Goal: Task Accomplishment & Management: Manage account settings

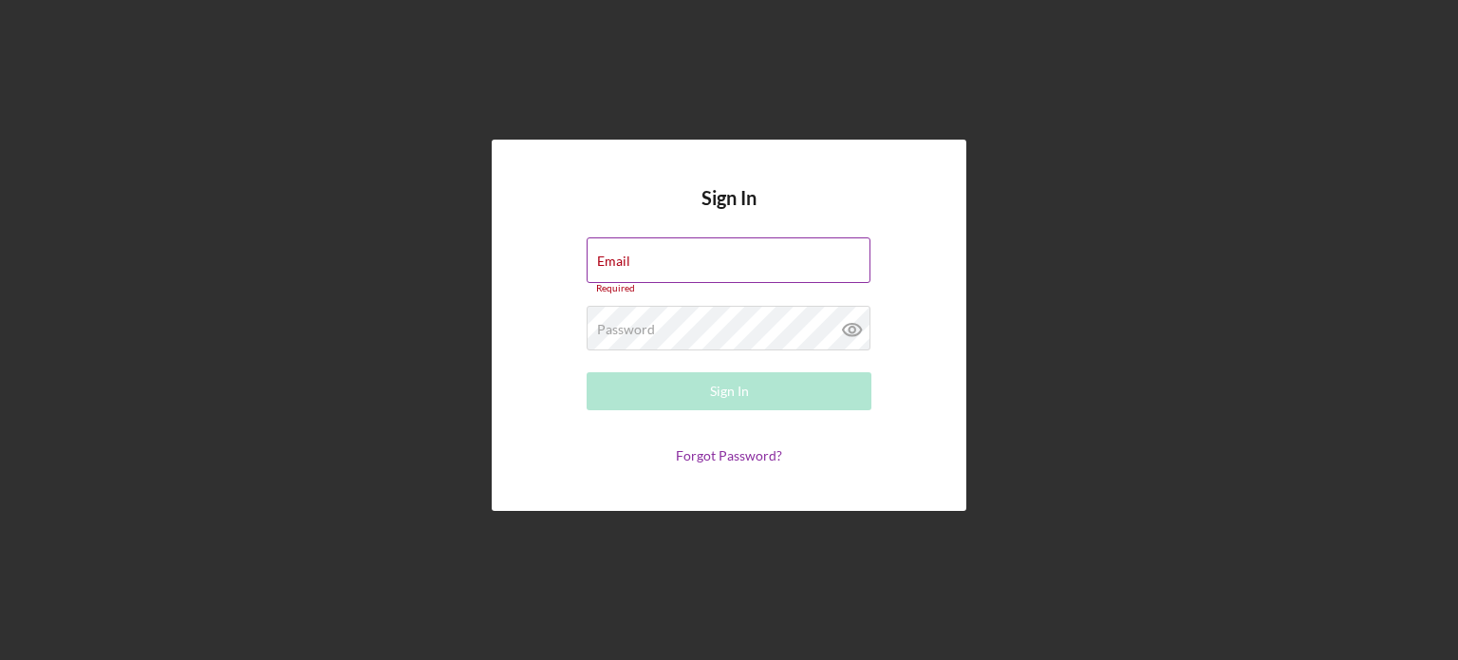
click at [653, 258] on div "Email Required" at bounding box center [728, 265] width 285 height 57
type input "[EMAIL_ADDRESS][DOMAIN_NAME]"
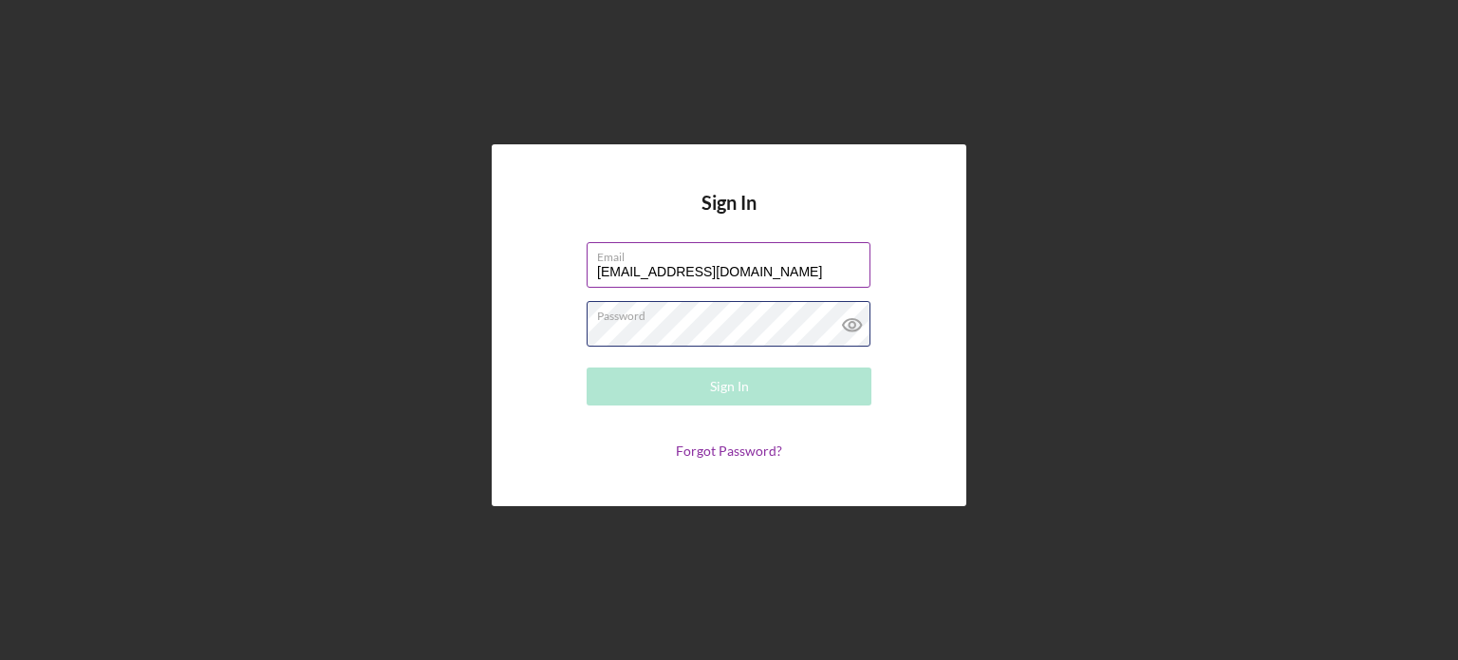
click at [702, 311] on div "Password Required" at bounding box center [728, 324] width 285 height 47
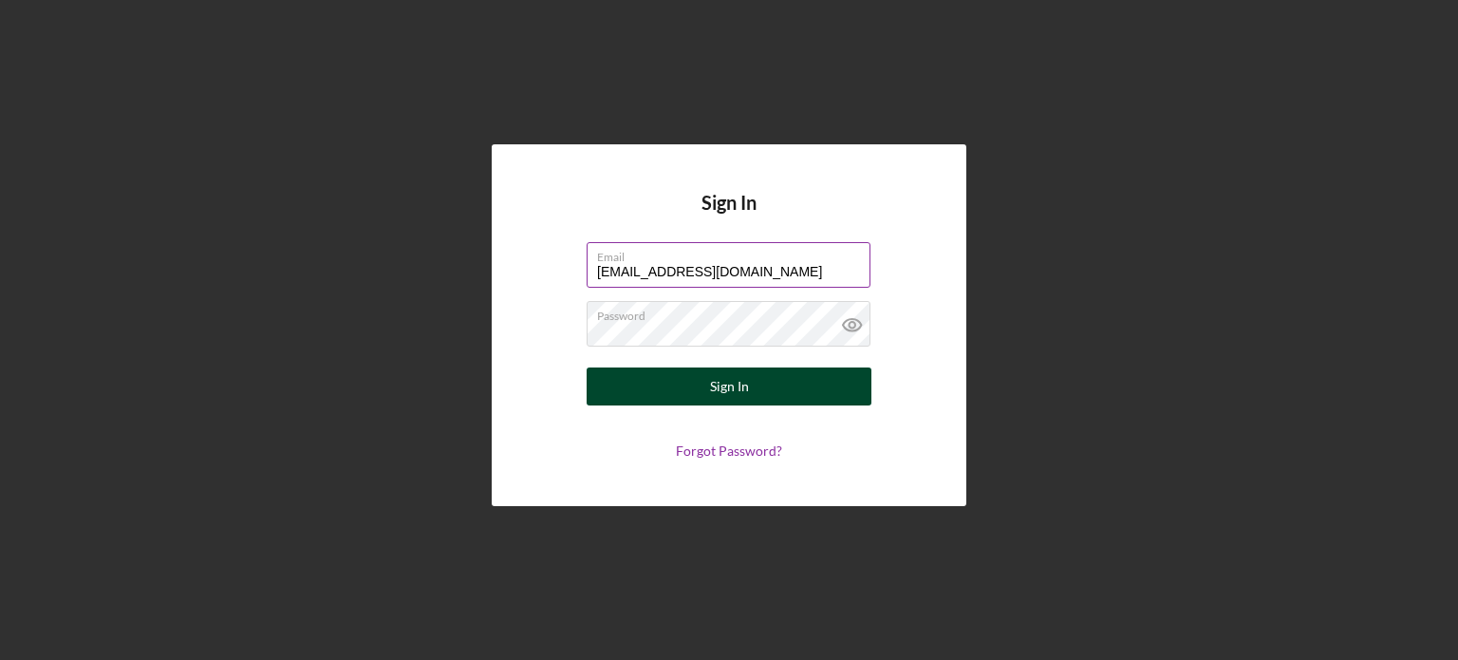
click at [745, 386] on div "Sign In" at bounding box center [729, 386] width 39 height 38
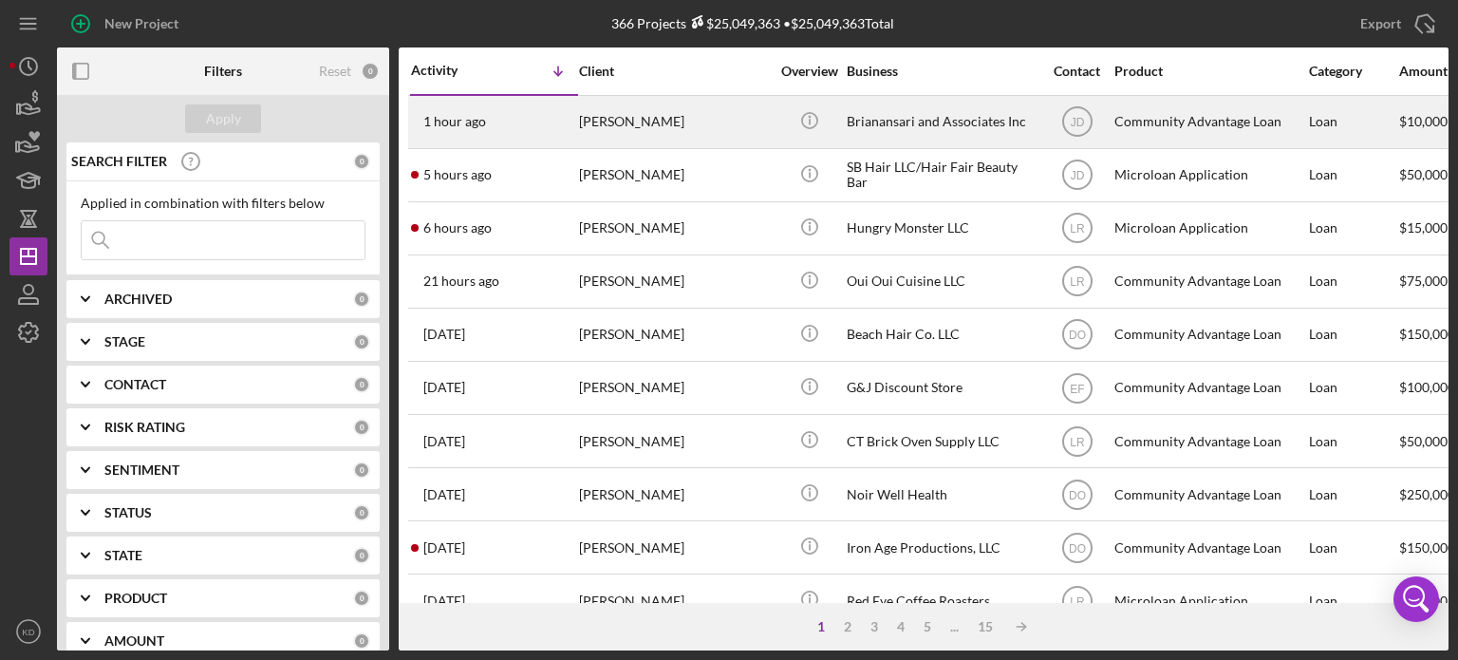
click at [913, 121] on div "Brianansari and Associates Inc" at bounding box center [942, 122] width 190 height 50
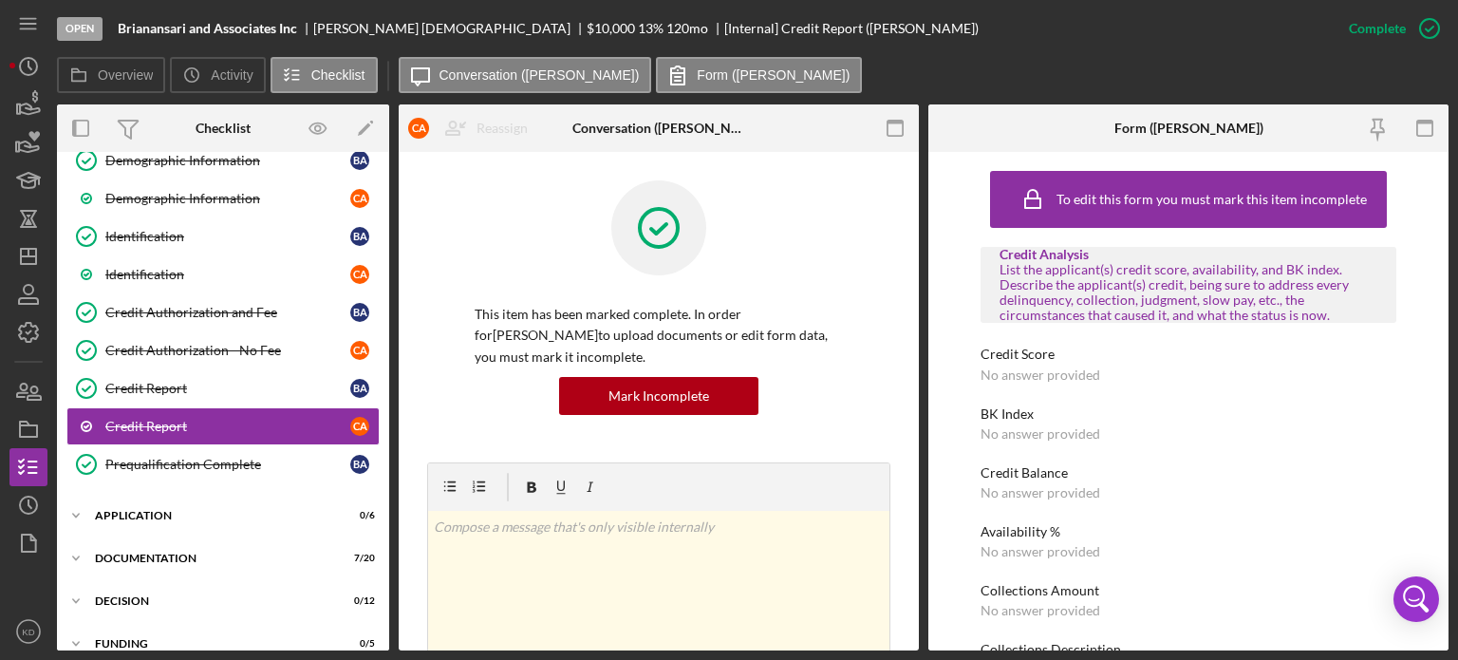
scroll to position [346, 0]
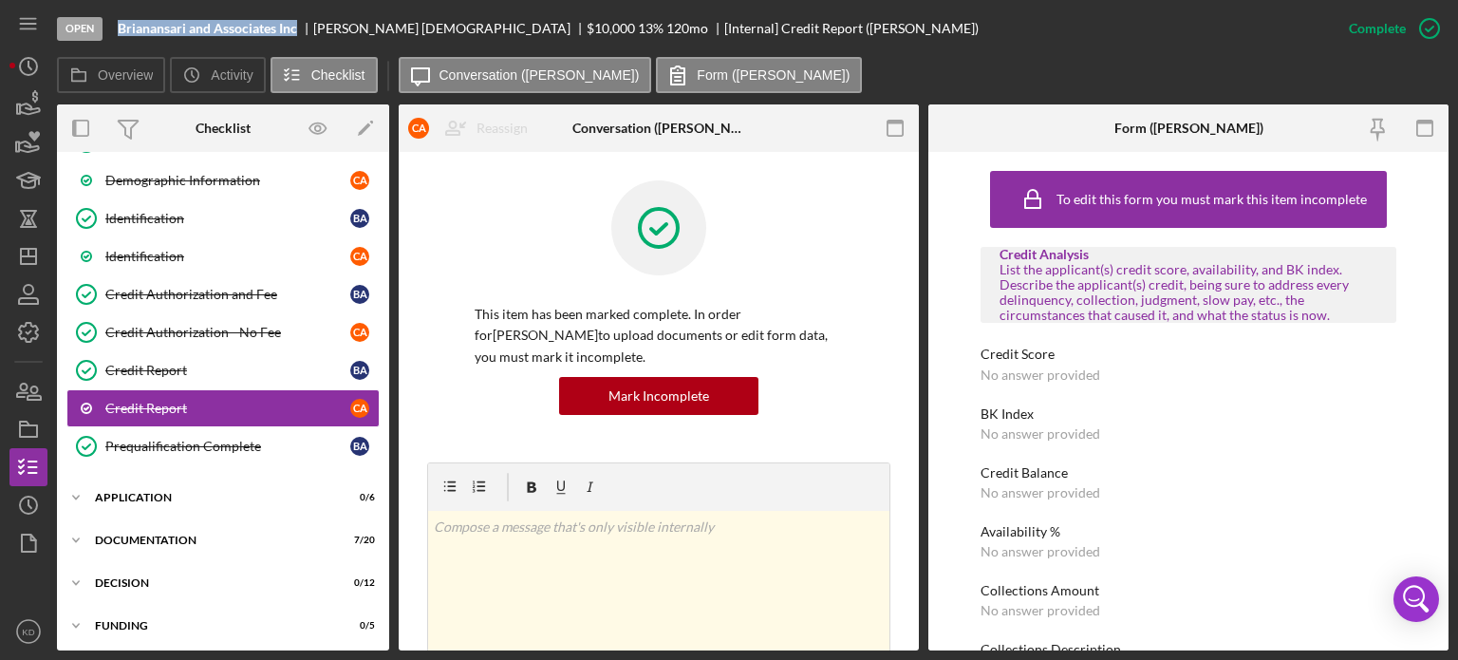
drag, startPoint x: 300, startPoint y: 28, endPoint x: 115, endPoint y: 28, distance: 185.1
click at [115, 28] on div "Open Brianansari and Associates Inc [PERSON_NAME] $10,000 $10,000 13 % 120 mo […" at bounding box center [693, 28] width 1273 height 57
copy b "Brianansari and Associates Inc"
click at [380, 196] on div "Welcome Welcome B A Welcome C a Personal Information Personal Information B A P…" at bounding box center [223, 185] width 332 height 579
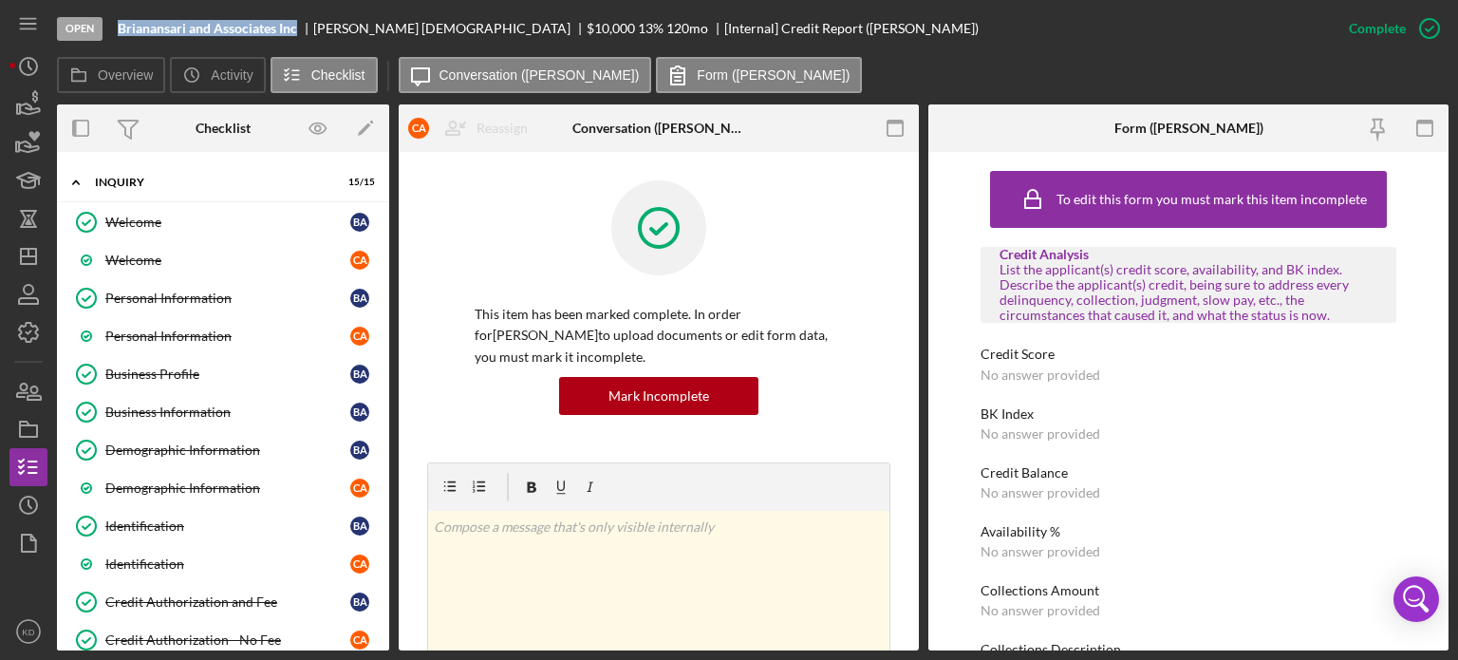
scroll to position [0, 0]
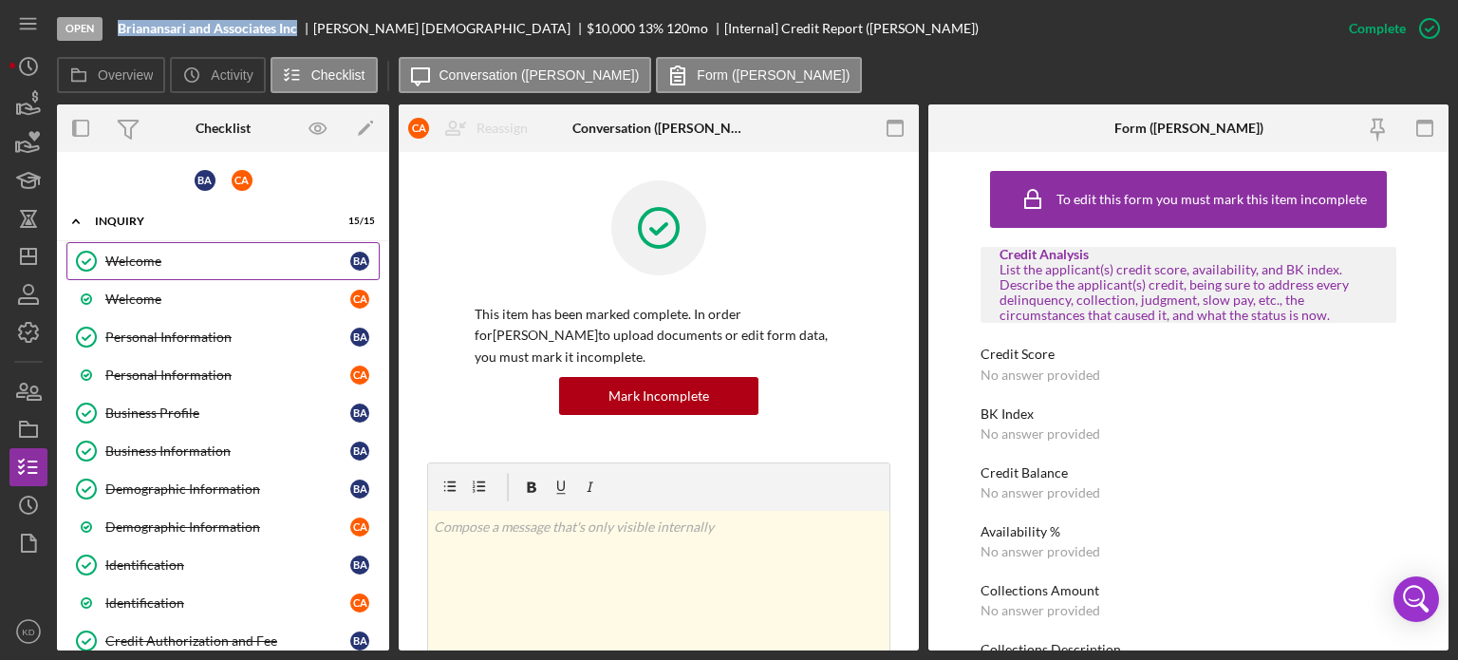
click at [120, 254] on div "Welcome" at bounding box center [227, 260] width 245 height 15
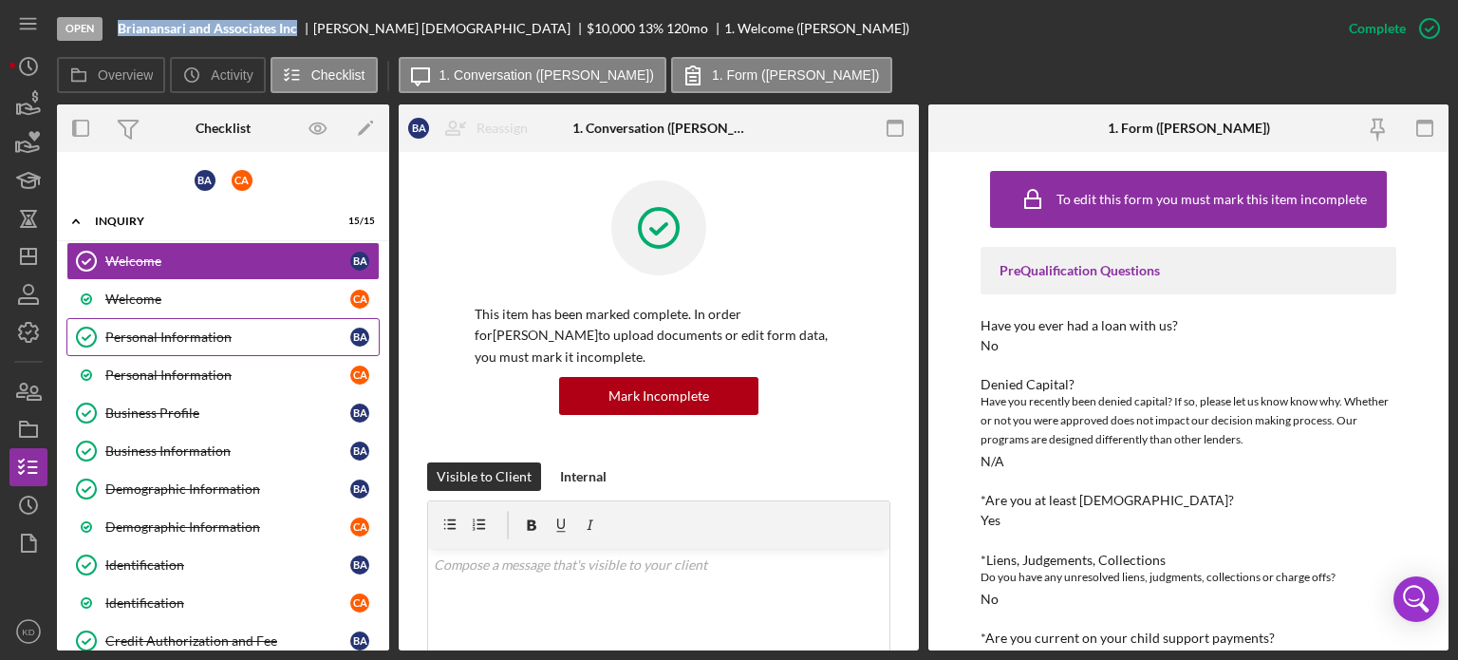
click at [137, 333] on div "Personal Information" at bounding box center [227, 336] width 245 height 15
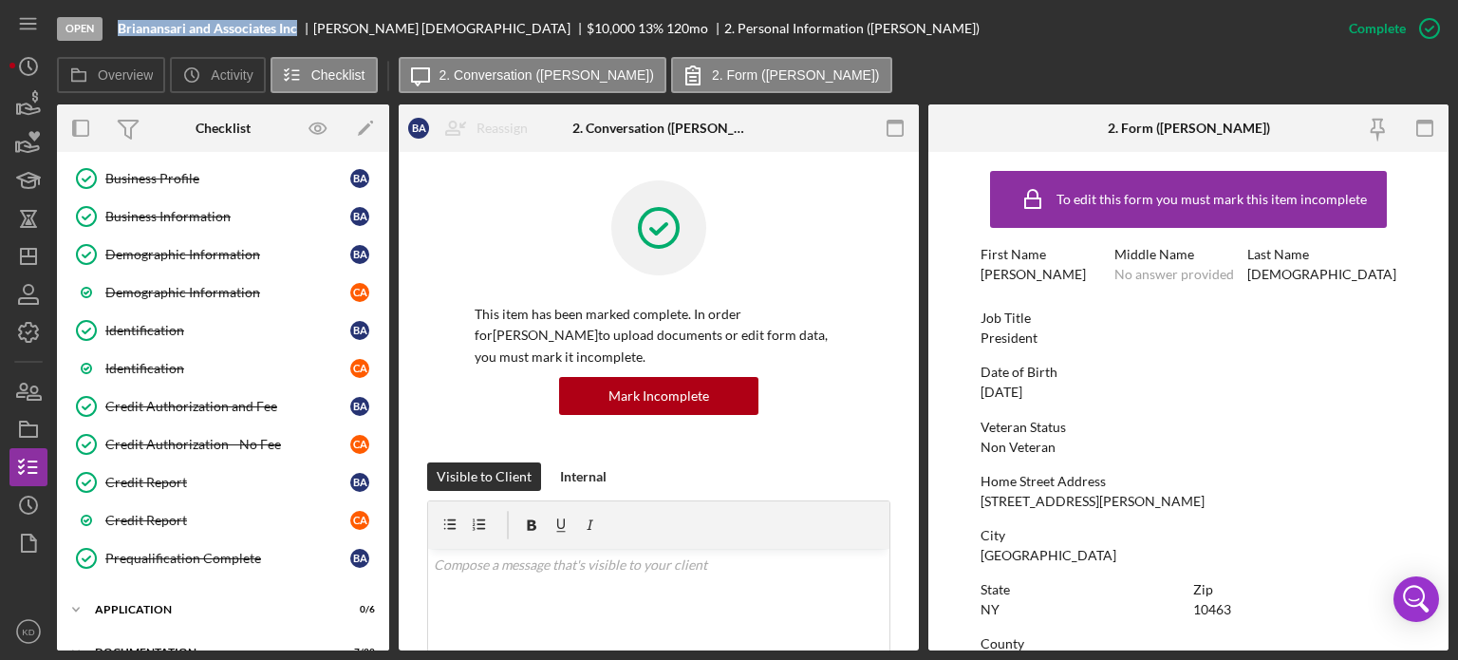
scroll to position [248, 0]
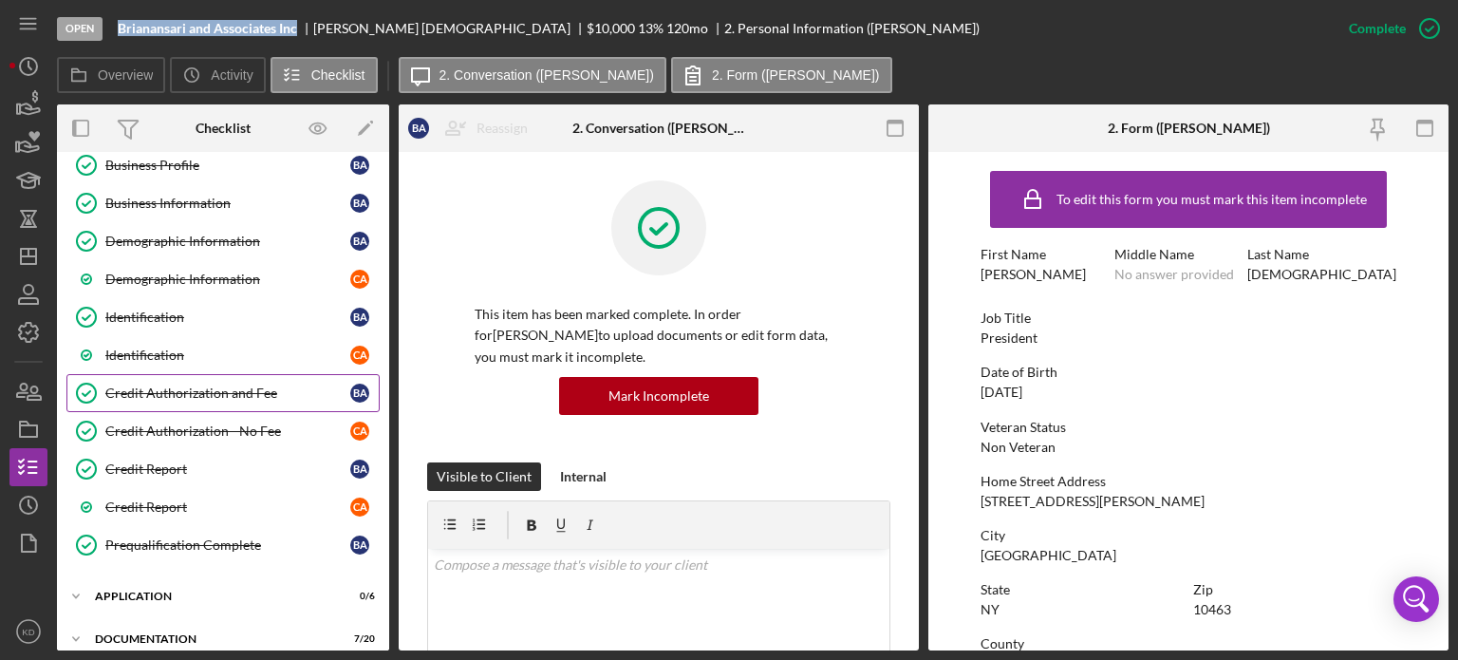
click at [167, 387] on div "Credit Authorization and Fee" at bounding box center [227, 392] width 245 height 15
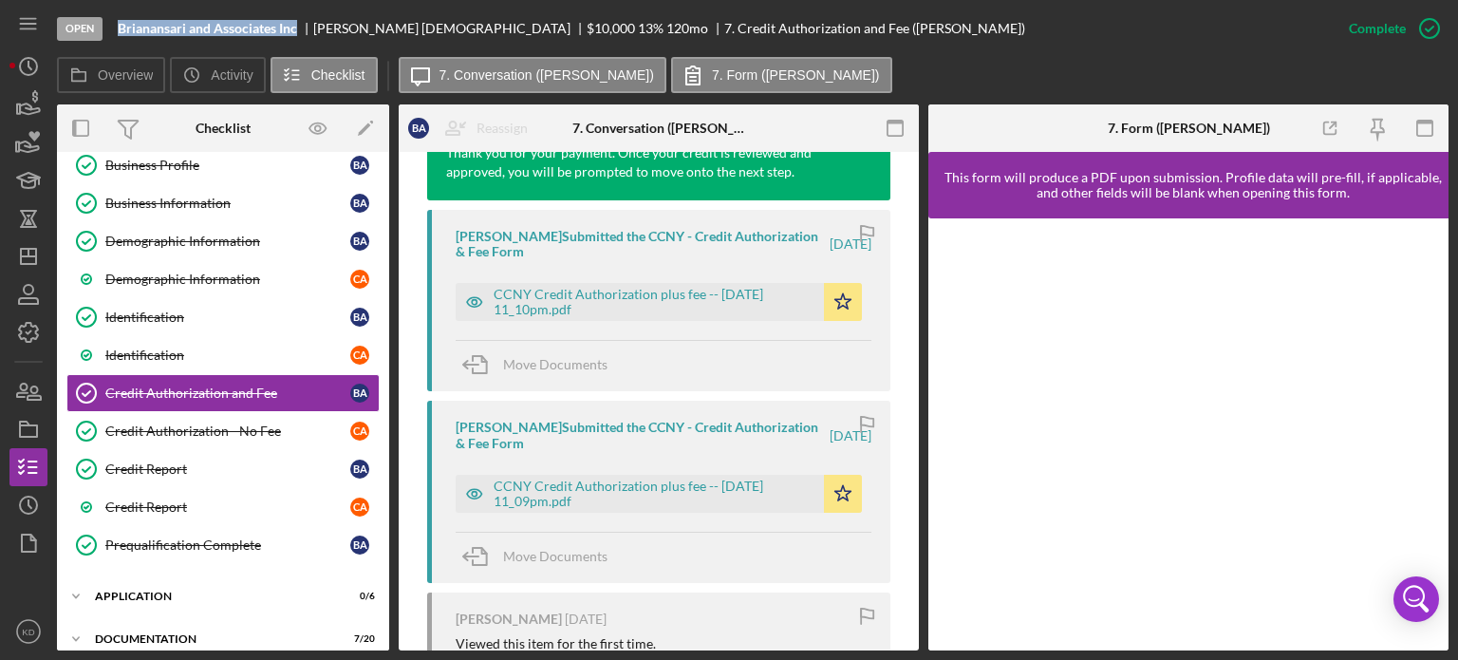
scroll to position [714, 0]
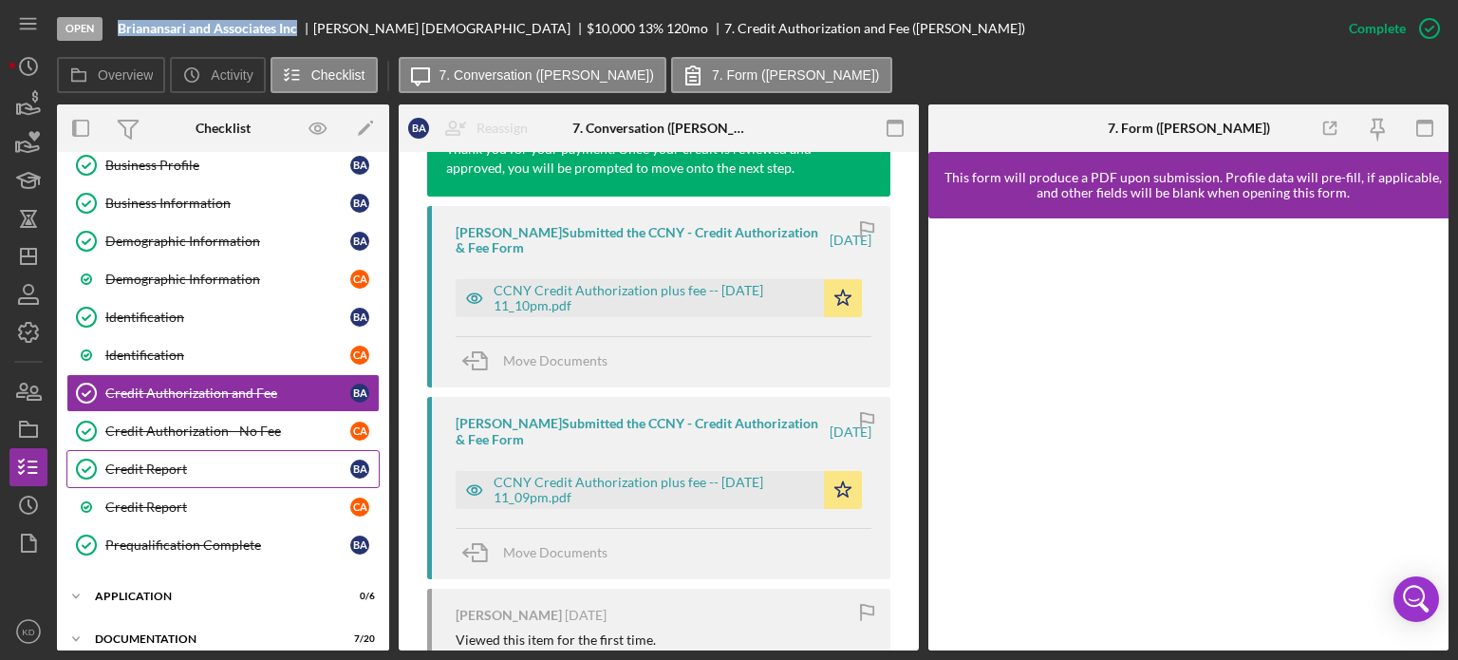
click at [148, 461] on div "Credit Report" at bounding box center [227, 468] width 245 height 15
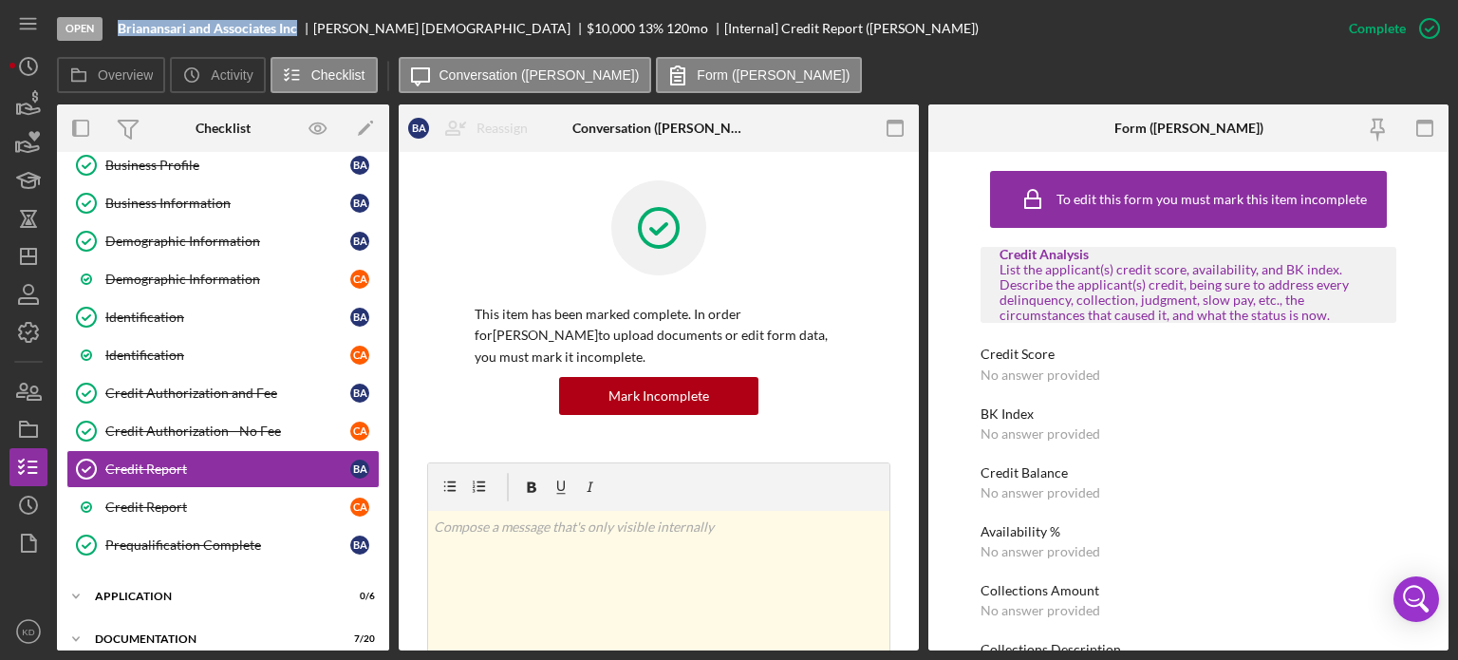
scroll to position [437, 0]
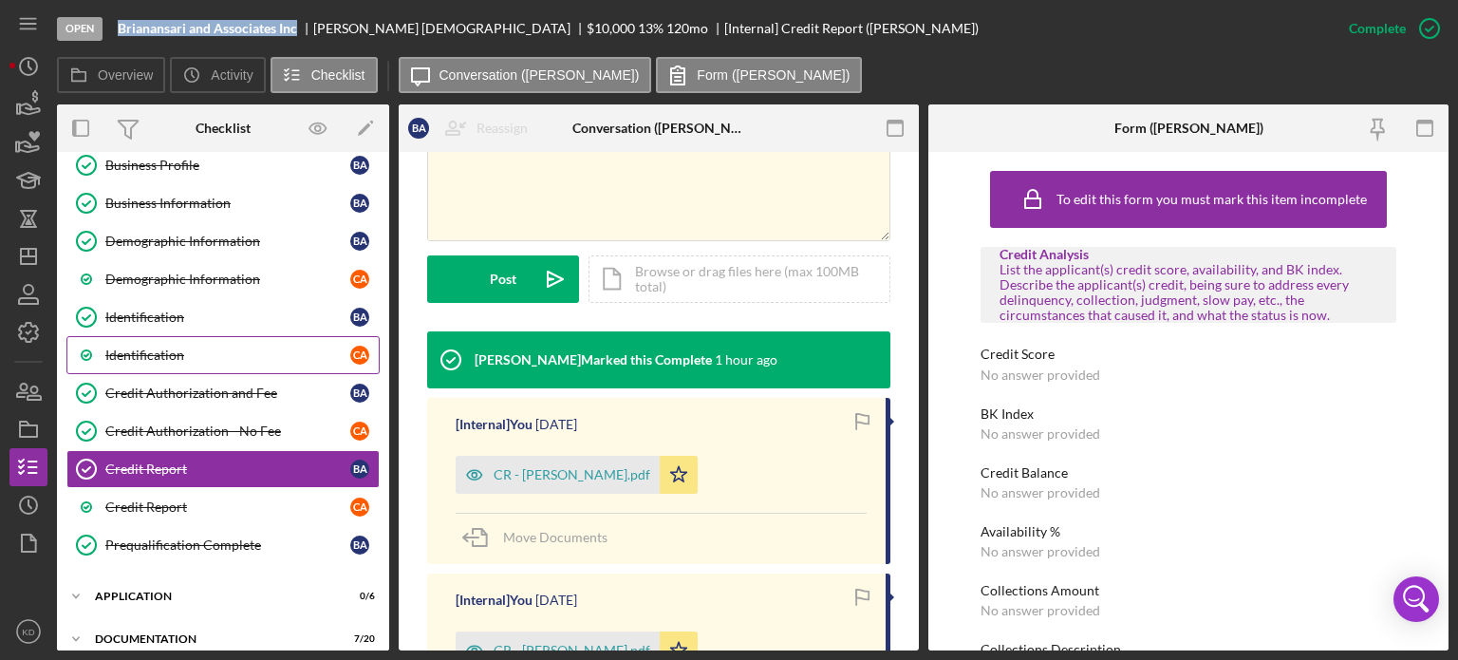
click at [133, 349] on div "Identification" at bounding box center [227, 354] width 245 height 15
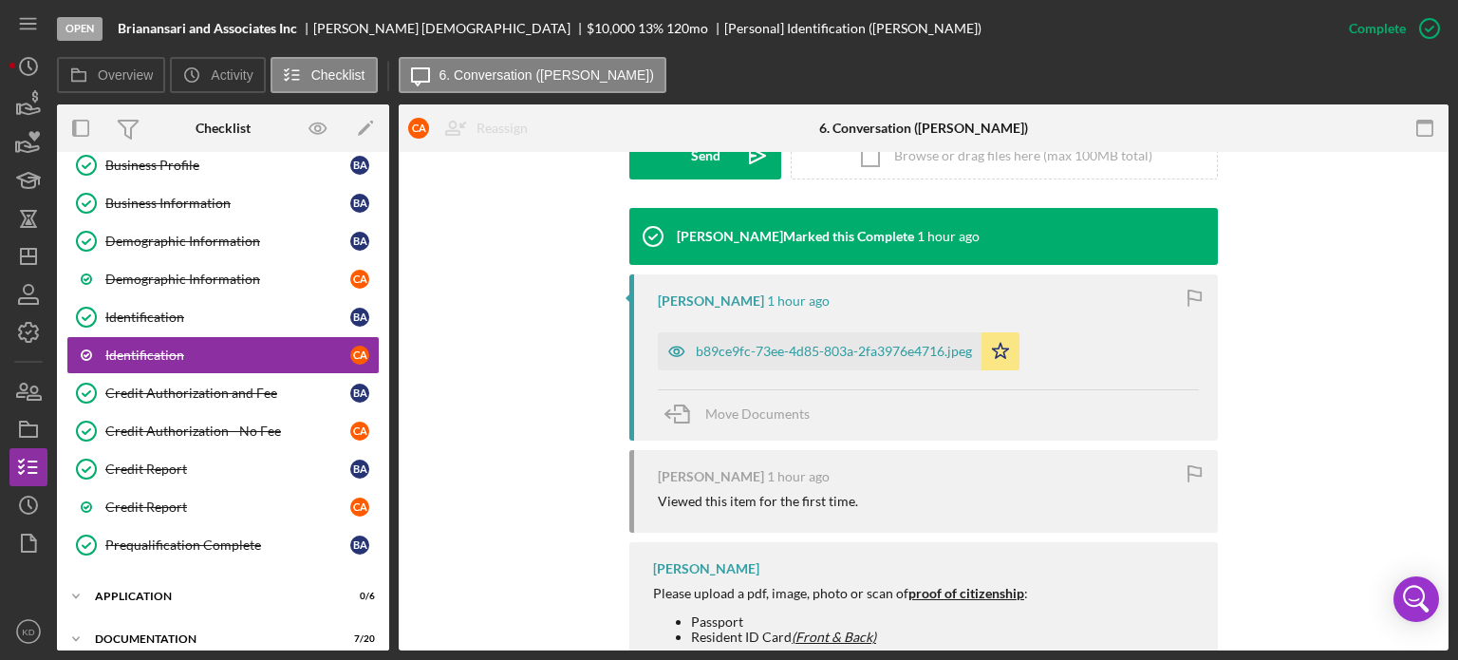
scroll to position [583, 0]
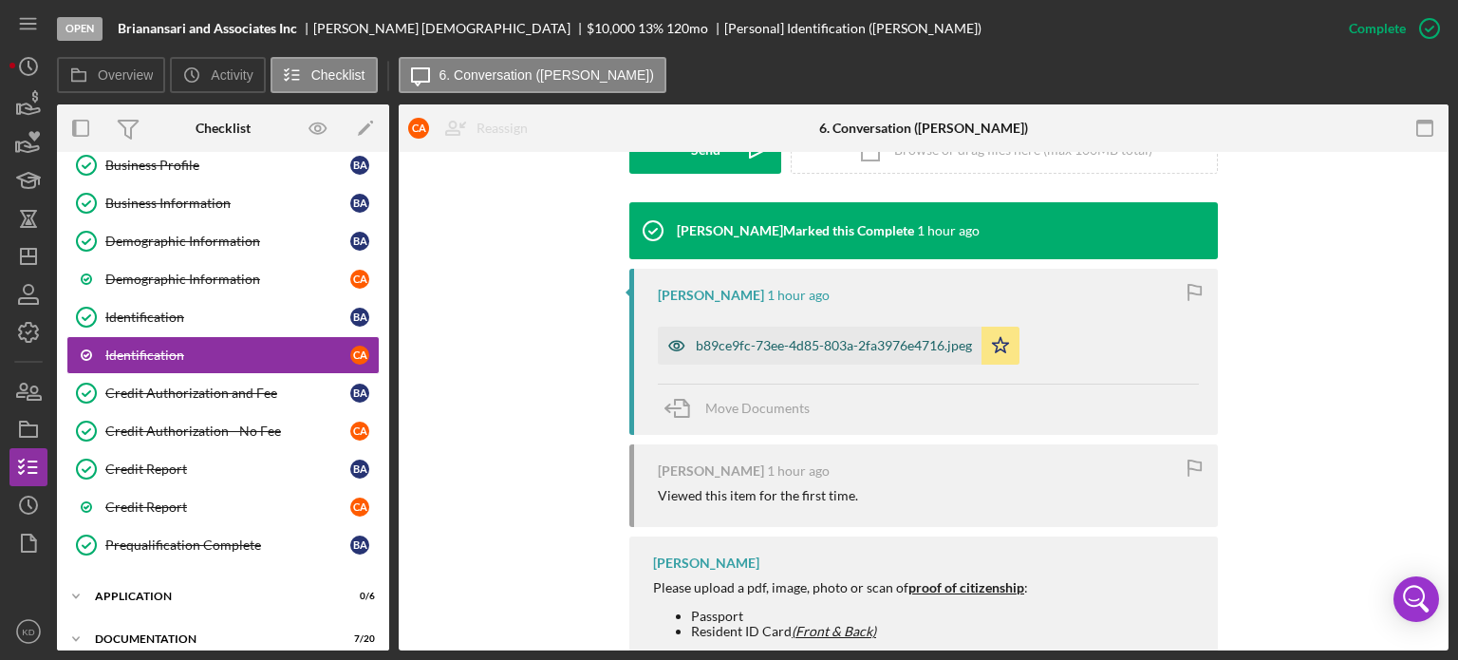
click at [759, 342] on div "b89ce9fc-73ee-4d85-803a-2fa3976e4716.jpeg" at bounding box center [834, 345] width 276 height 15
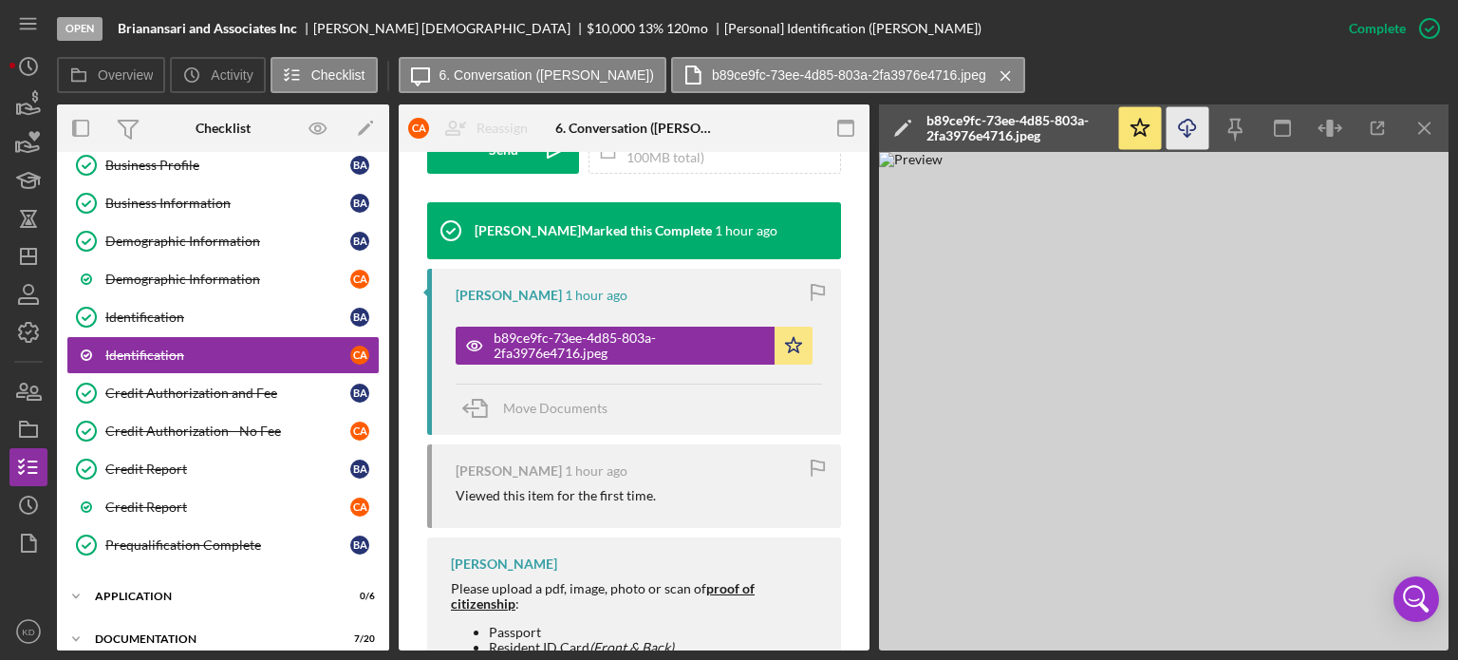
click at [1182, 129] on icon "Icon/Download" at bounding box center [1187, 128] width 43 height 43
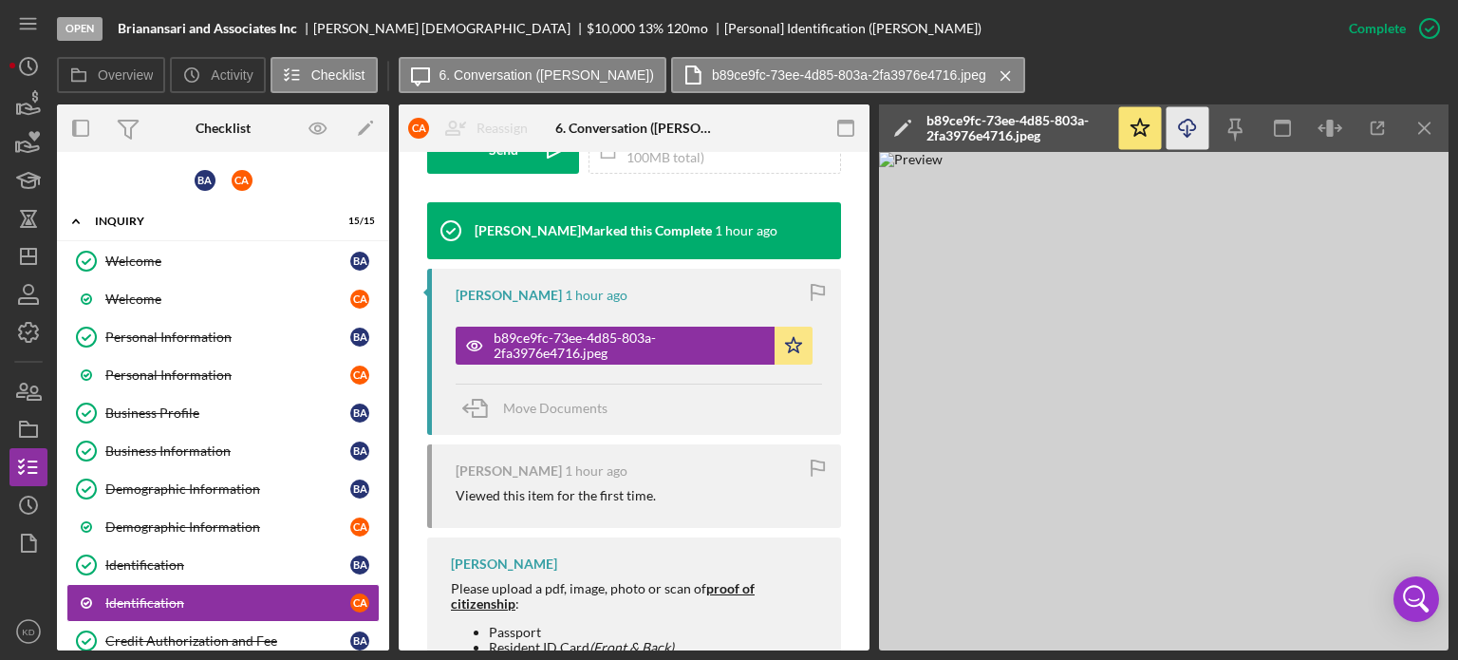
scroll to position [429, 0]
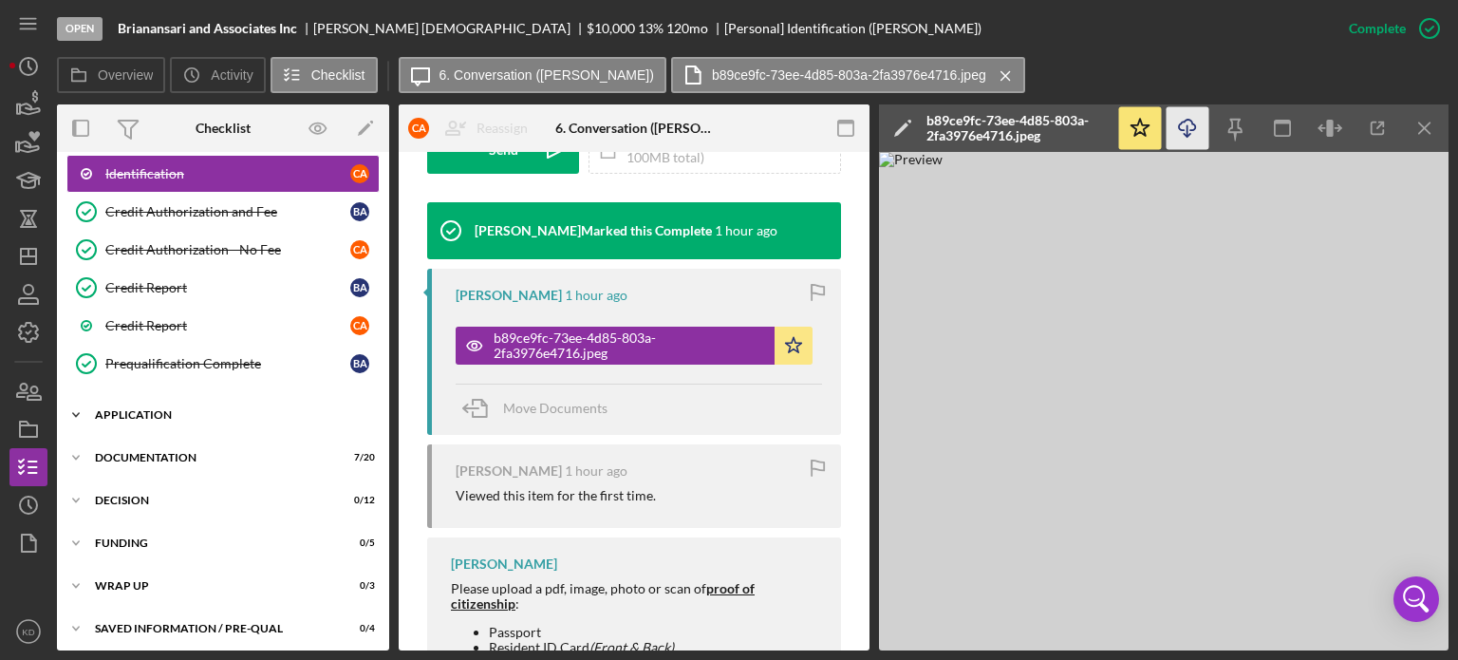
click at [78, 409] on icon "Icon/Expander" at bounding box center [76, 415] width 38 height 38
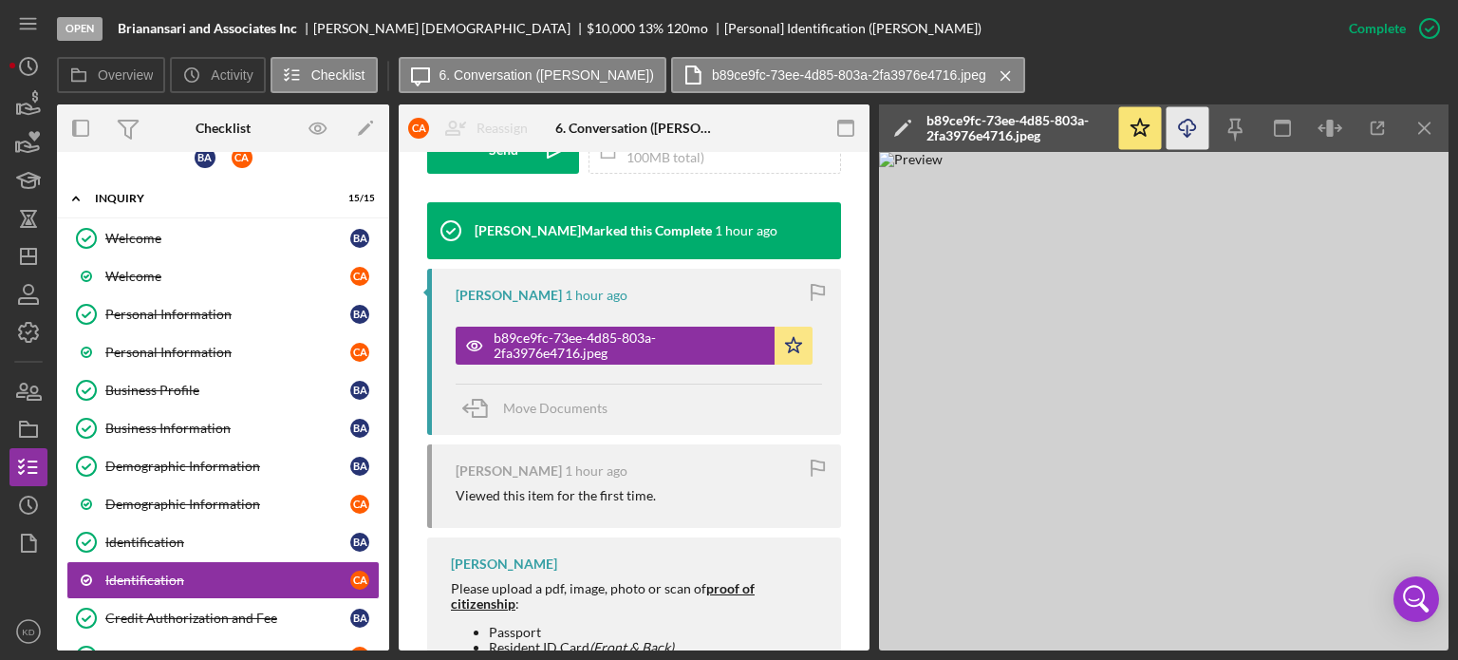
scroll to position [0, 0]
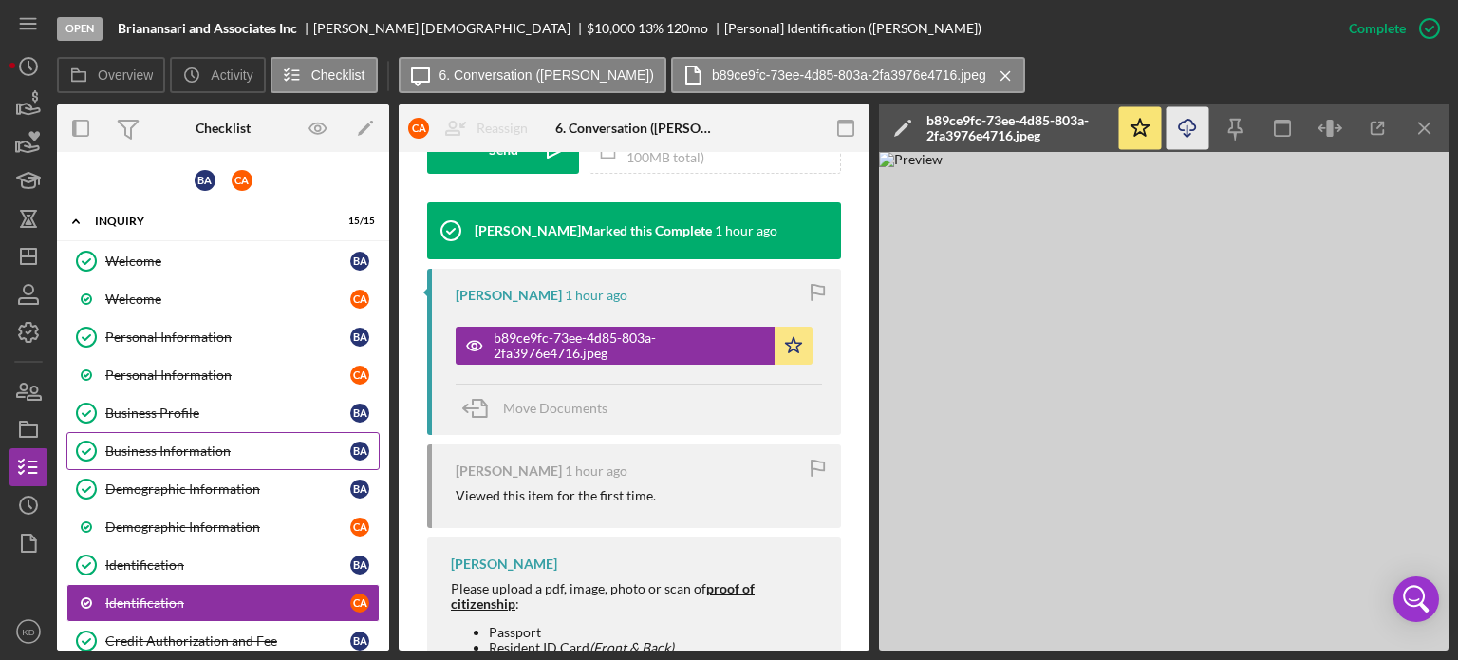
click at [171, 447] on div "Business Information" at bounding box center [227, 450] width 245 height 15
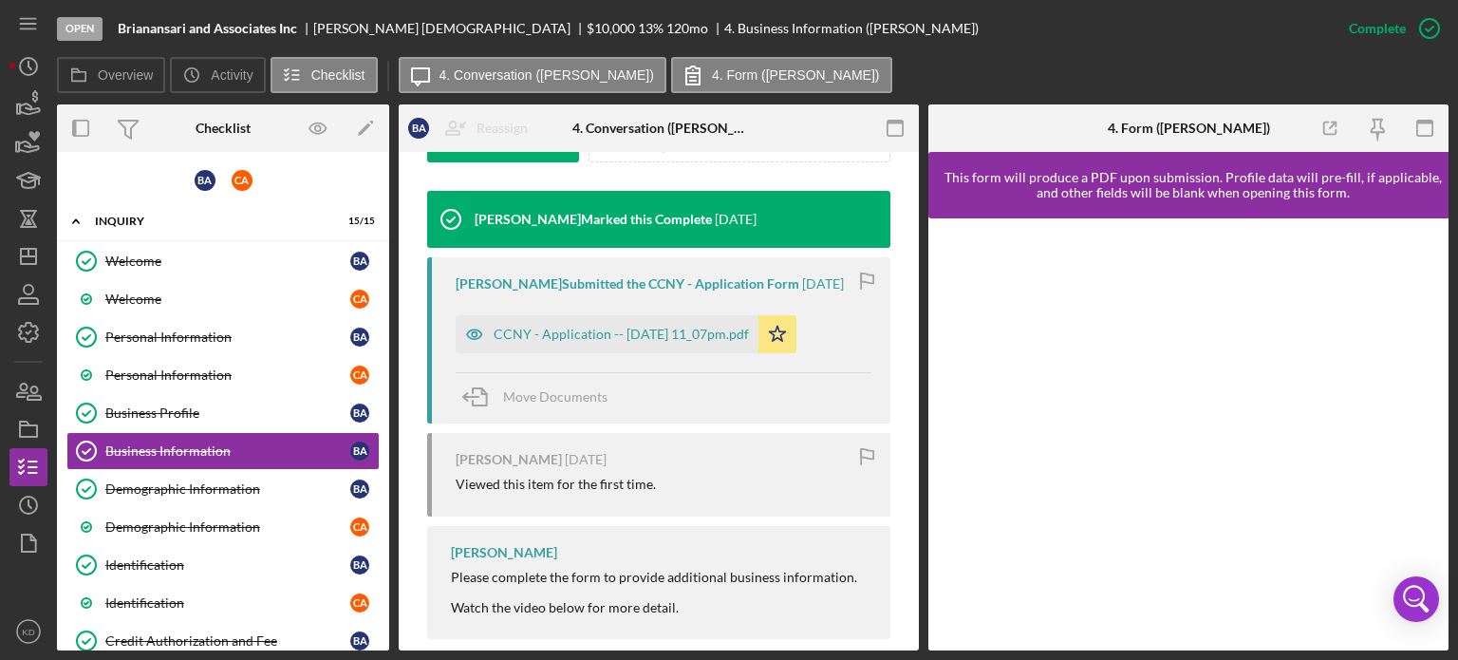
scroll to position [641, 0]
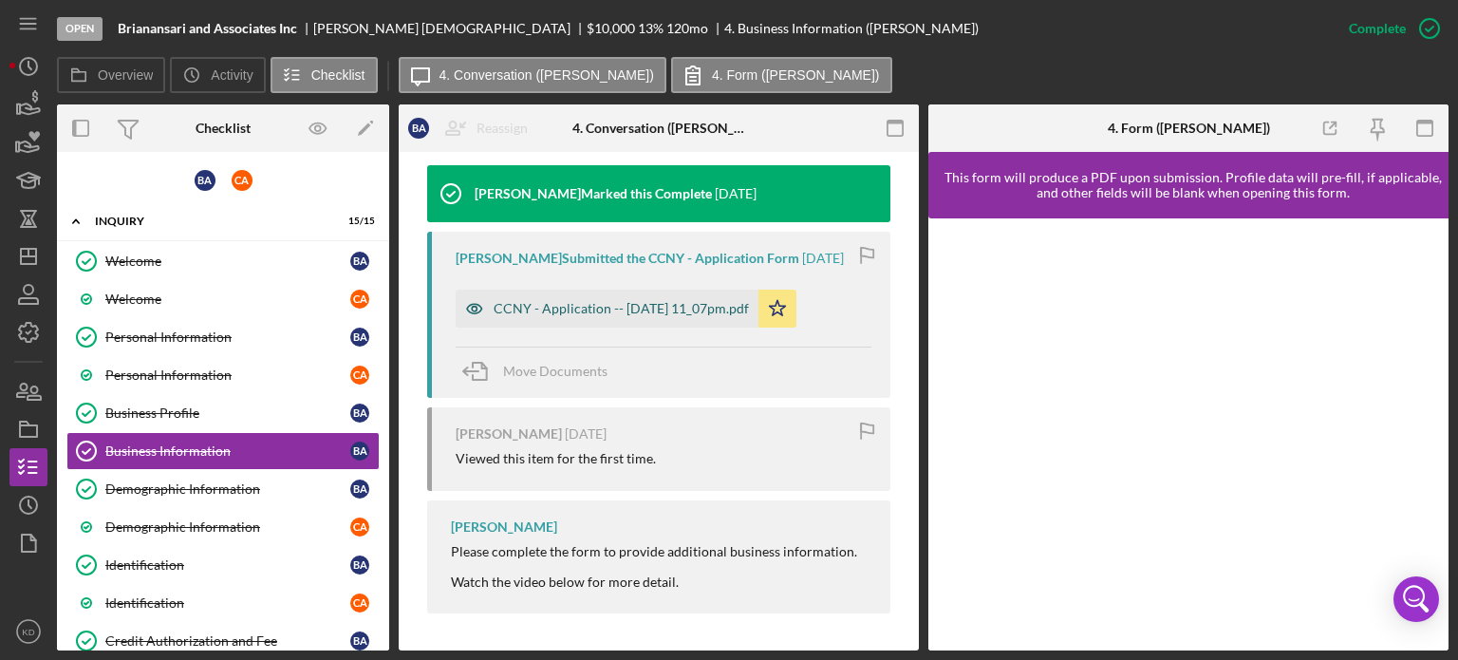
click at [610, 311] on div "CCNY - Application -- [DATE] 11_07pm.pdf" at bounding box center [620, 308] width 255 height 15
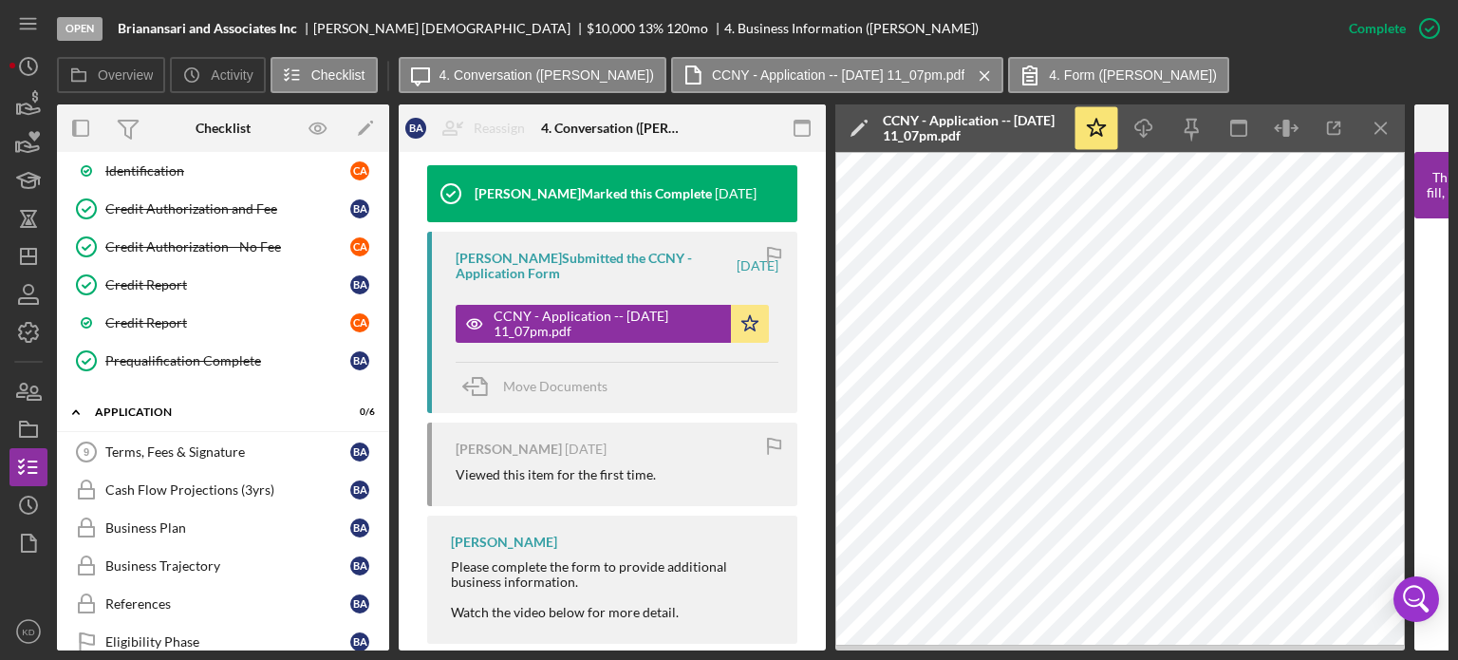
scroll to position [0, 0]
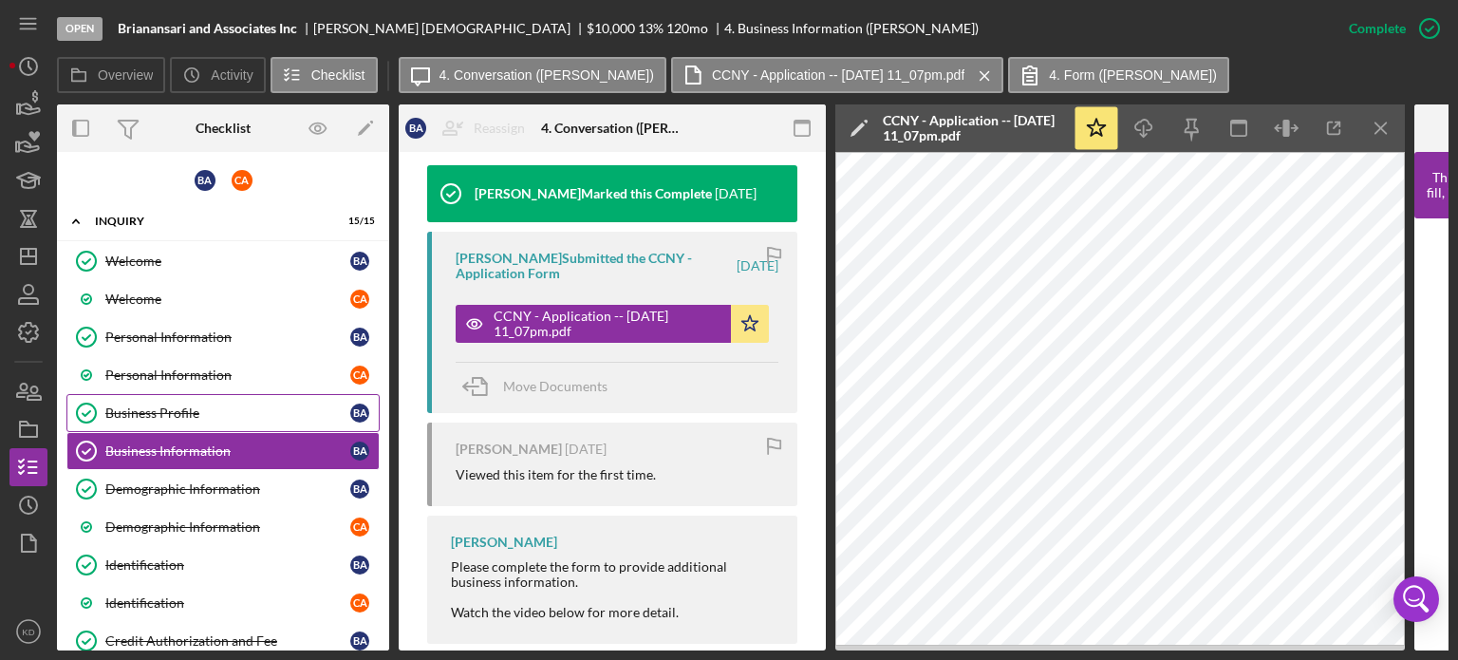
click at [141, 409] on div "Business Profile" at bounding box center [227, 412] width 245 height 15
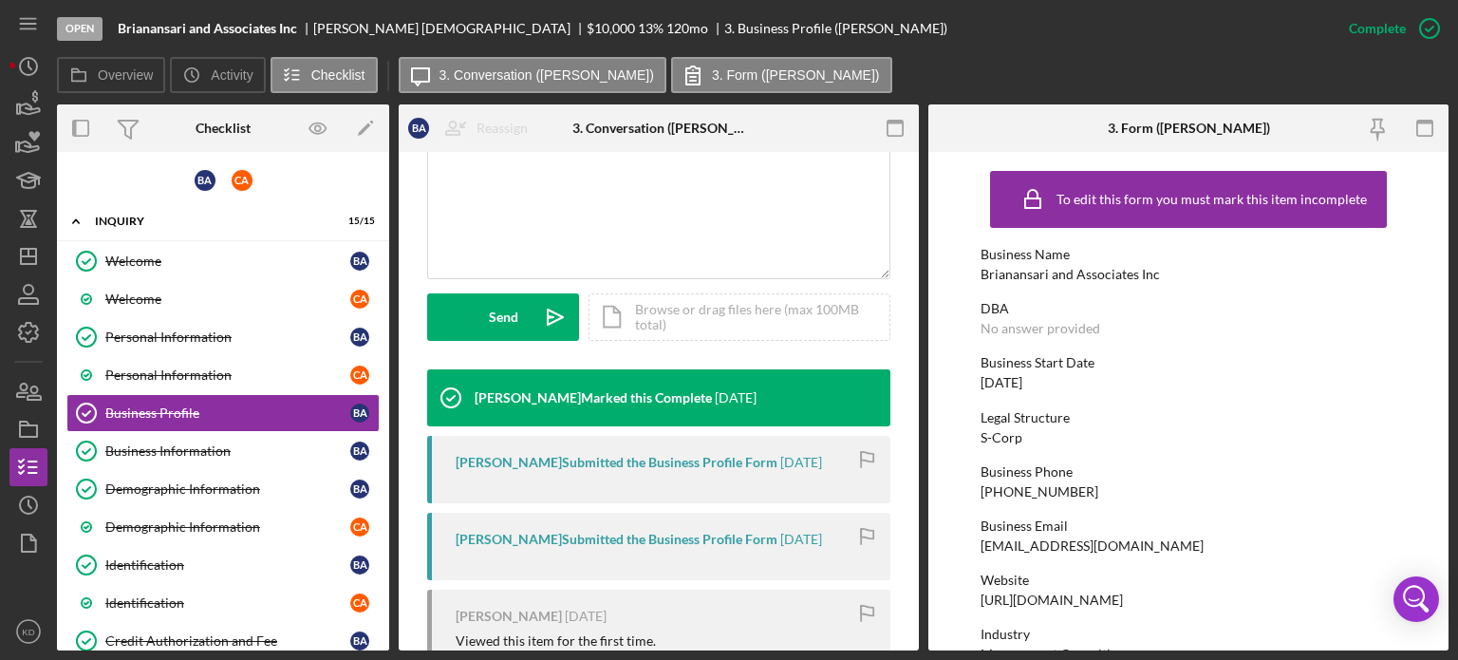
scroll to position [437, 0]
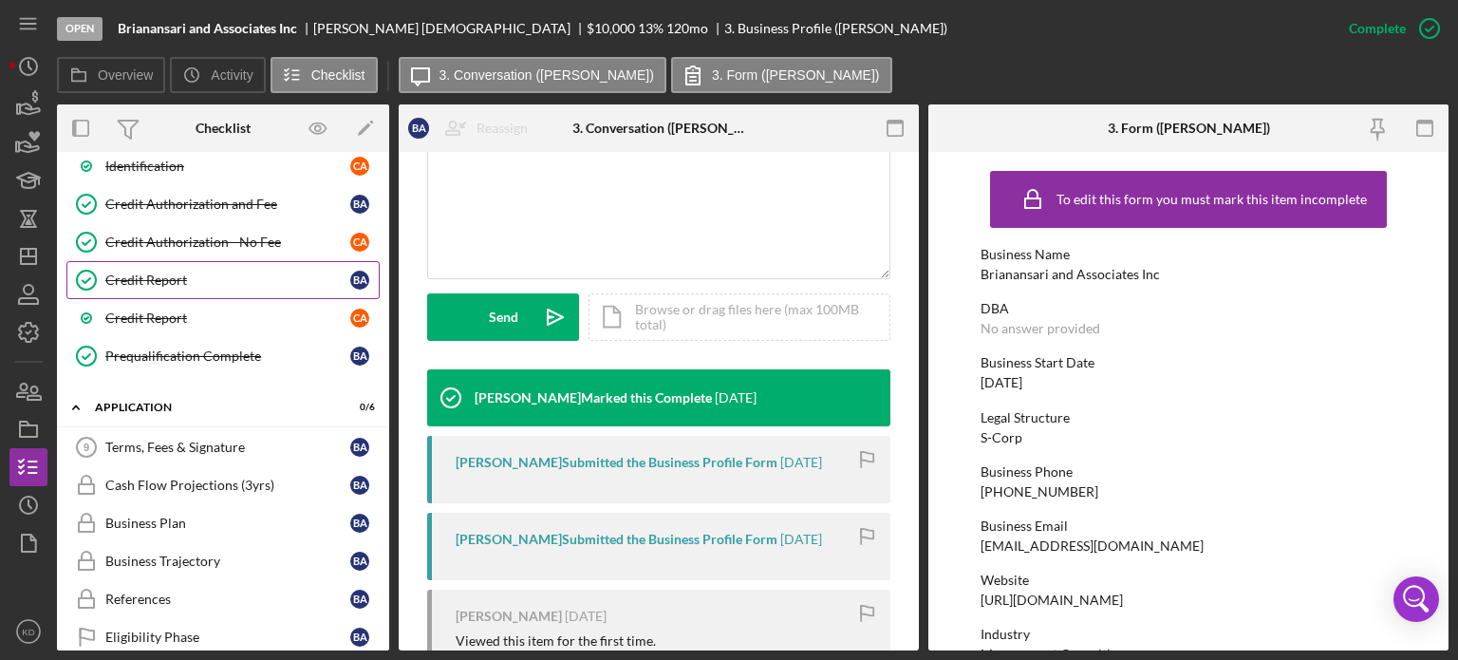
click at [125, 275] on div "Credit Report" at bounding box center [227, 279] width 245 height 15
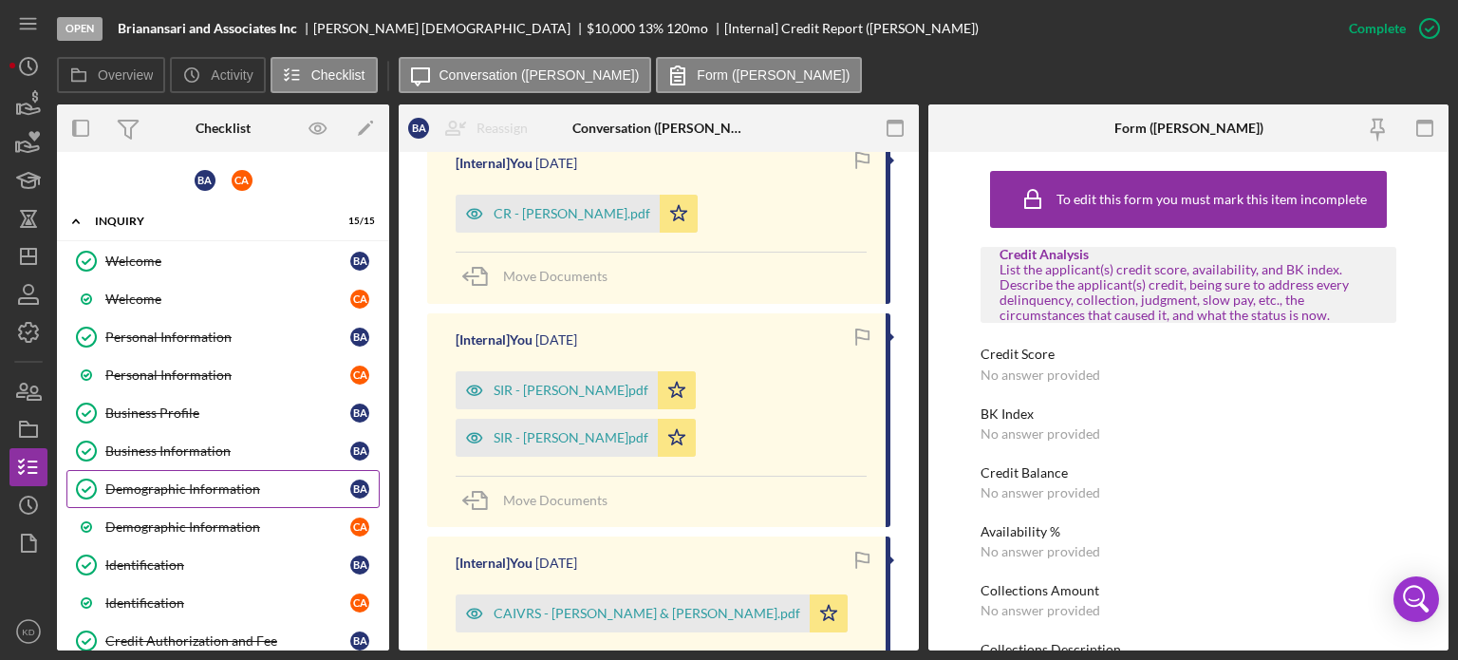
click at [194, 489] on div "Demographic Information" at bounding box center [227, 488] width 245 height 15
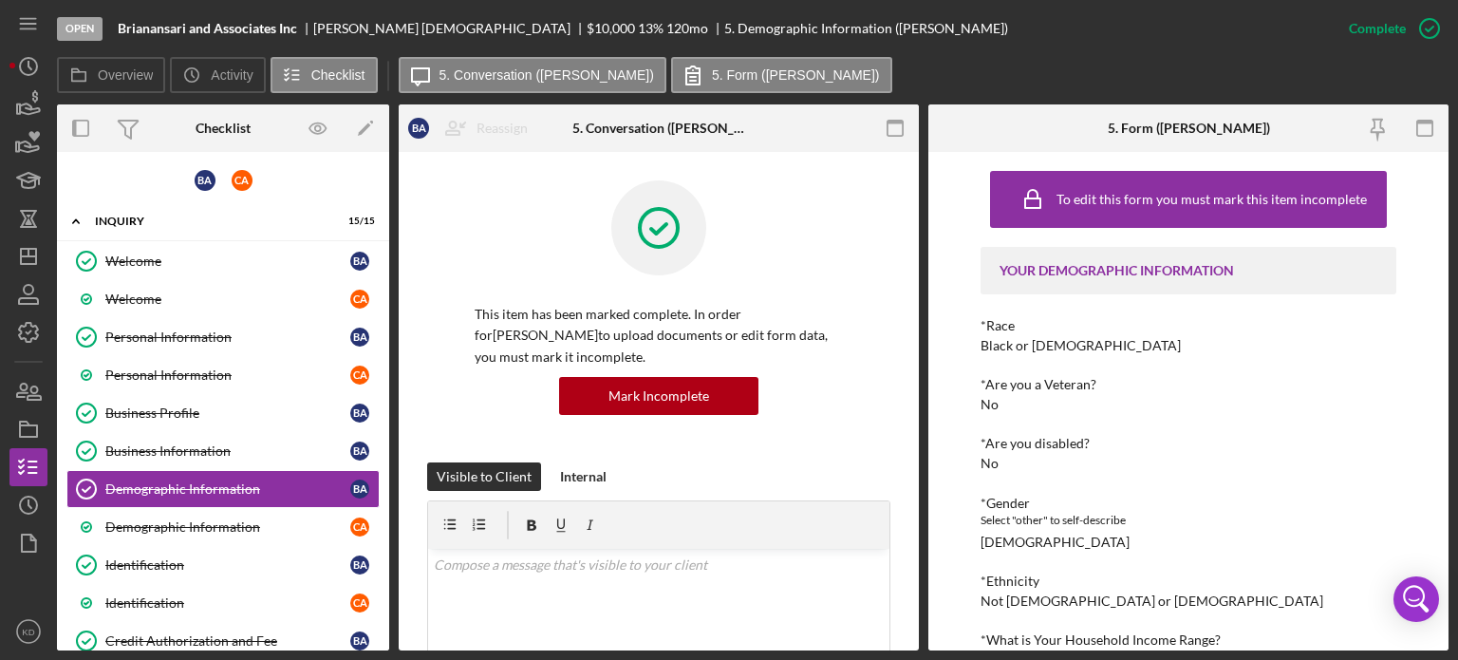
scroll to position [437, 0]
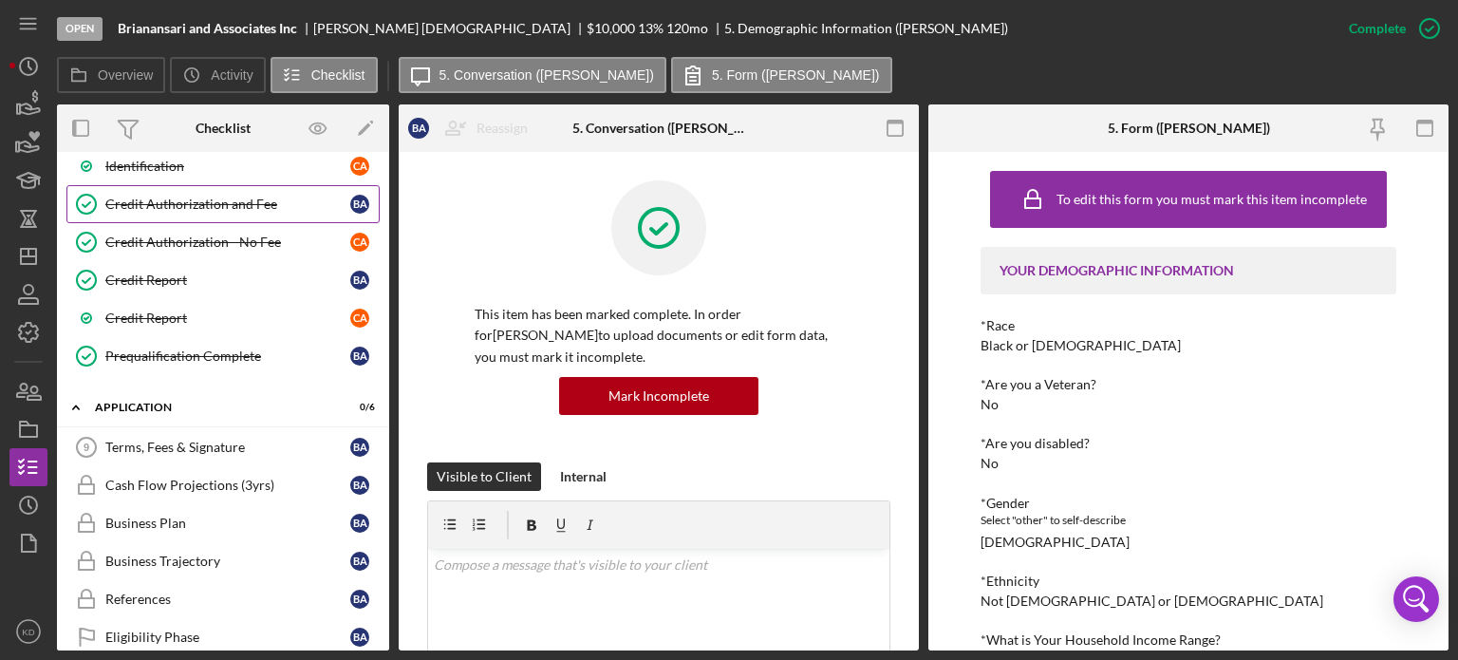
click at [197, 197] on div "Credit Authorization and Fee" at bounding box center [227, 203] width 245 height 15
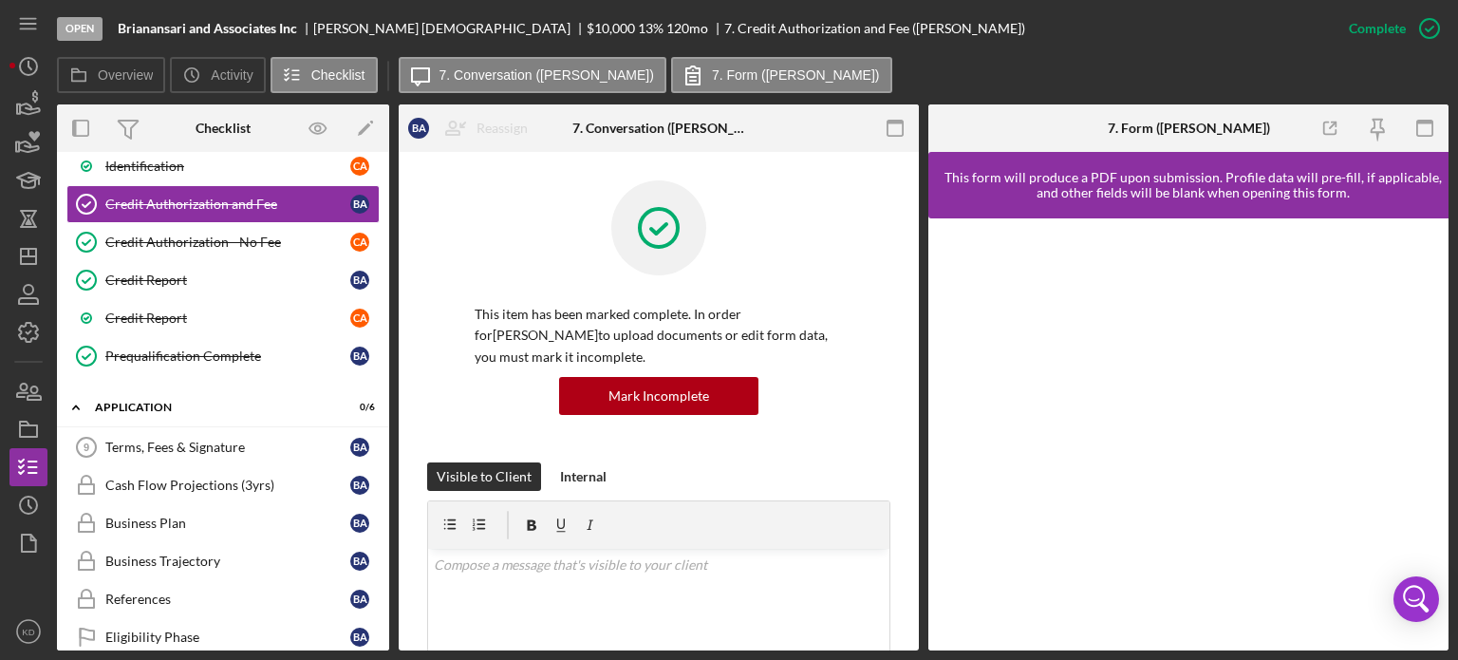
scroll to position [437, 0]
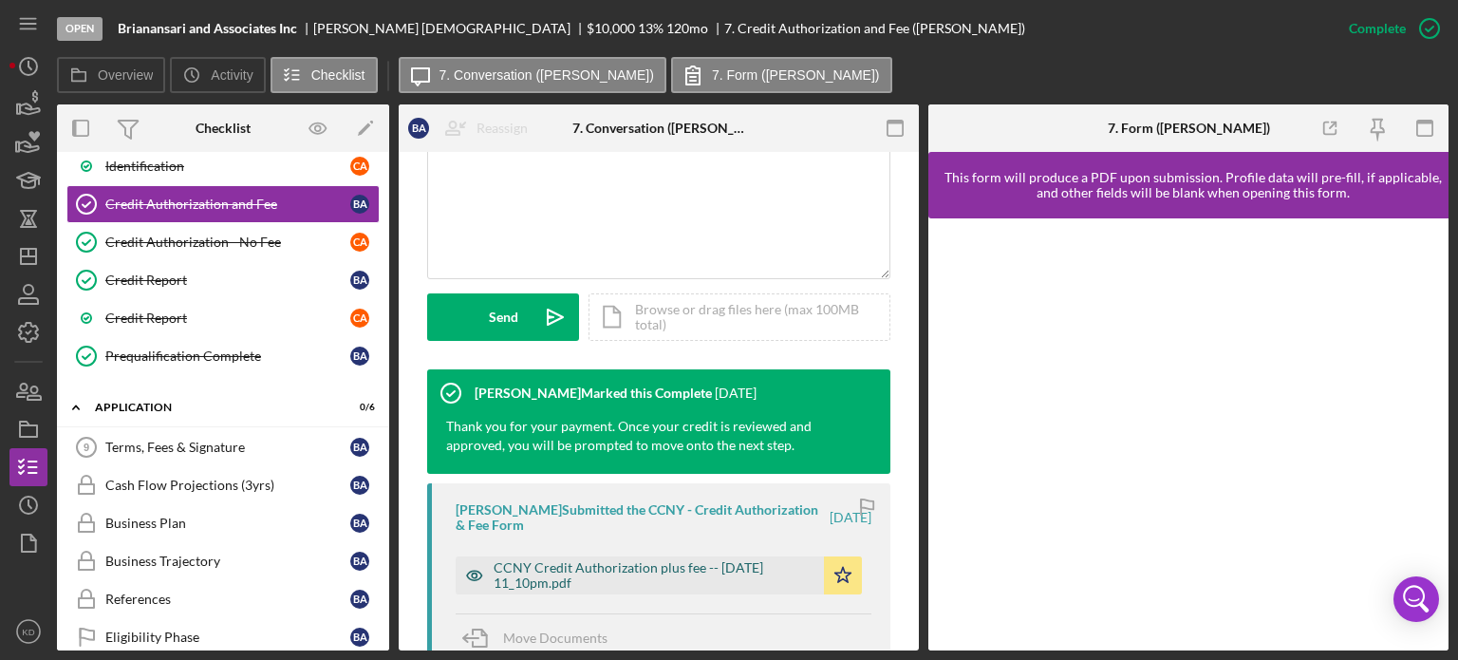
click at [714, 572] on div "CCNY Credit Authorization plus fee -- [DATE] 11_10pm.pdf" at bounding box center [653, 575] width 321 height 30
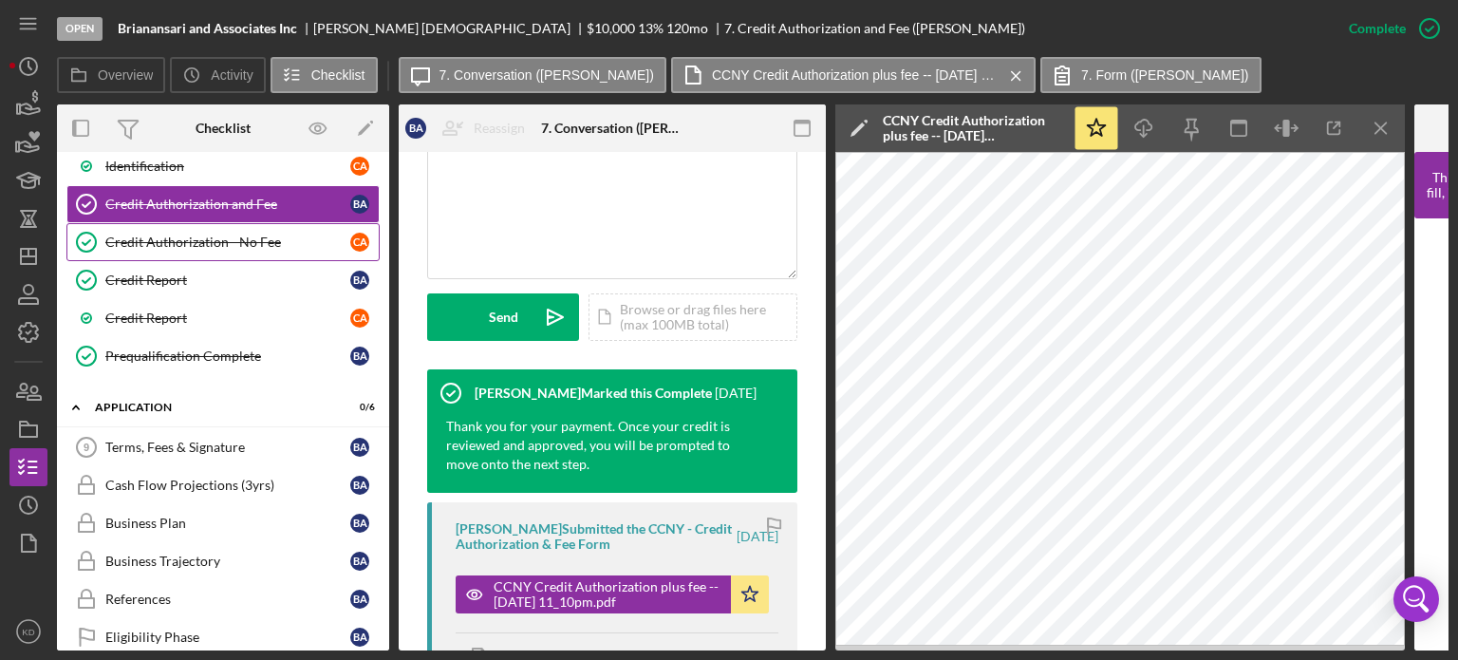
click at [195, 234] on div "Credit Authorization - No Fee" at bounding box center [227, 241] width 245 height 15
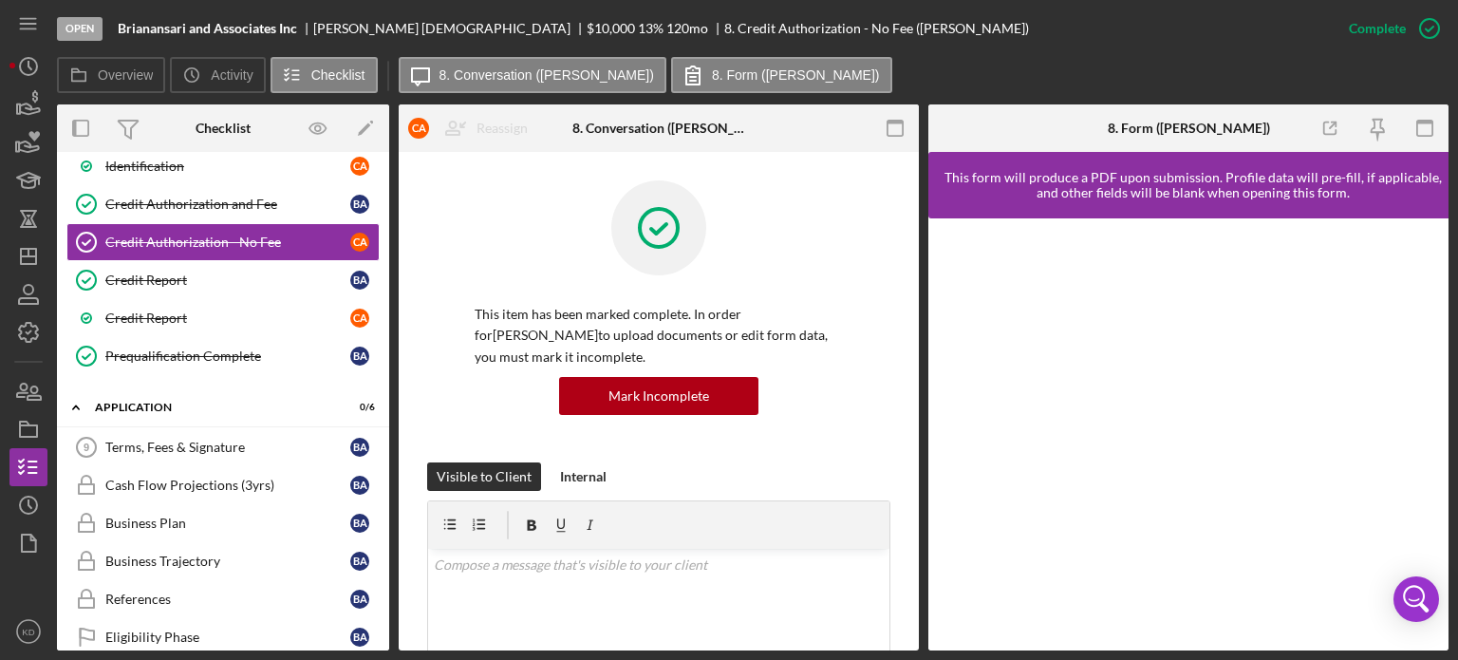
scroll to position [437, 0]
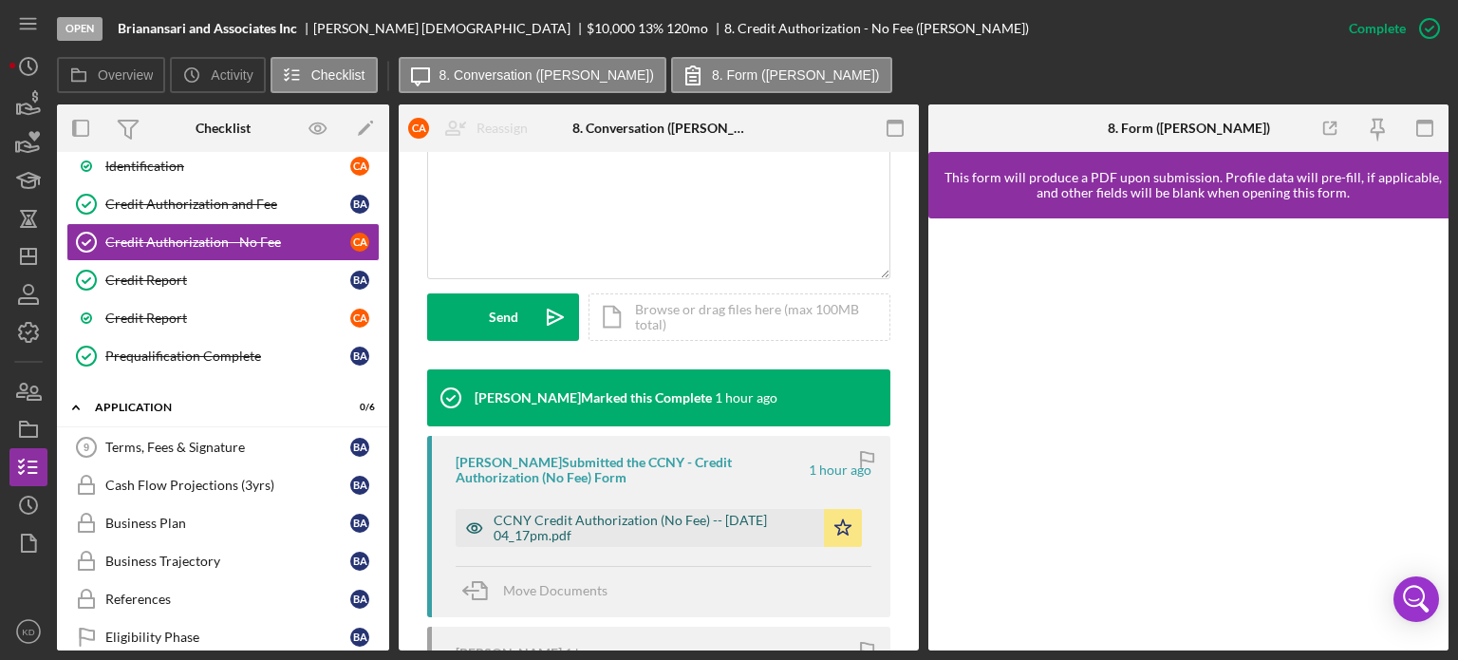
click at [639, 518] on div "CCNY Credit Authorization (No Fee) -- [DATE] 04_17pm.pdf" at bounding box center [653, 527] width 321 height 30
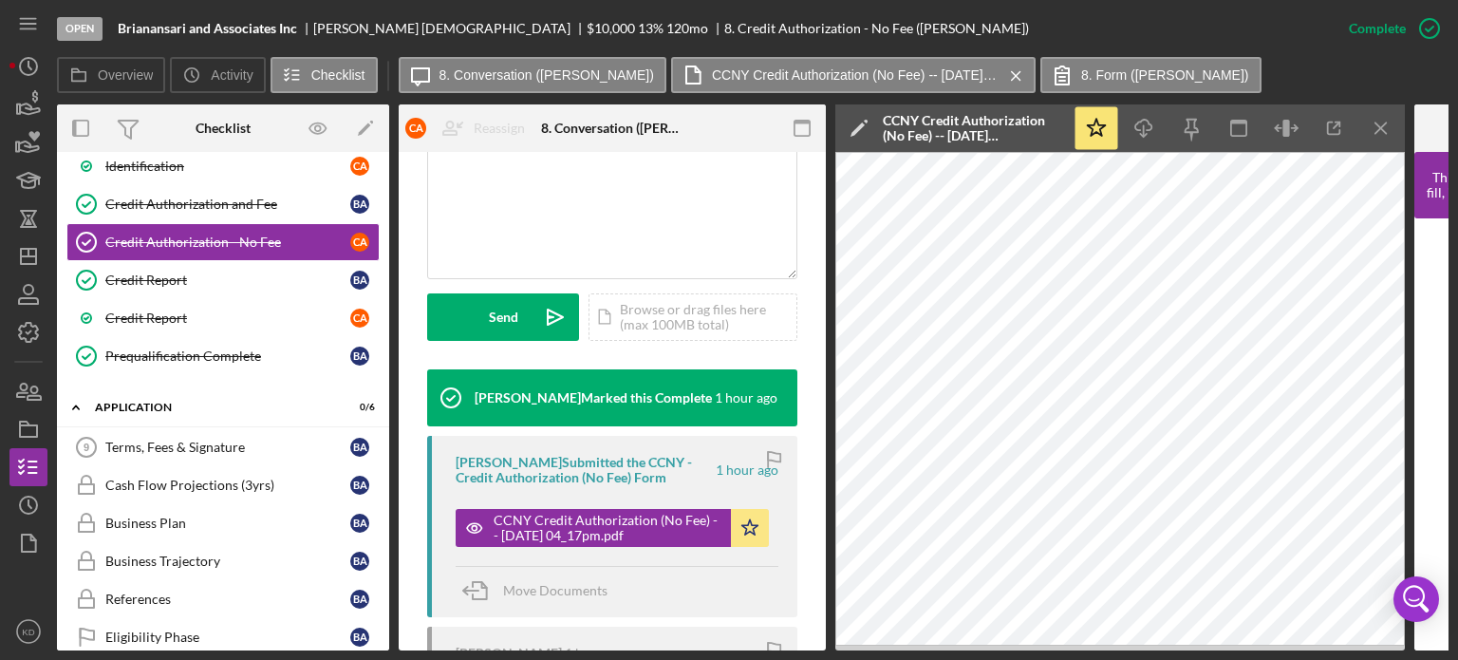
scroll to position [4, 0]
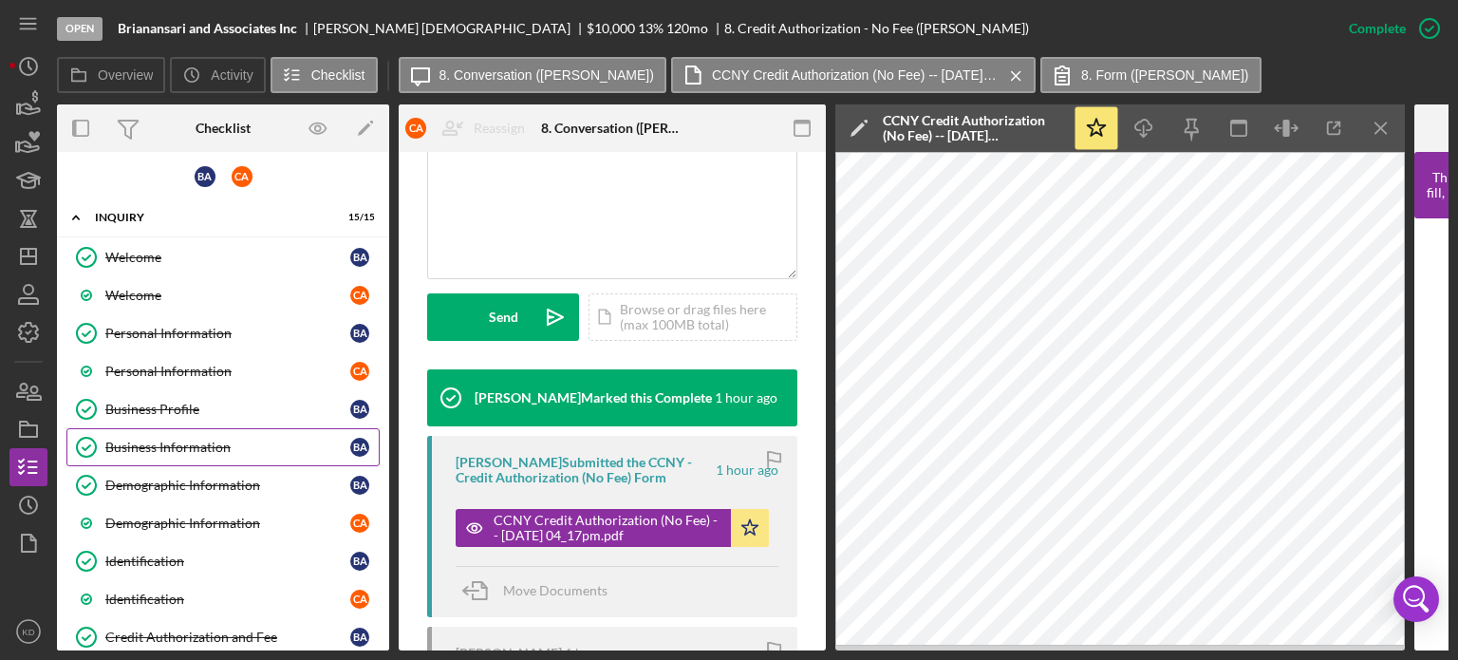
click at [183, 443] on div "Business Information" at bounding box center [227, 446] width 245 height 15
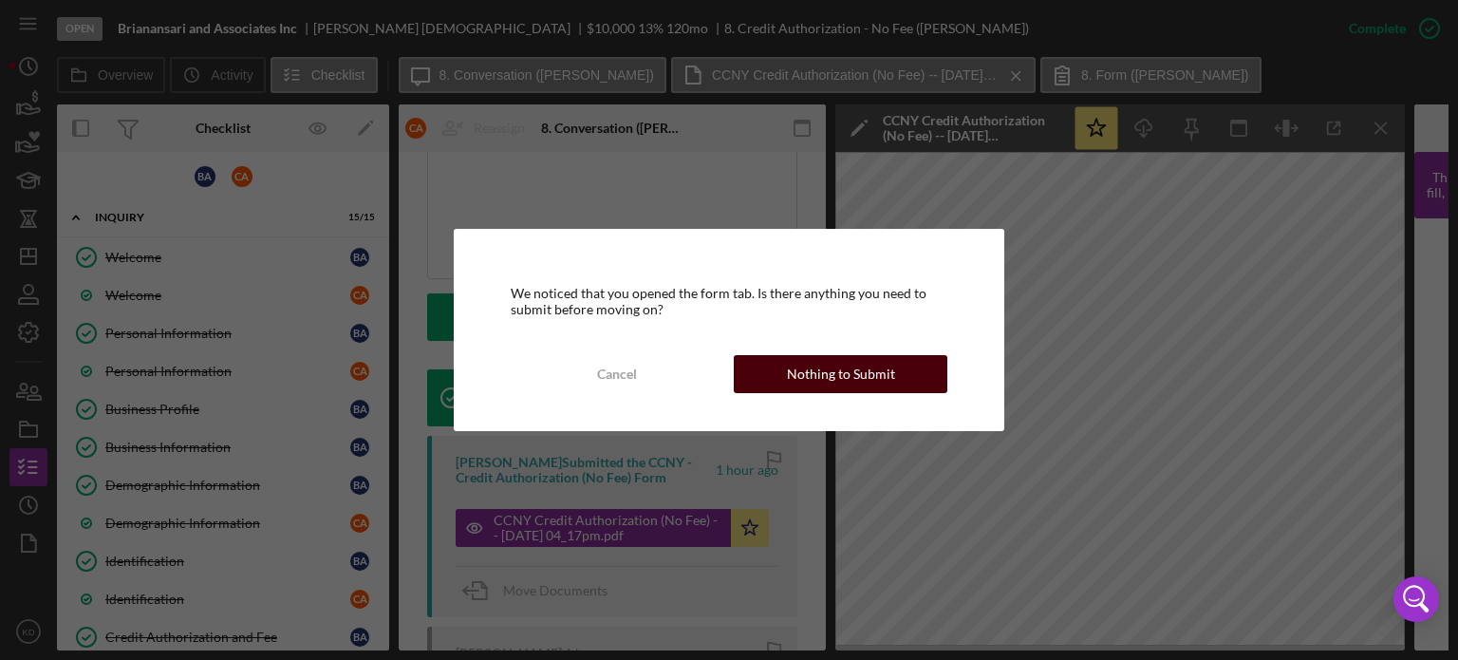
click at [815, 372] on div "Nothing to Submit" at bounding box center [841, 374] width 108 height 38
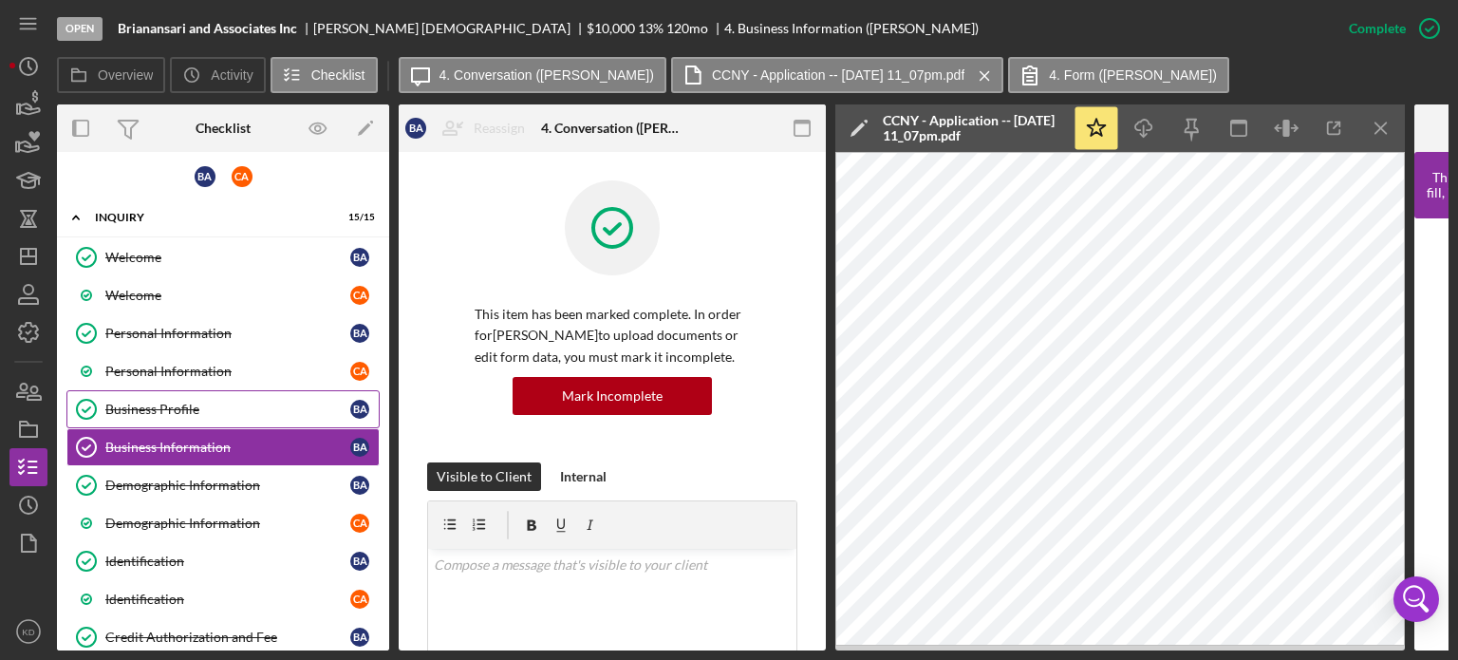
click at [130, 407] on div "Business Profile" at bounding box center [227, 408] width 245 height 15
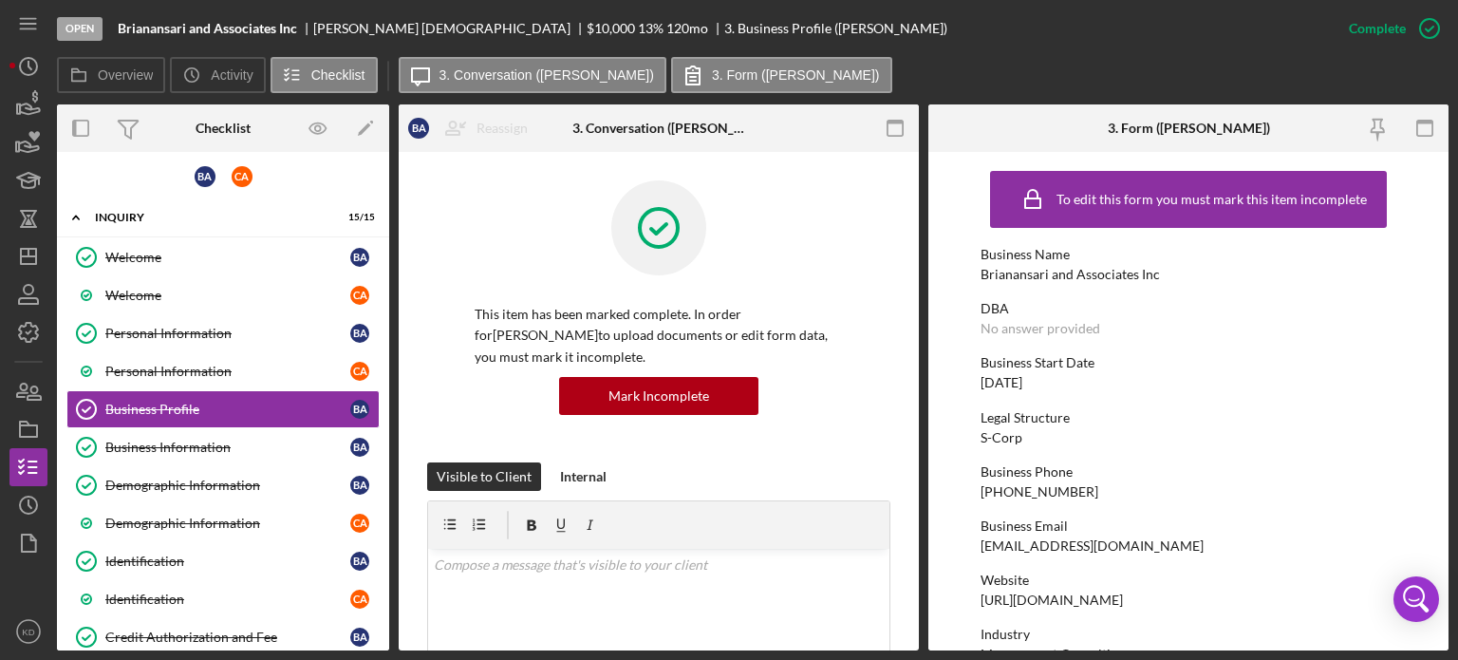
click at [1439, 496] on form "To edit this form you must mark this item incomplete Business Name [PERSON_NAME…" at bounding box center [1188, 401] width 520 height 498
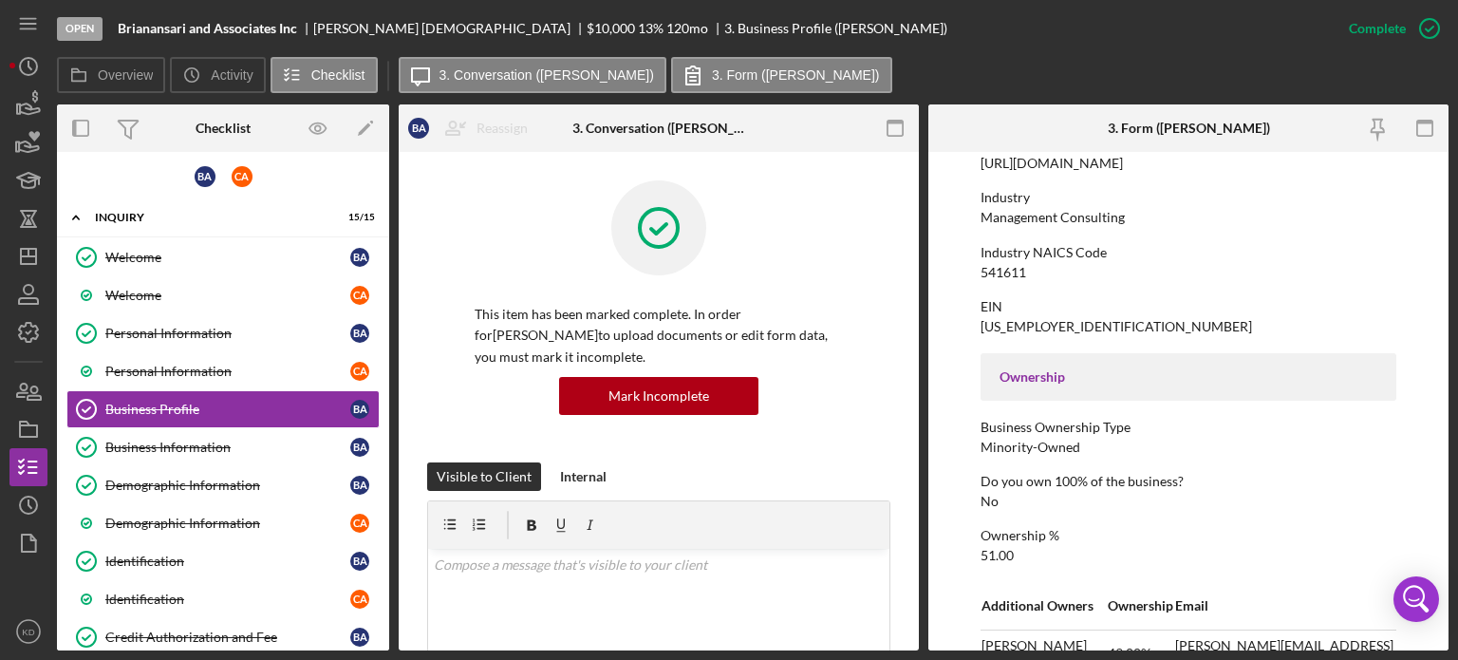
scroll to position [873, 0]
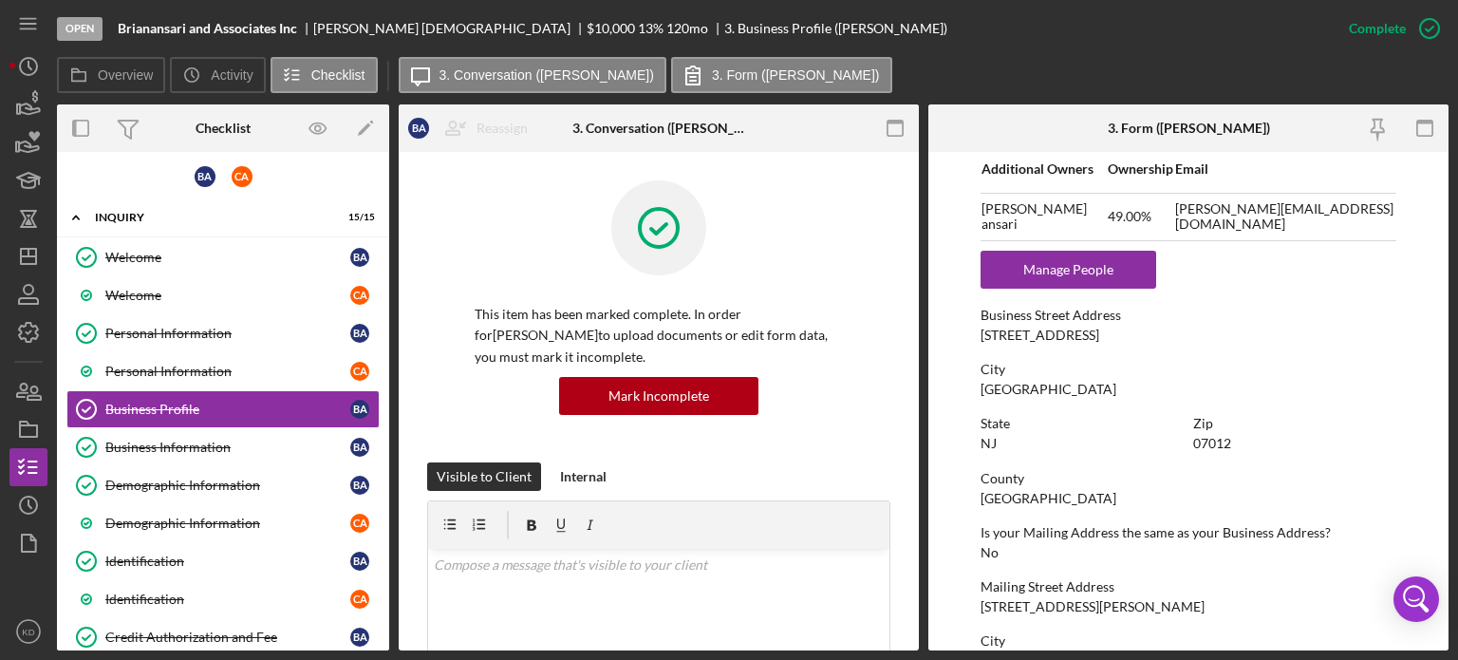
click at [382, 438] on div "Welcome Welcome B A Welcome C a Personal Information Personal Information B A P…" at bounding box center [223, 527] width 332 height 579
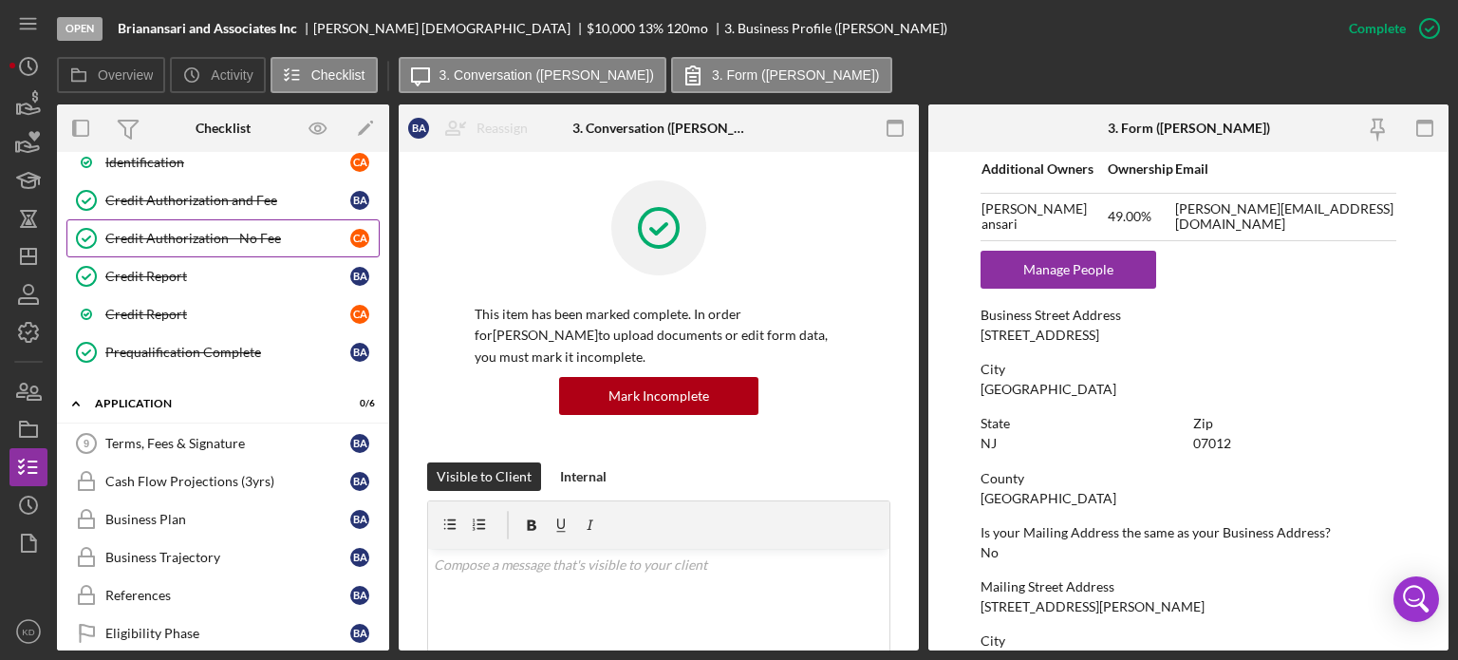
click at [234, 231] on div "Credit Authorization - No Fee" at bounding box center [227, 238] width 245 height 15
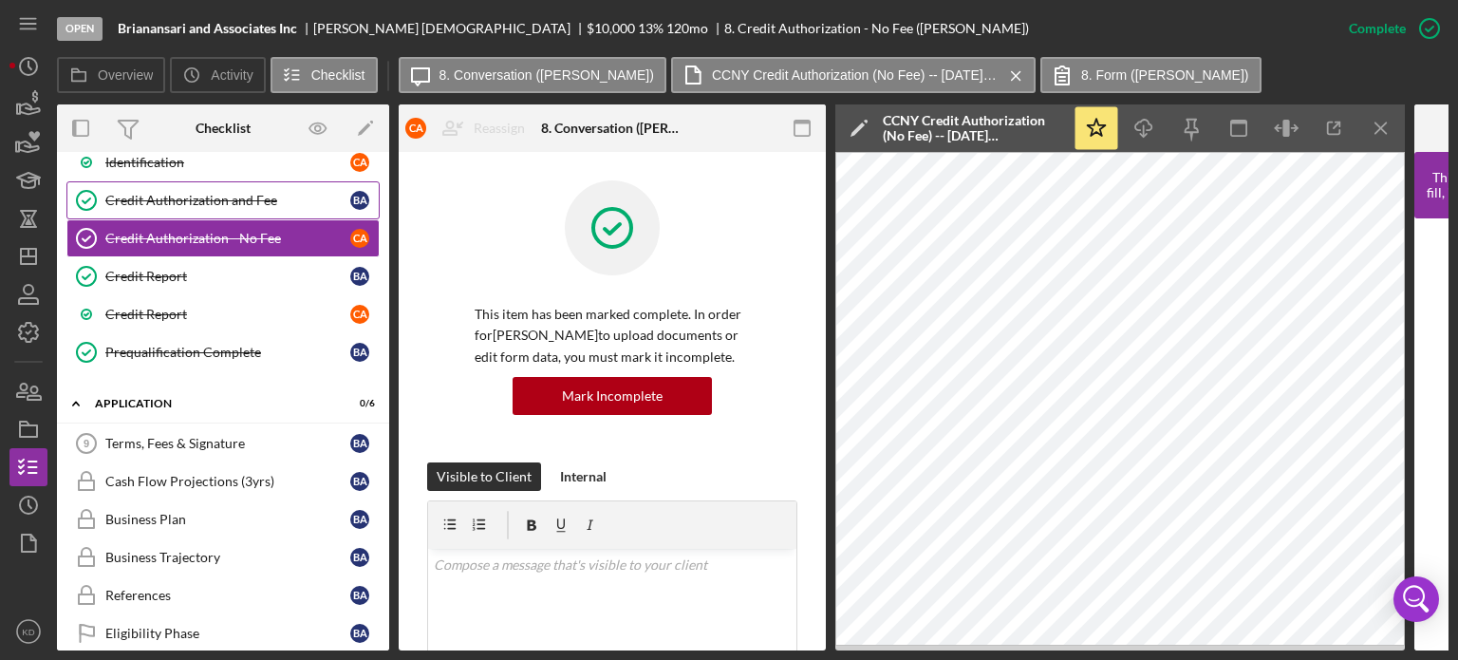
click at [244, 193] on div "Credit Authorization and Fee" at bounding box center [227, 200] width 245 height 15
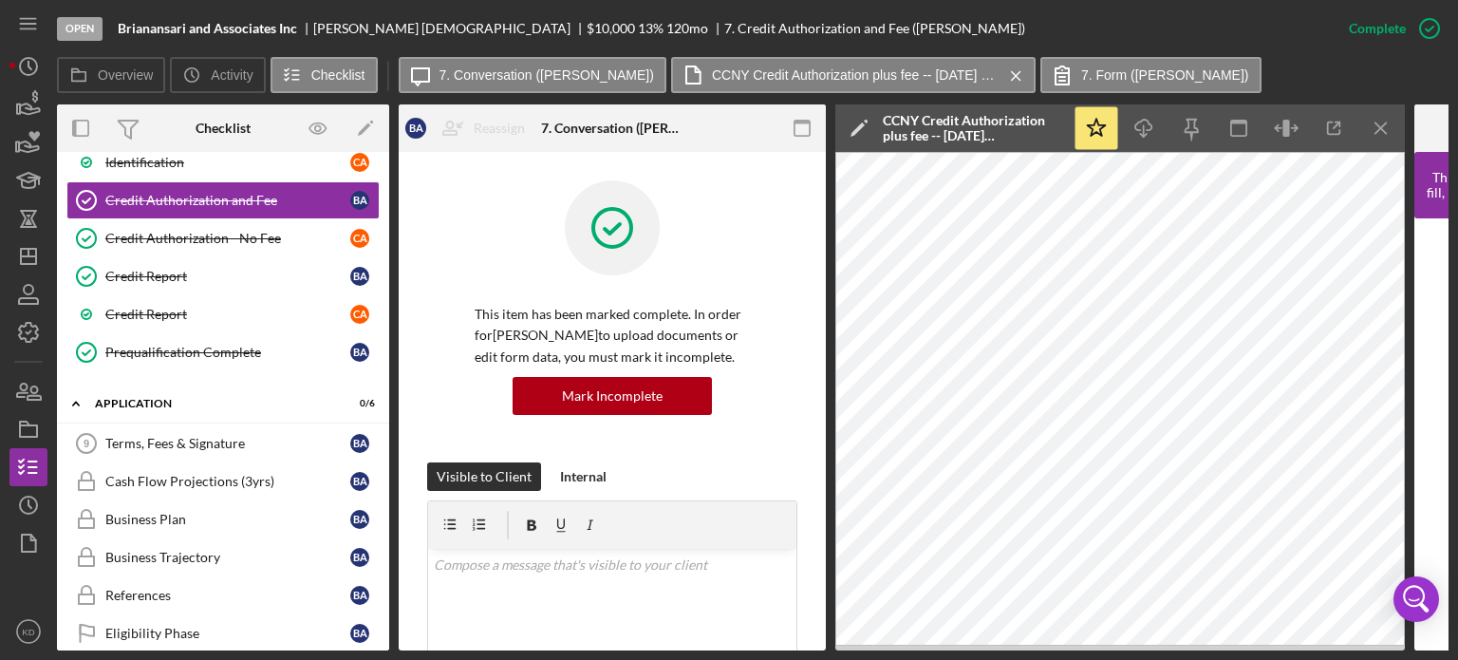
scroll to position [9, 0]
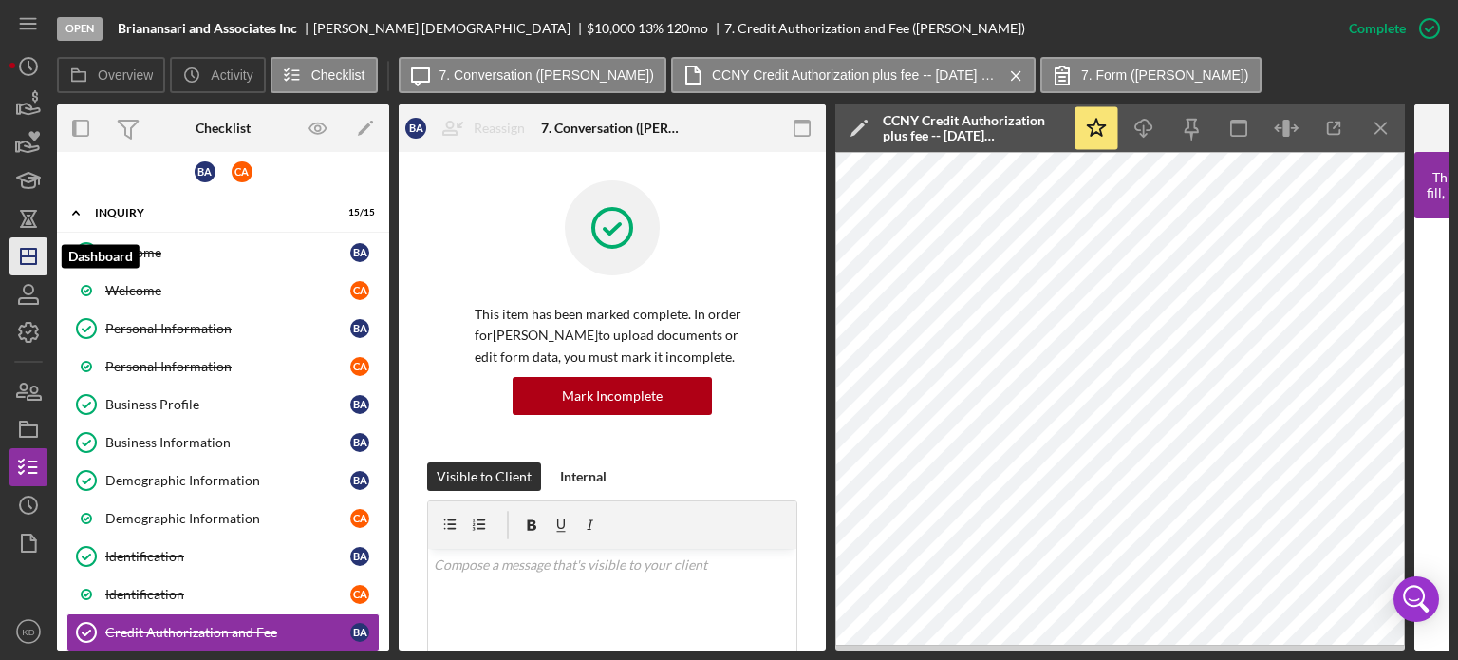
click at [26, 253] on icon "Icon/Dashboard" at bounding box center [28, 256] width 47 height 47
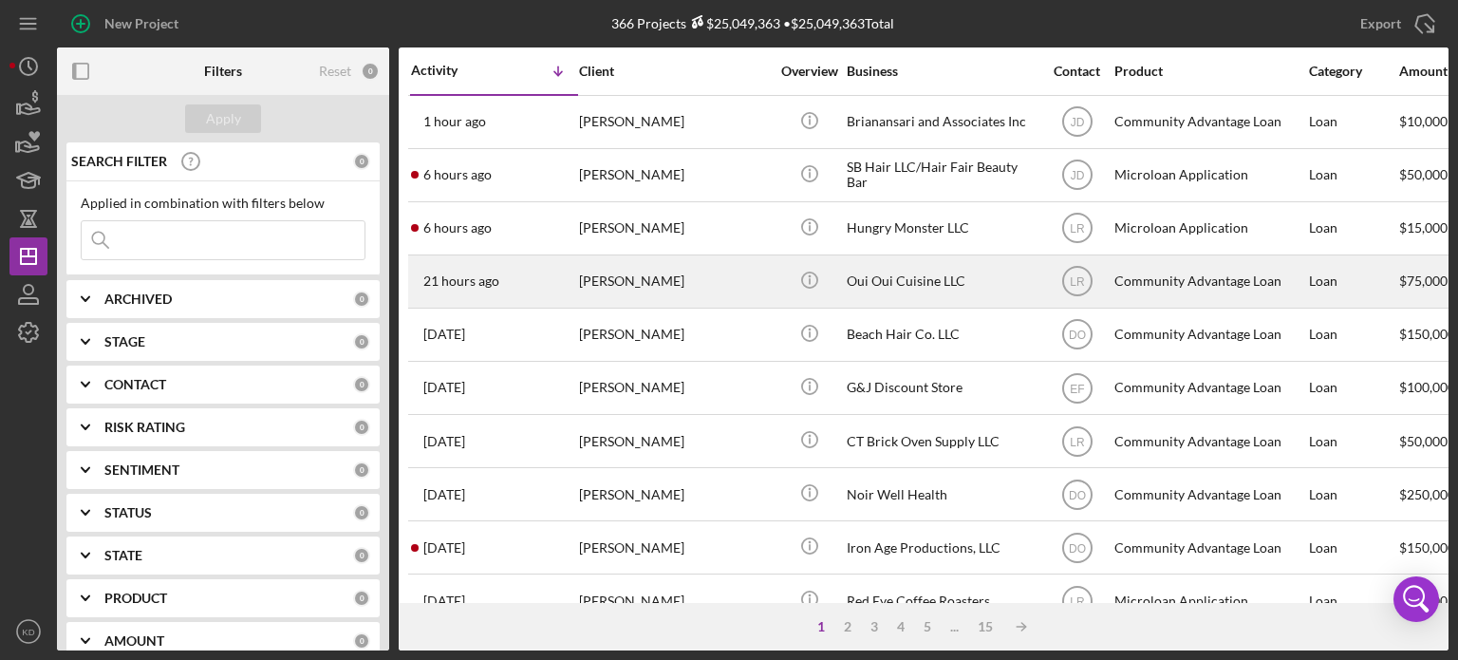
click at [615, 270] on div "[PERSON_NAME]" at bounding box center [674, 281] width 190 height 50
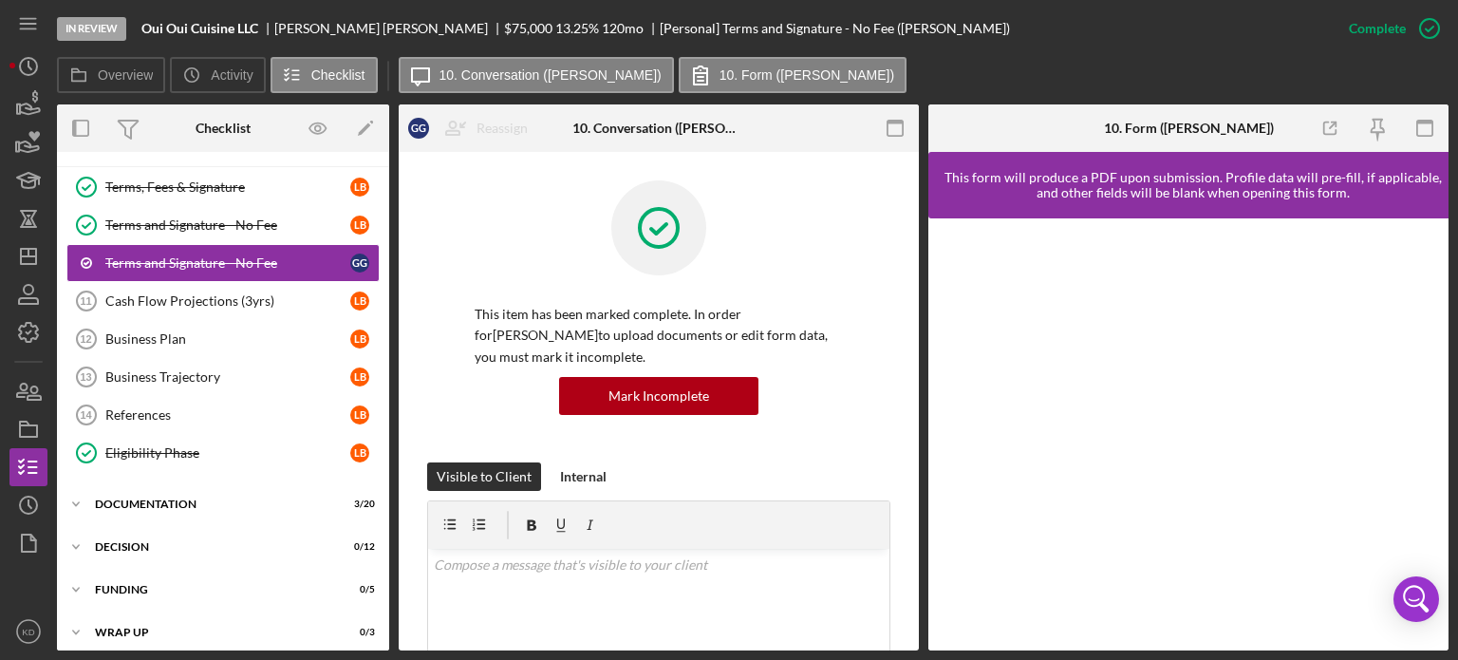
scroll to position [166, 0]
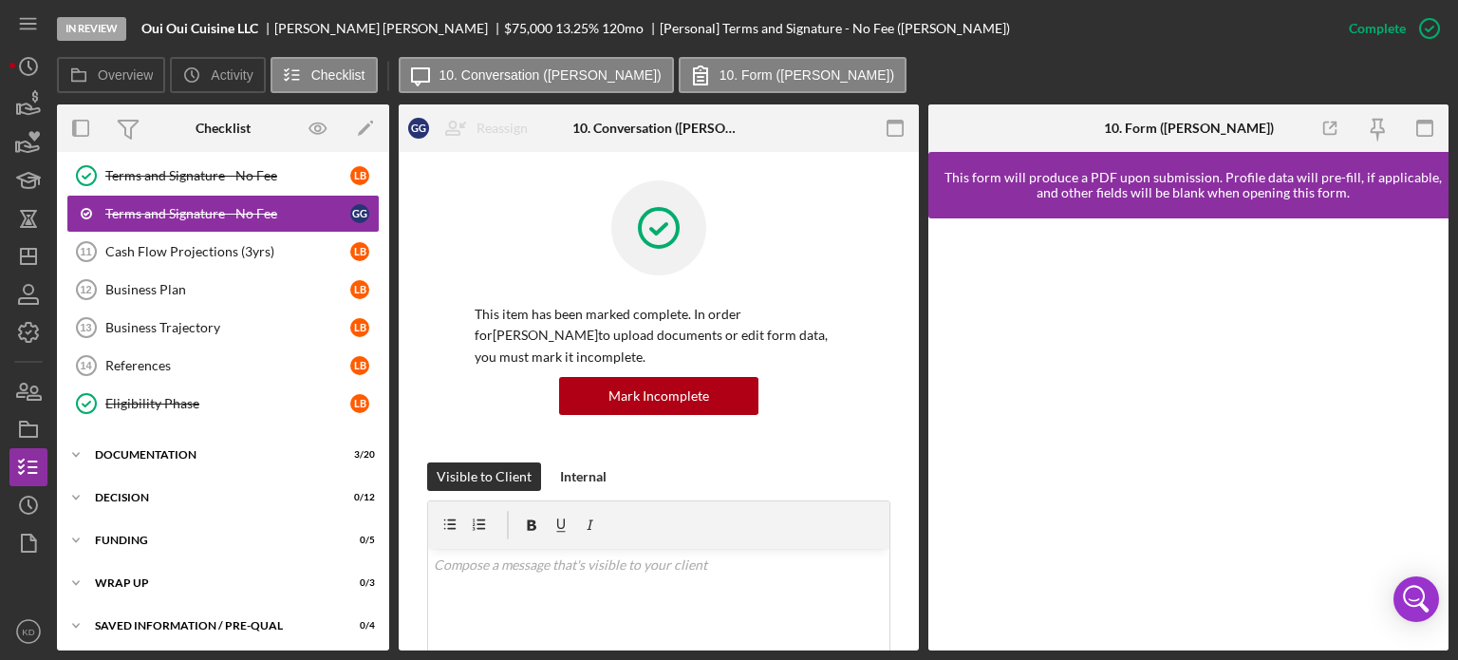
click at [391, 197] on div "Overview Internal Workflow Stage In Review Icon/Dropdown Arrow Archive (can una…" at bounding box center [752, 377] width 1391 height 546
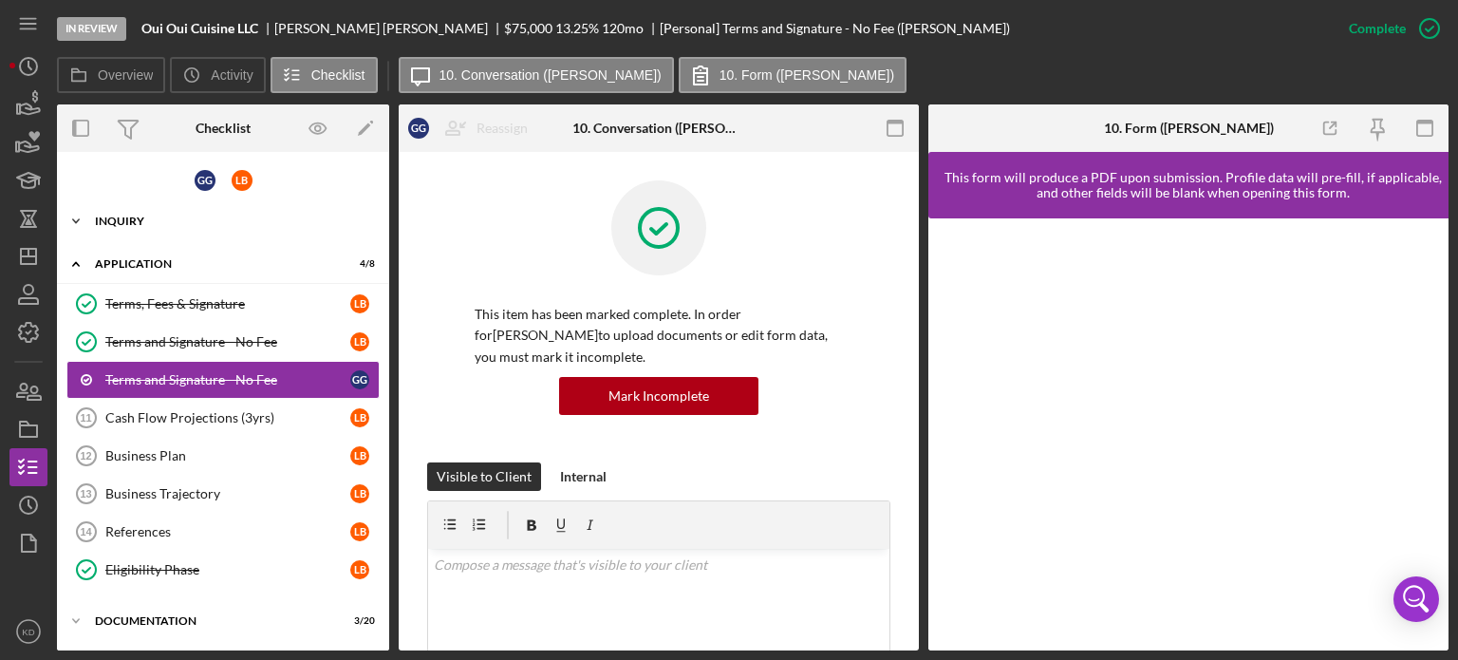
click at [76, 219] on icon "Icon/Expander" at bounding box center [76, 221] width 38 height 38
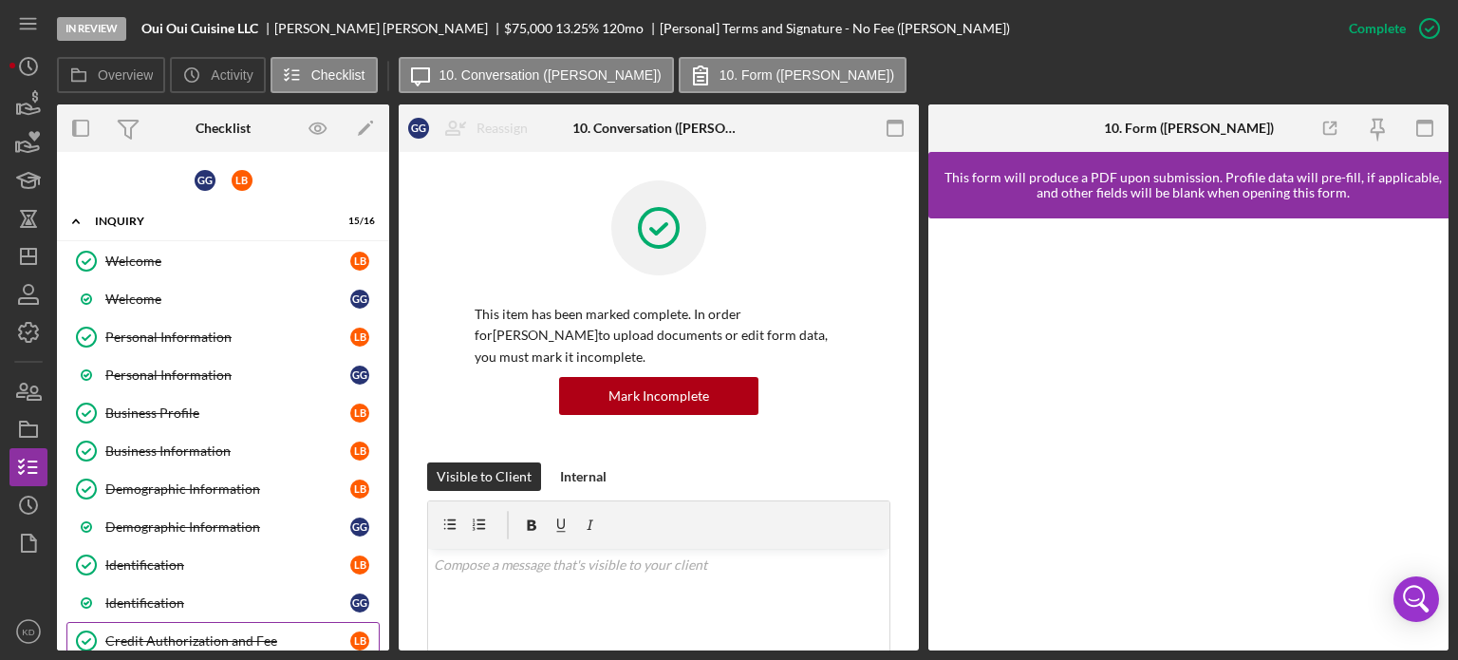
click at [189, 634] on div "Credit Authorization and Fee" at bounding box center [227, 640] width 245 height 15
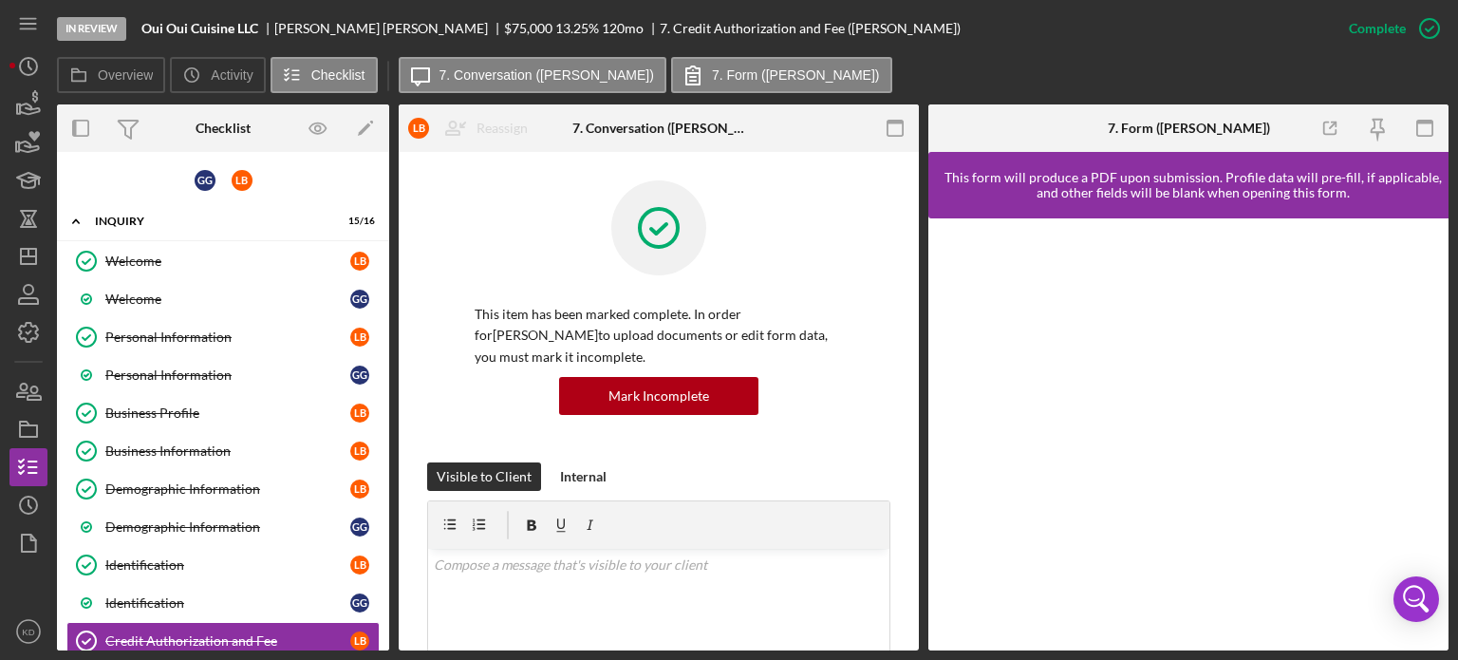
scroll to position [437, 0]
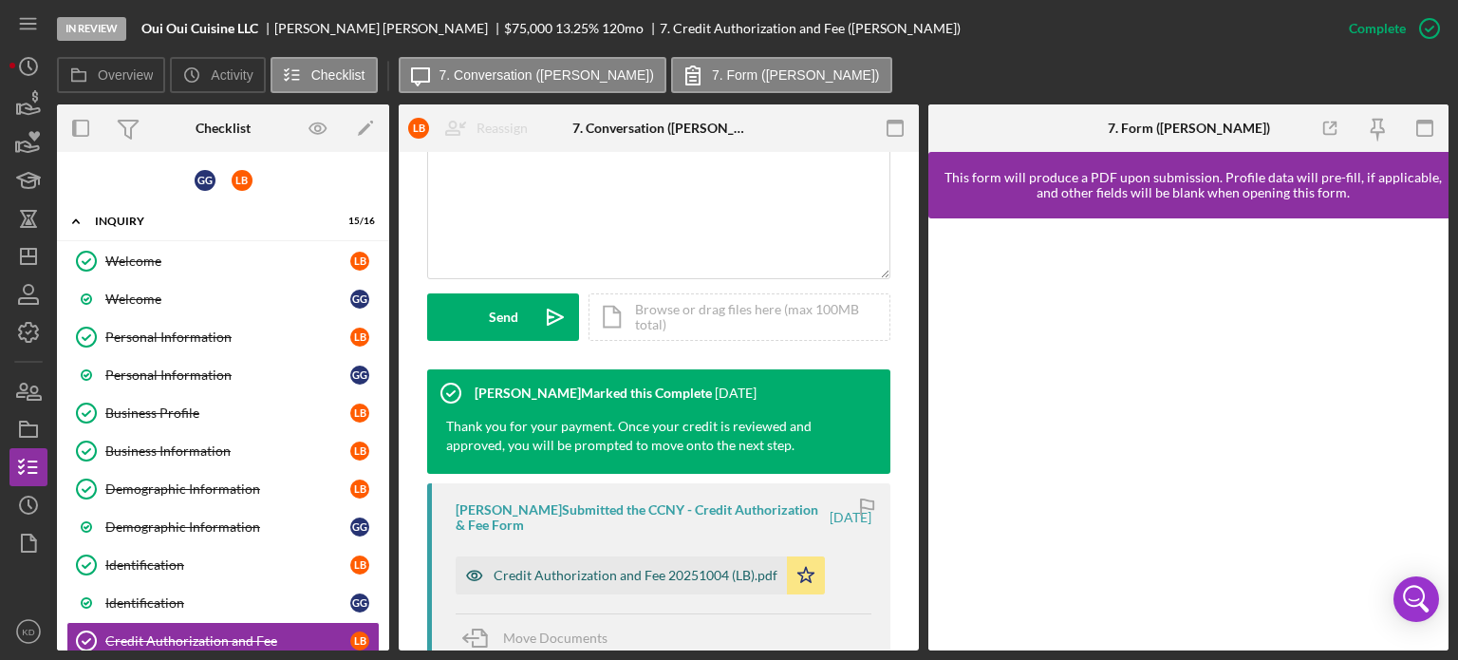
click at [697, 572] on div "Credit Authorization and Fee 20251004 (LB).pdf" at bounding box center [635, 574] width 284 height 15
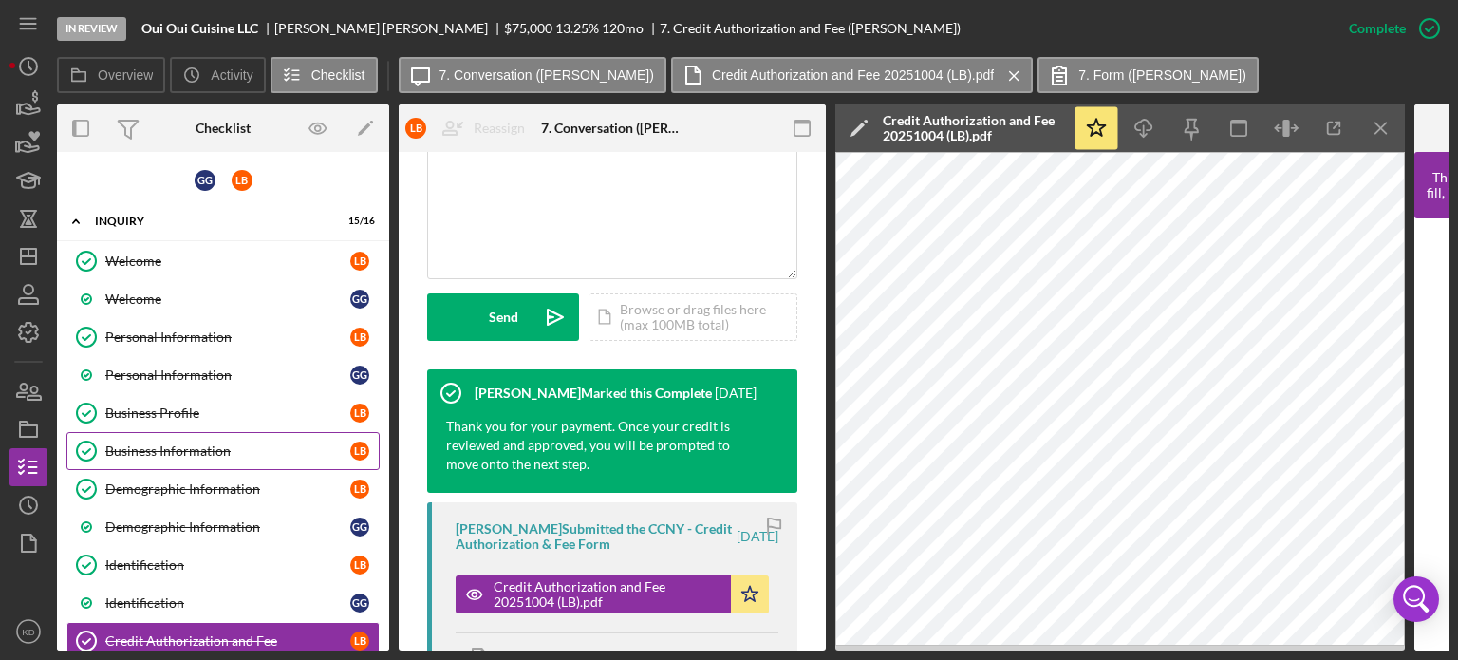
click at [197, 443] on div "Business Information" at bounding box center [227, 450] width 245 height 15
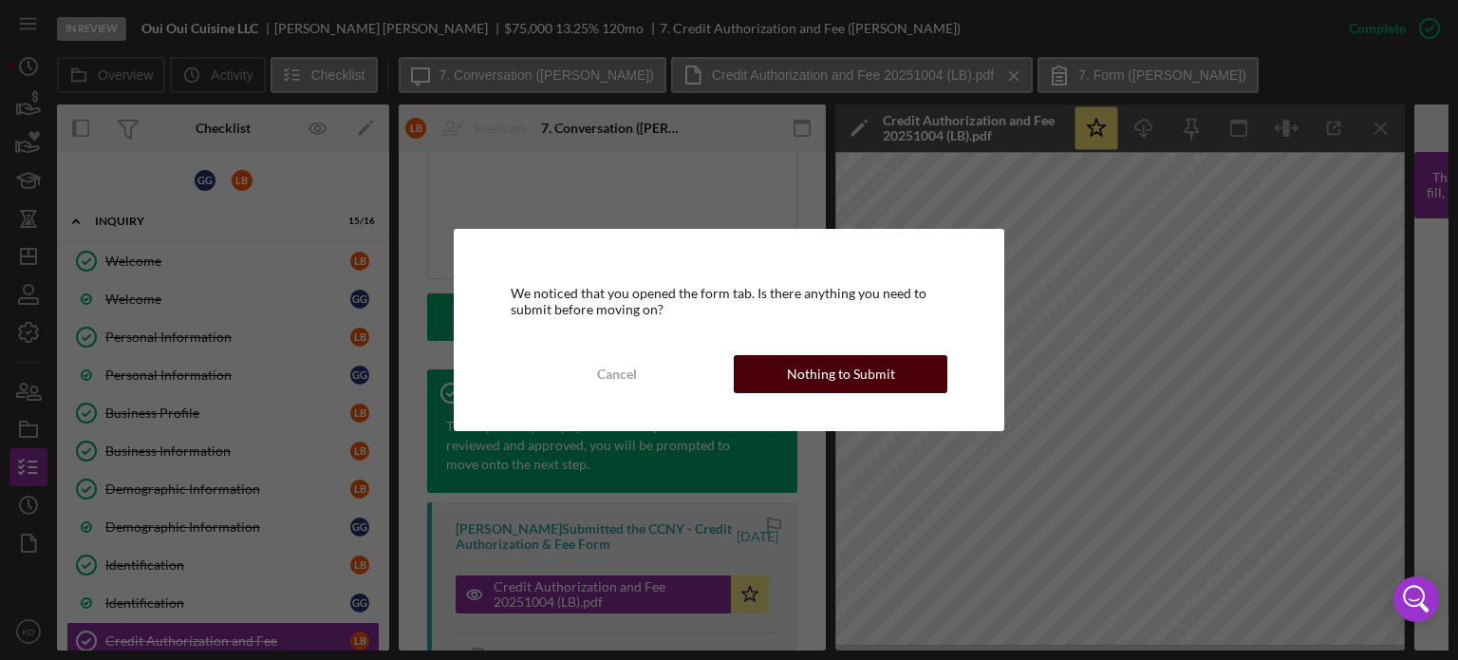
click at [881, 375] on div "Nothing to Submit" at bounding box center [841, 374] width 108 height 38
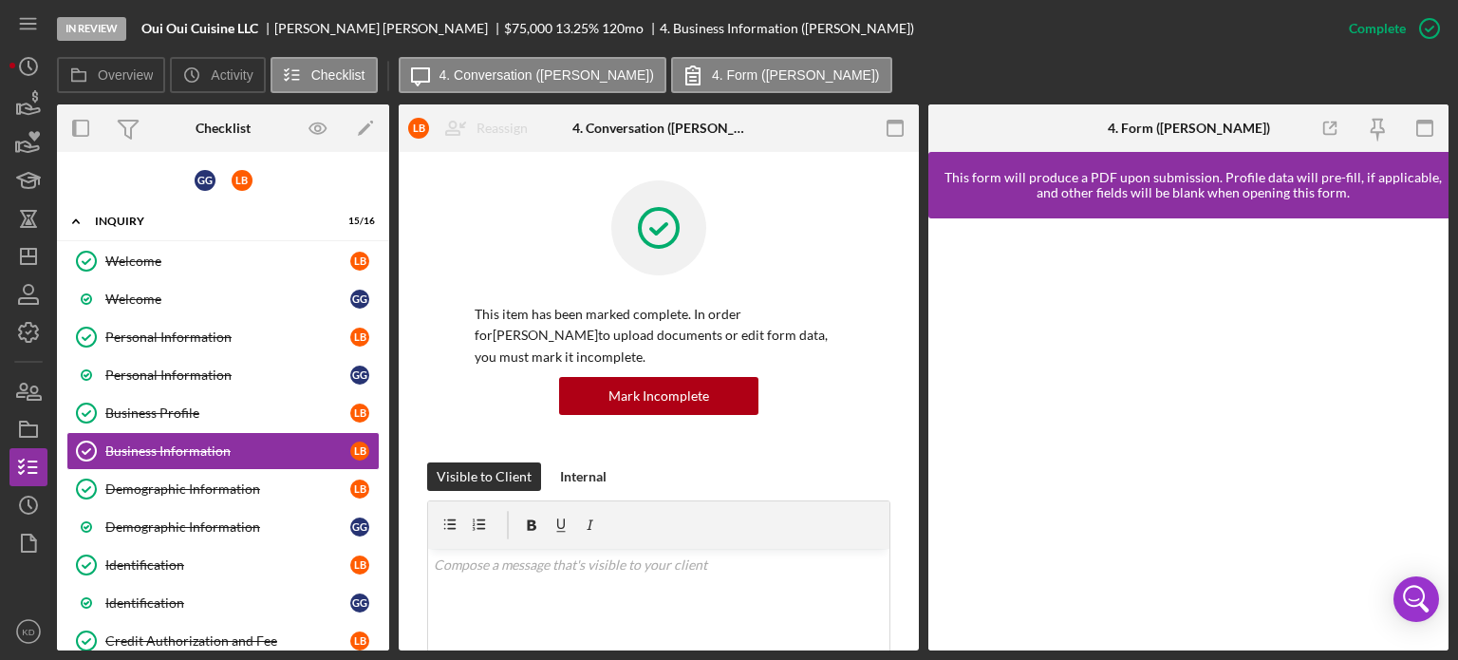
scroll to position [437, 0]
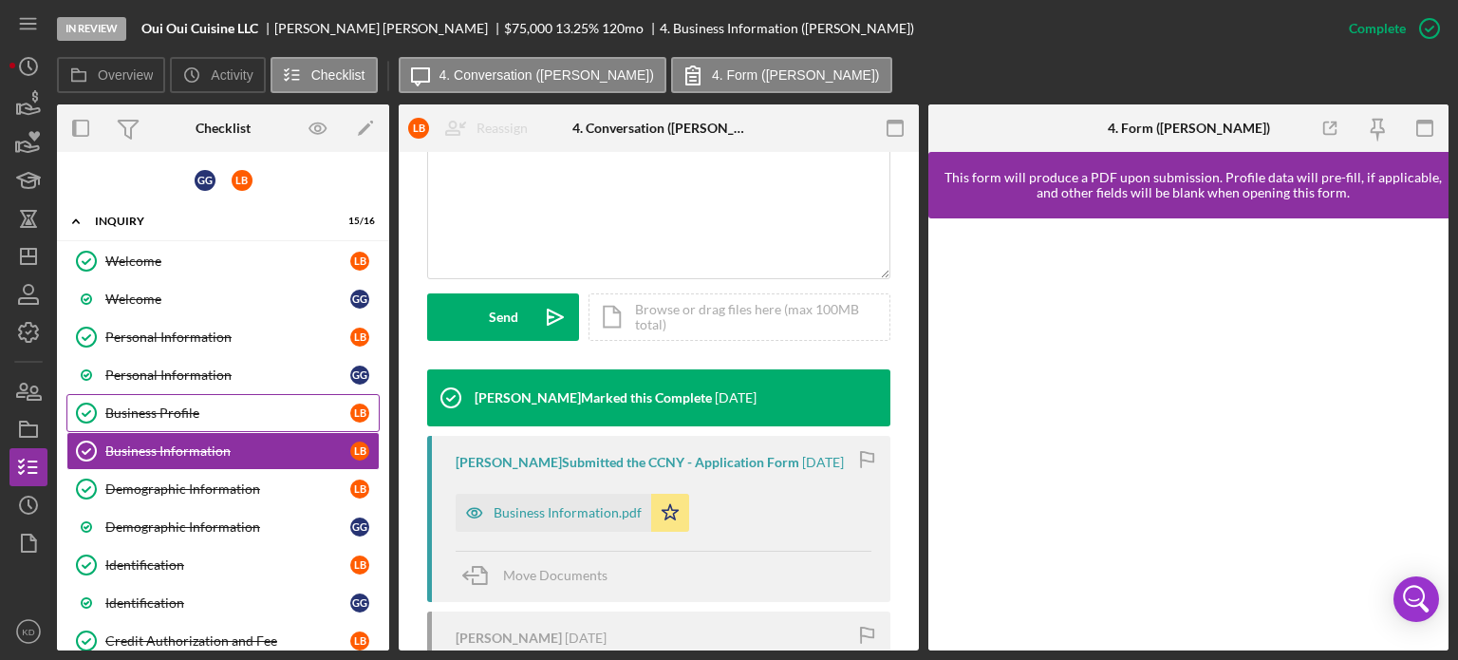
click at [175, 409] on div "Business Profile" at bounding box center [227, 412] width 245 height 15
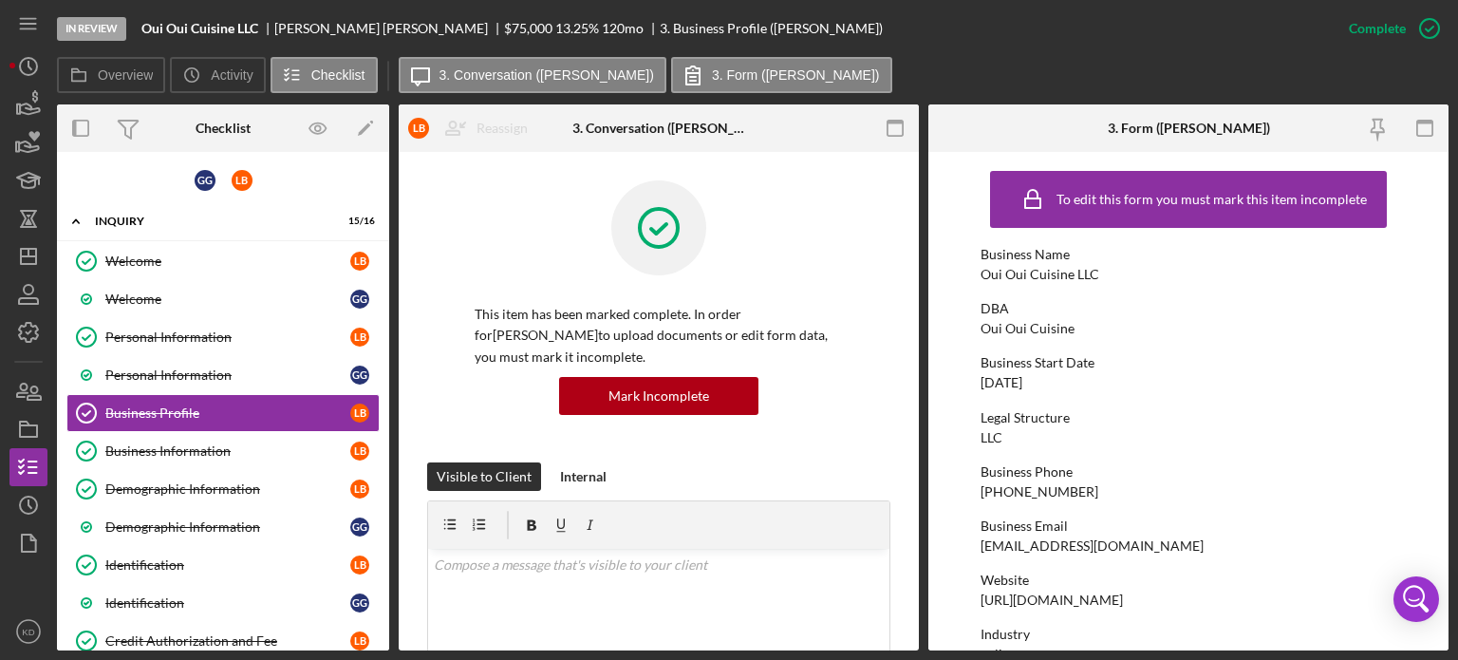
click at [1439, 479] on form "To edit this form you must mark this item incomplete Business Name Oui Oui Cuis…" at bounding box center [1188, 401] width 520 height 498
click at [1441, 477] on form "To edit this form you must mark this item incomplete Business Name Oui Oui Cuis…" at bounding box center [1188, 401] width 520 height 498
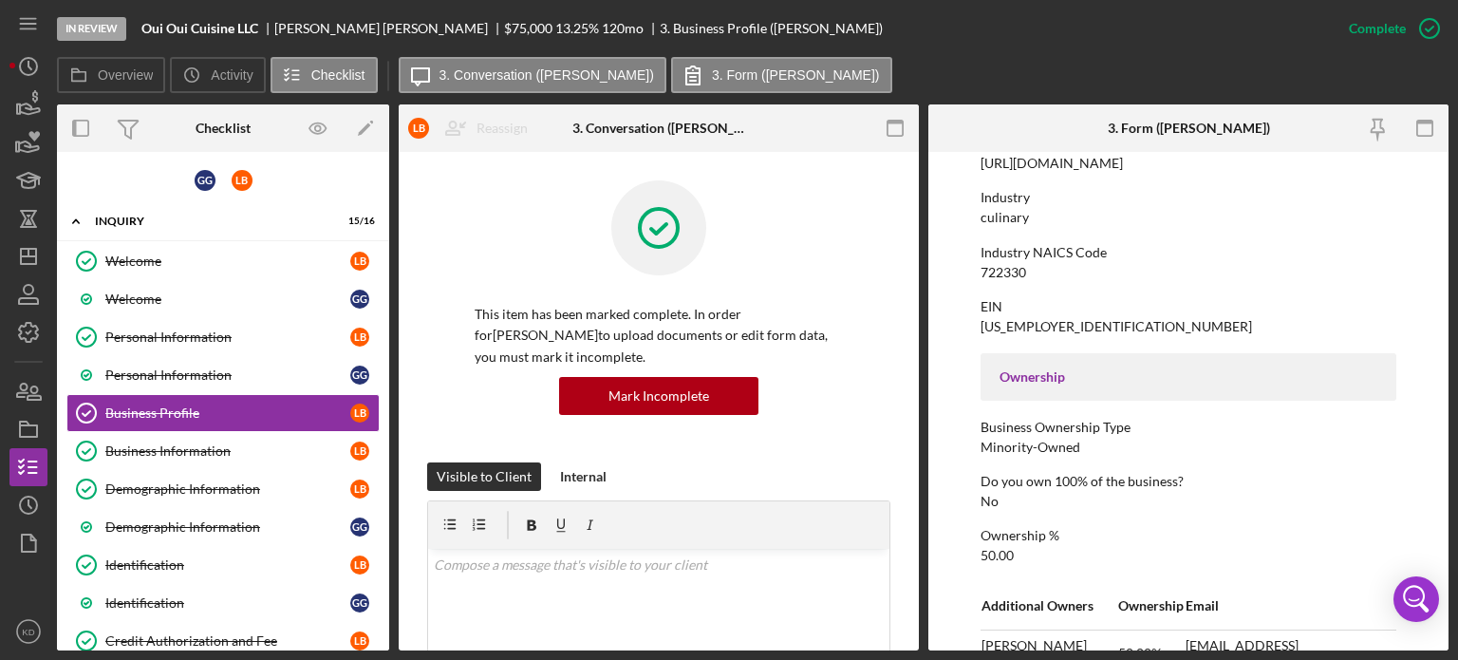
click at [1441, 521] on form "To edit this form you must mark this item incomplete Business Name Oui Oui Cuis…" at bounding box center [1188, 401] width 520 height 498
click at [1447, 528] on form "To edit this form you must mark this item incomplete Business Name Oui Oui Cuis…" at bounding box center [1188, 401] width 520 height 498
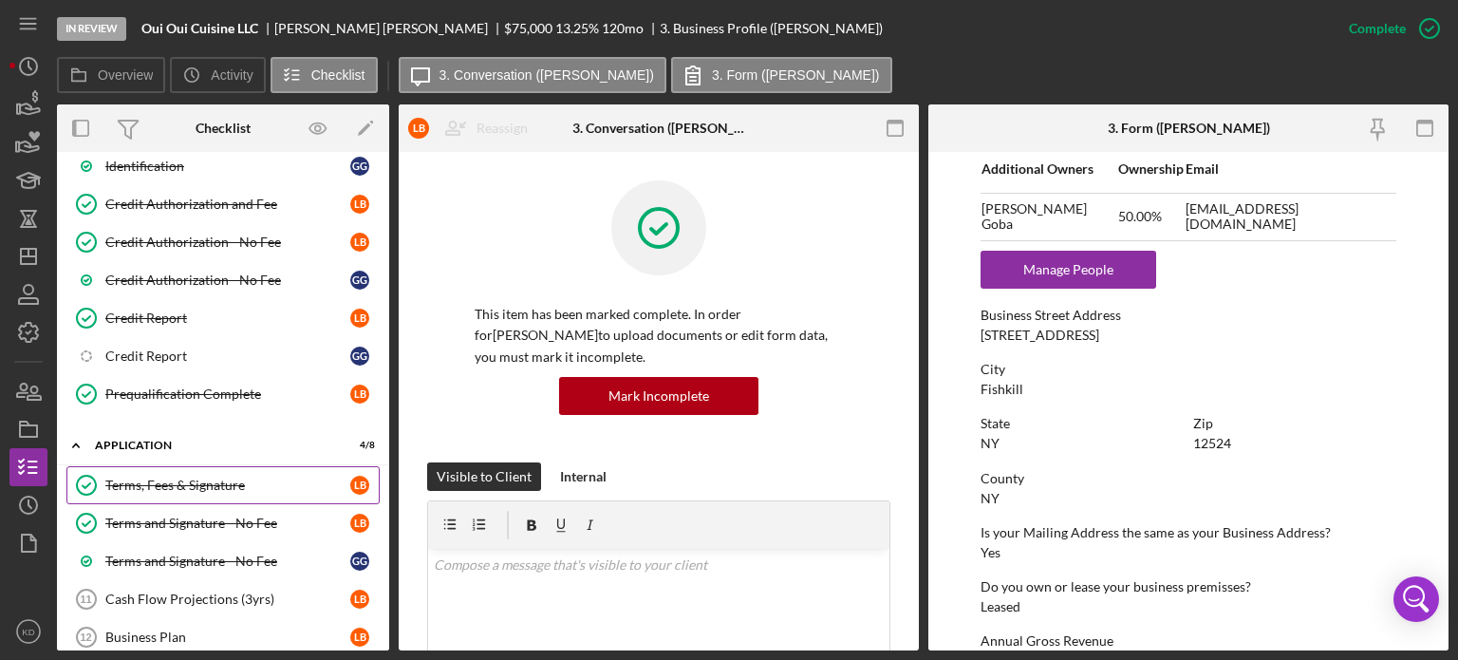
click at [165, 478] on div "Terms, Fees & Signature" at bounding box center [227, 484] width 245 height 15
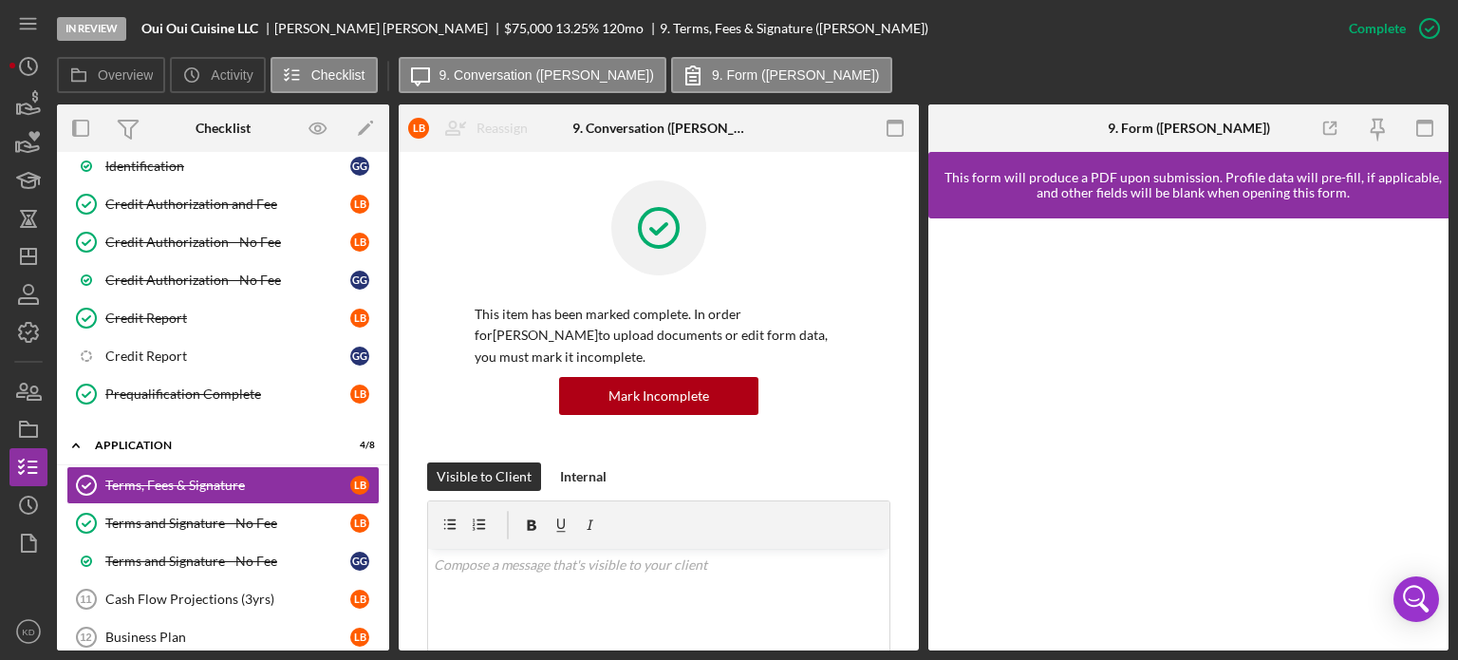
scroll to position [437, 0]
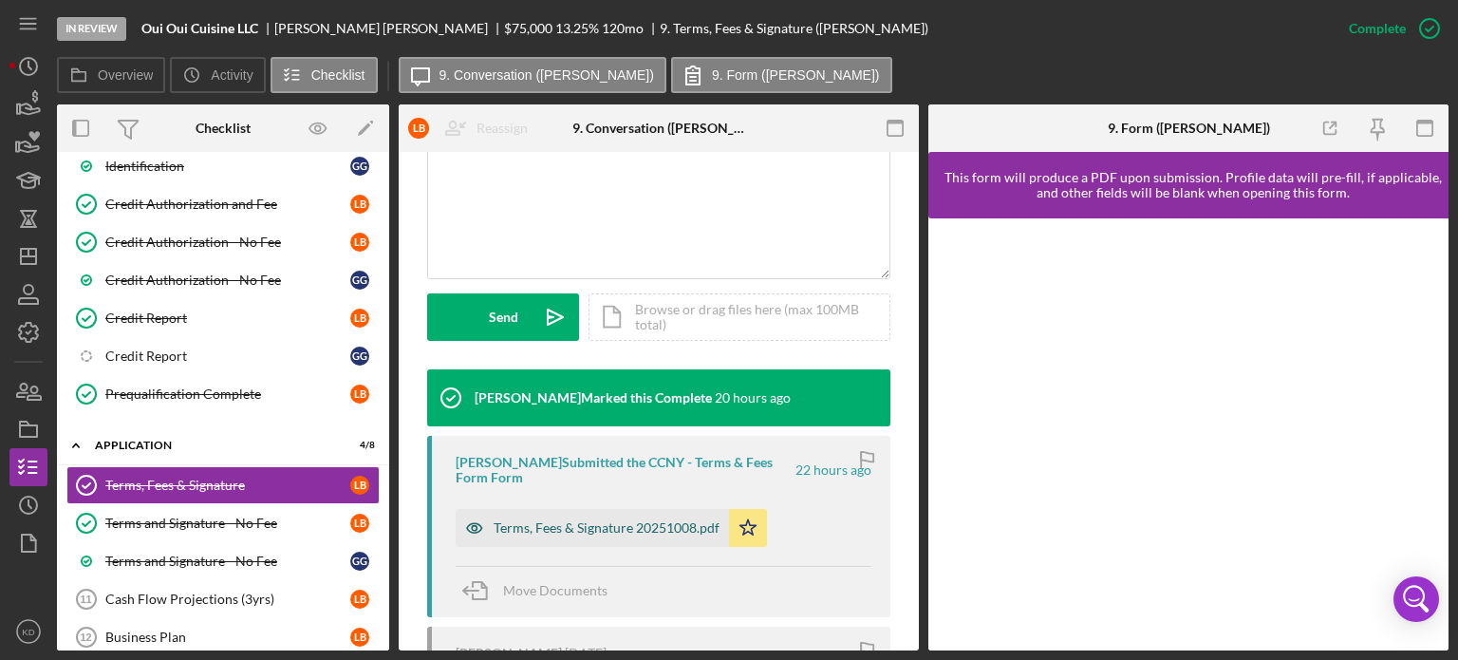
click at [623, 527] on div "Terms, Fees & Signature 20251008.pdf" at bounding box center [606, 527] width 226 height 15
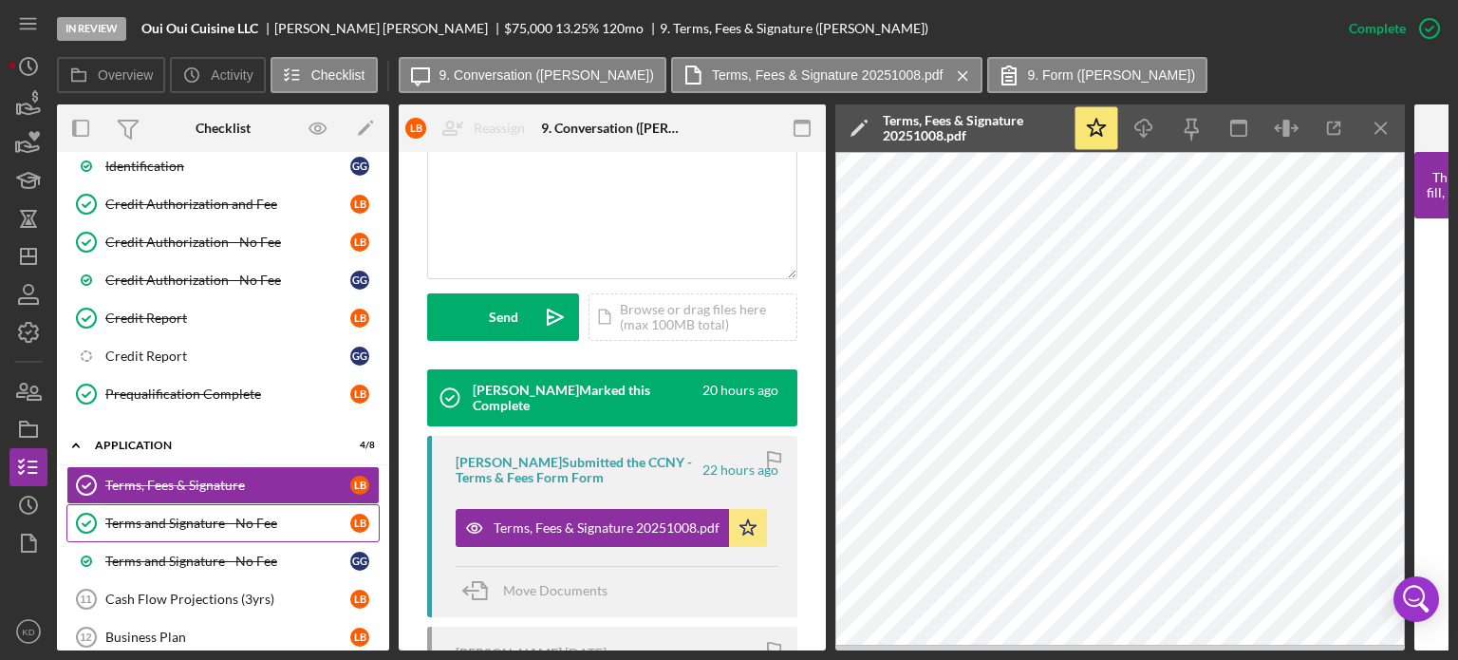
click at [163, 515] on div "Terms and Signature - No Fee" at bounding box center [227, 522] width 245 height 15
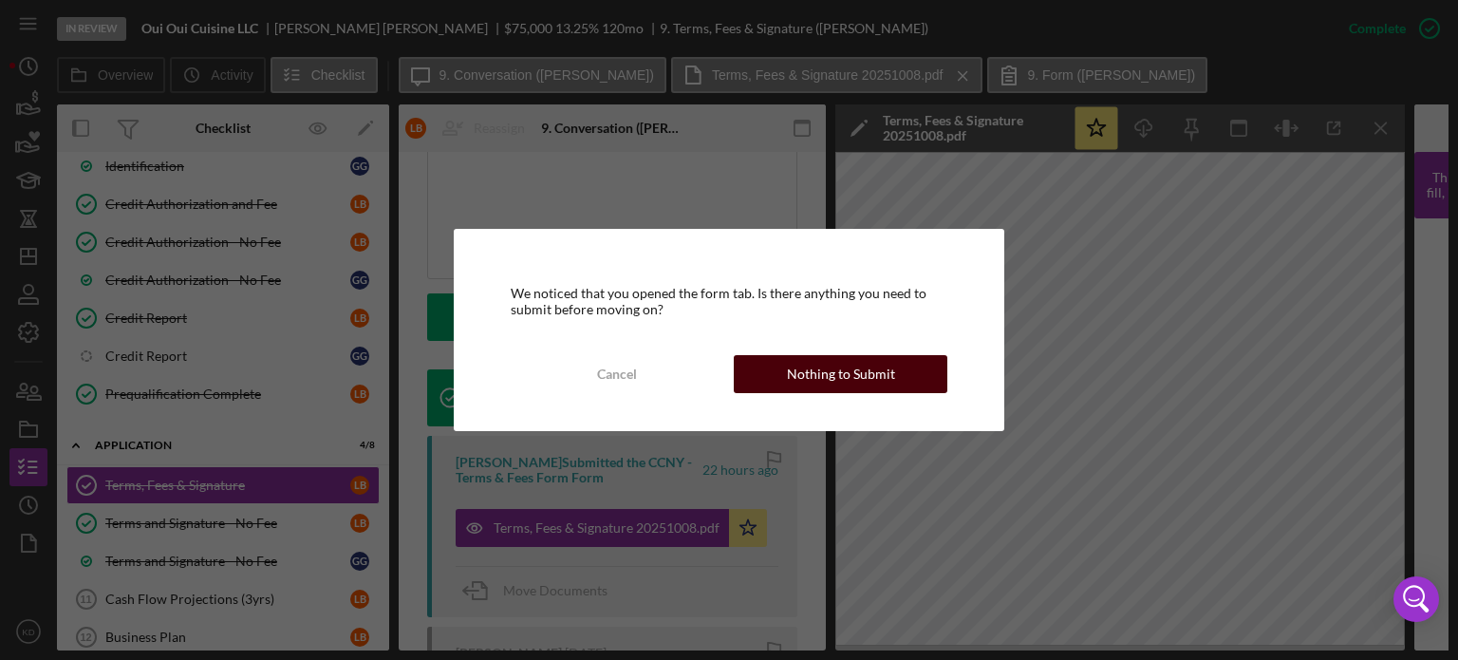
click at [881, 379] on div "Nothing to Submit" at bounding box center [841, 374] width 108 height 38
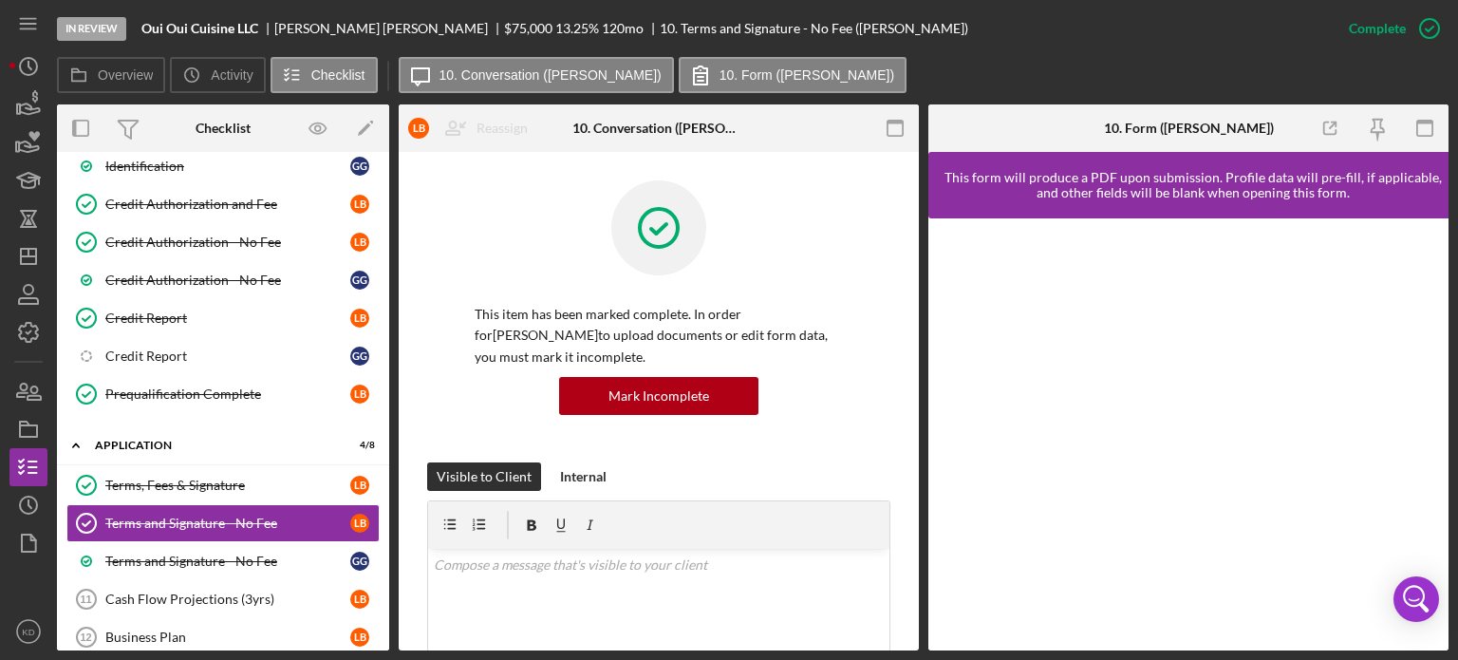
click at [912, 583] on div "This item has been marked complete. In order for [PERSON_NAME] to upload docume…" at bounding box center [659, 626] width 520 height 949
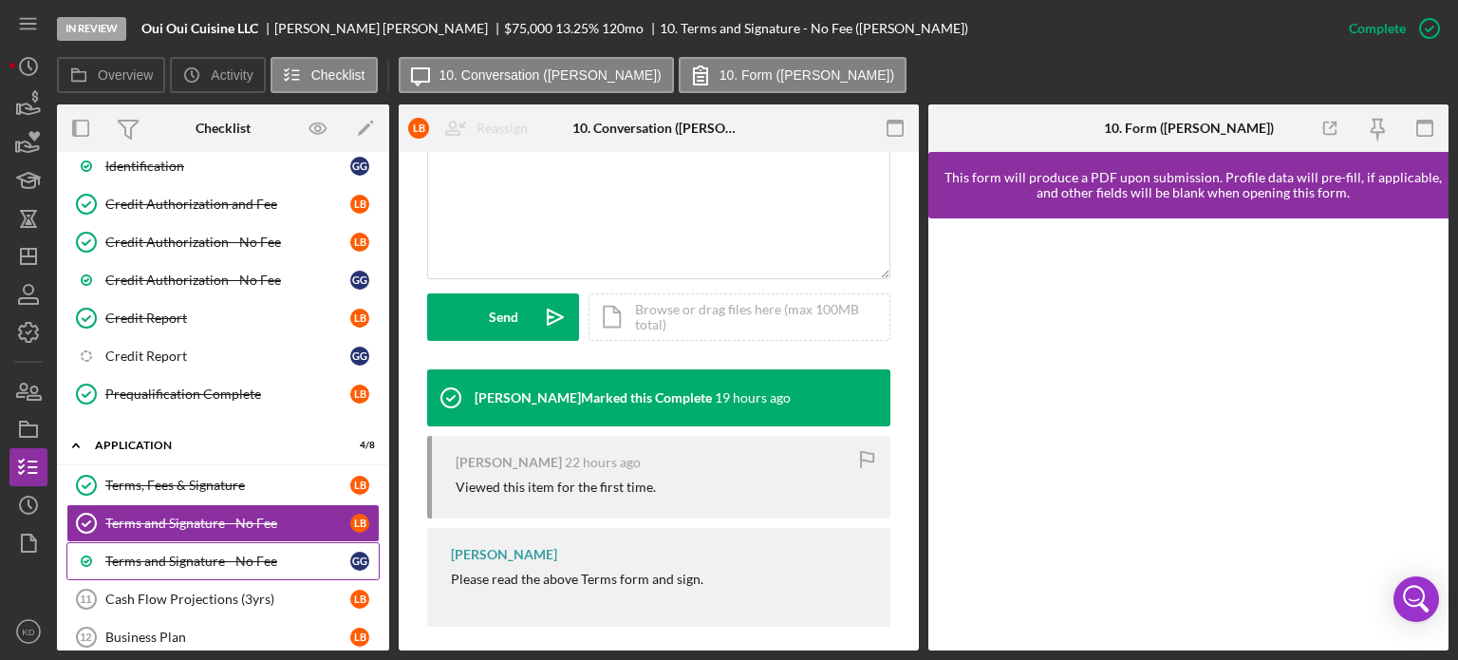
click at [167, 554] on div "Terms and Signature - No Fee" at bounding box center [227, 560] width 245 height 15
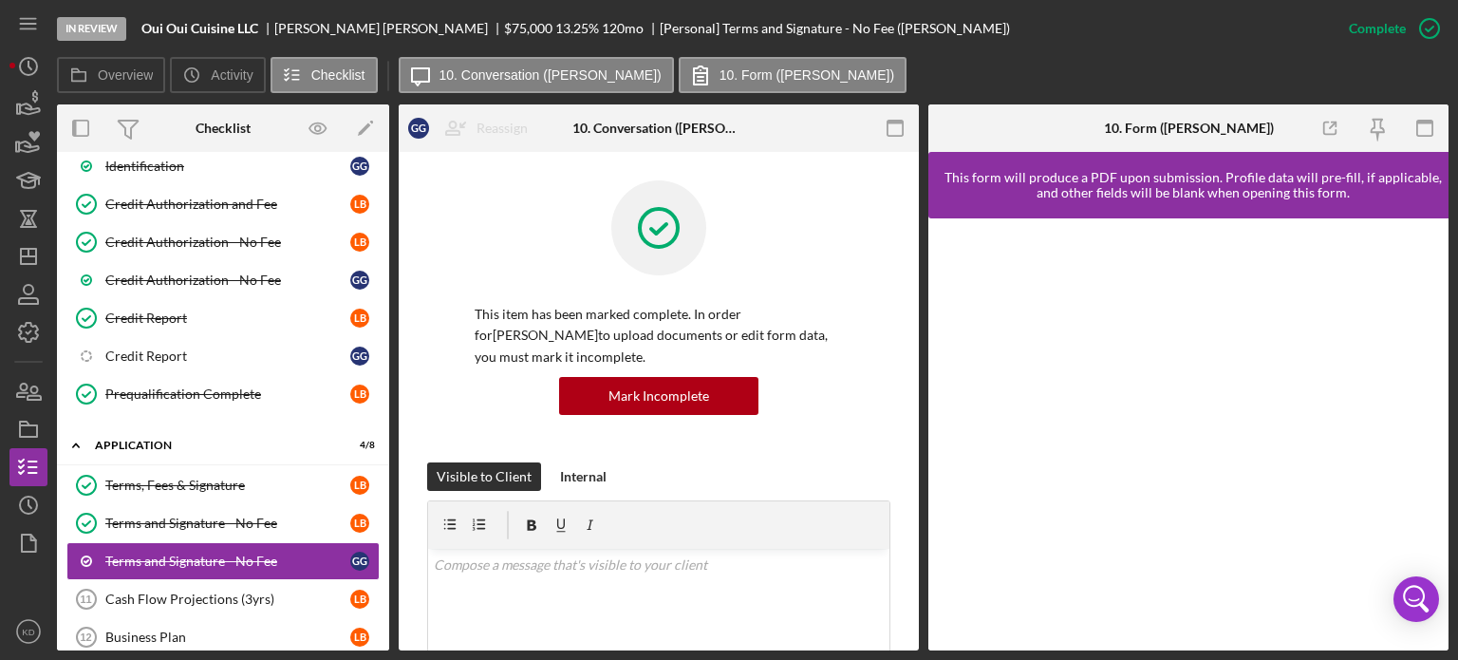
scroll to position [437, 0]
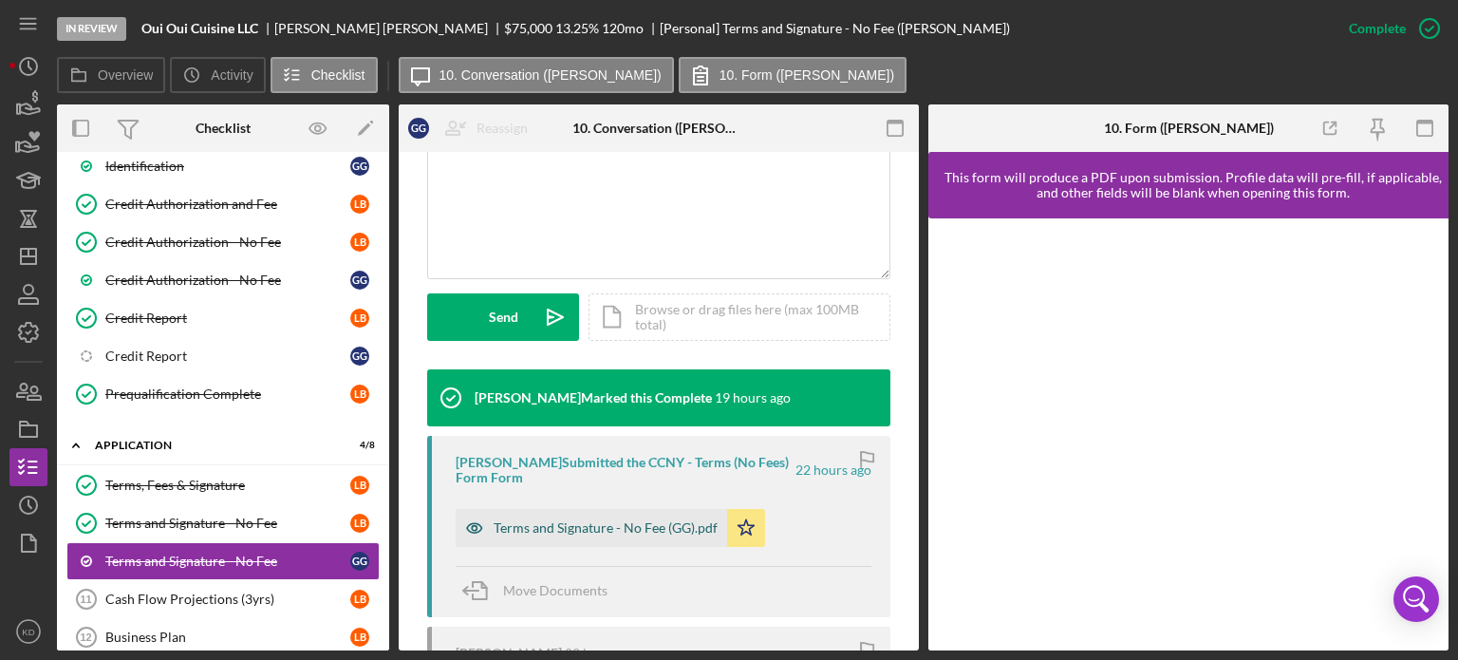
click at [642, 526] on div "Terms and Signature - No Fee (GG).pdf" at bounding box center [605, 527] width 224 height 15
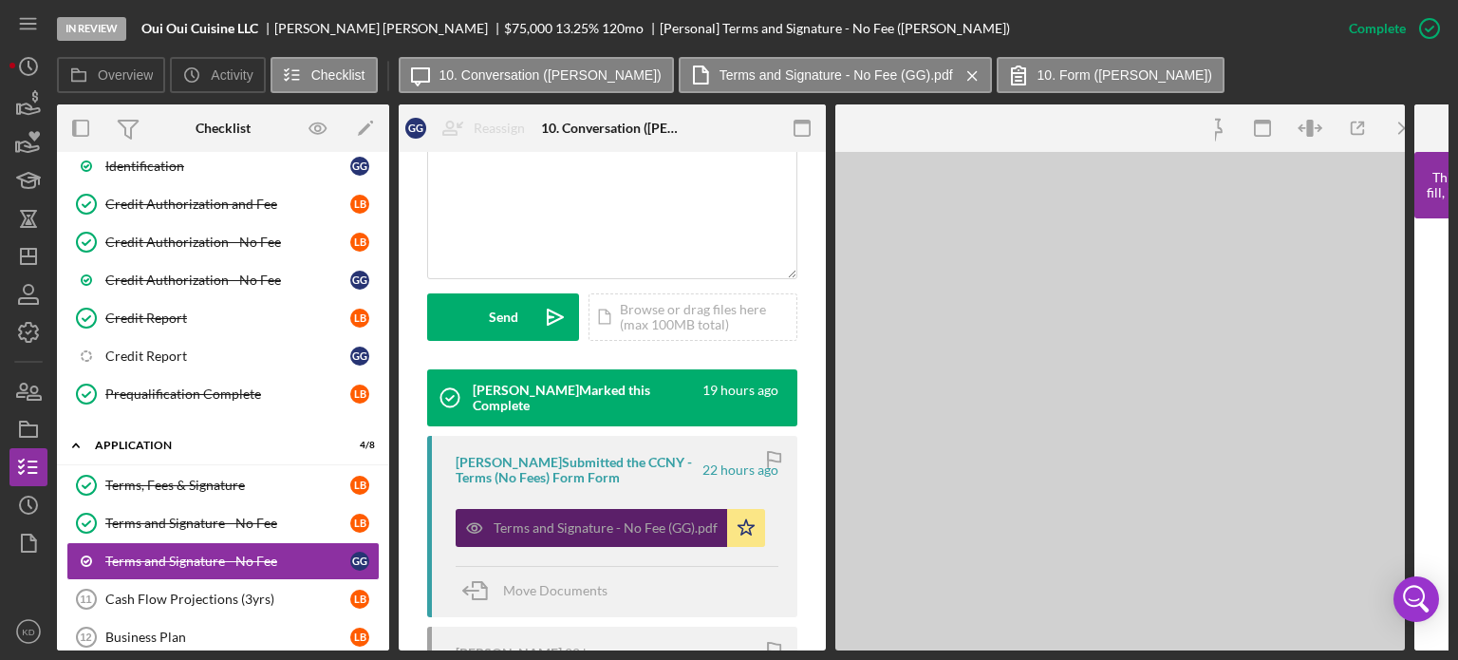
scroll to position [457, 0]
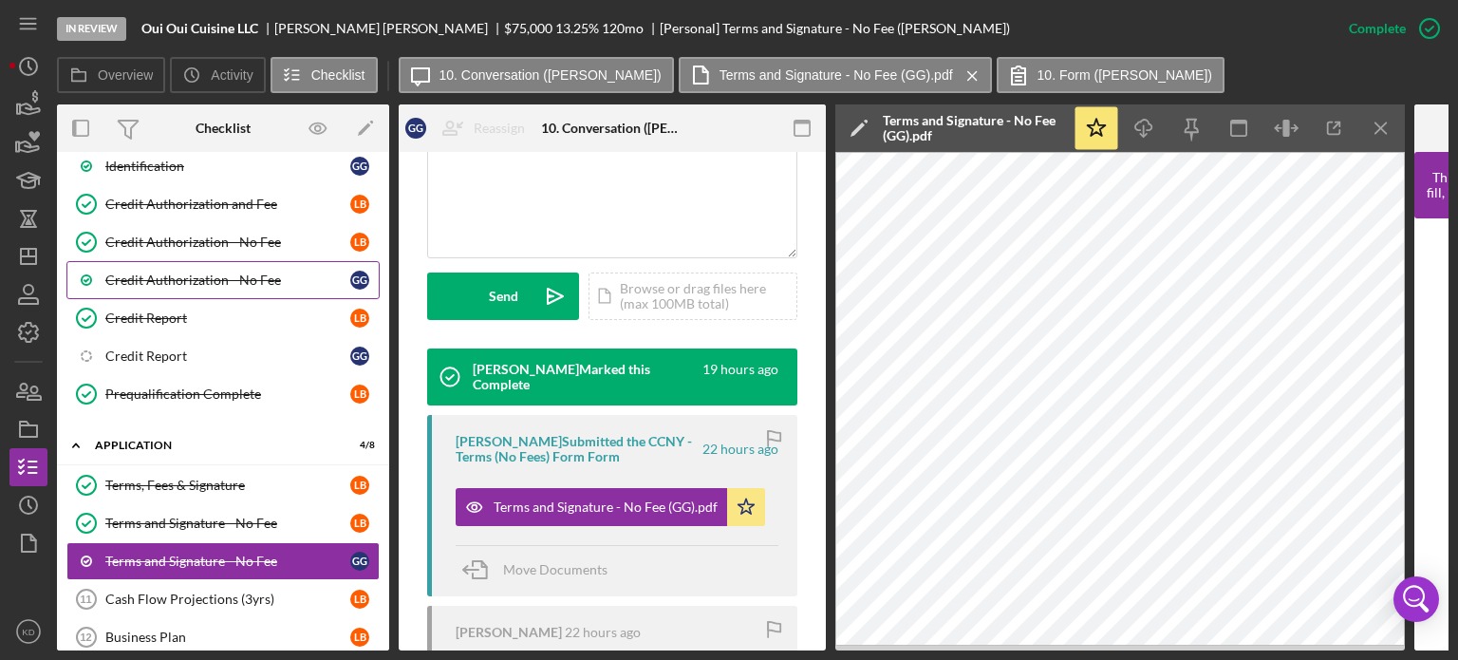
click at [209, 272] on div "Credit Authorization - No Fee" at bounding box center [227, 279] width 245 height 15
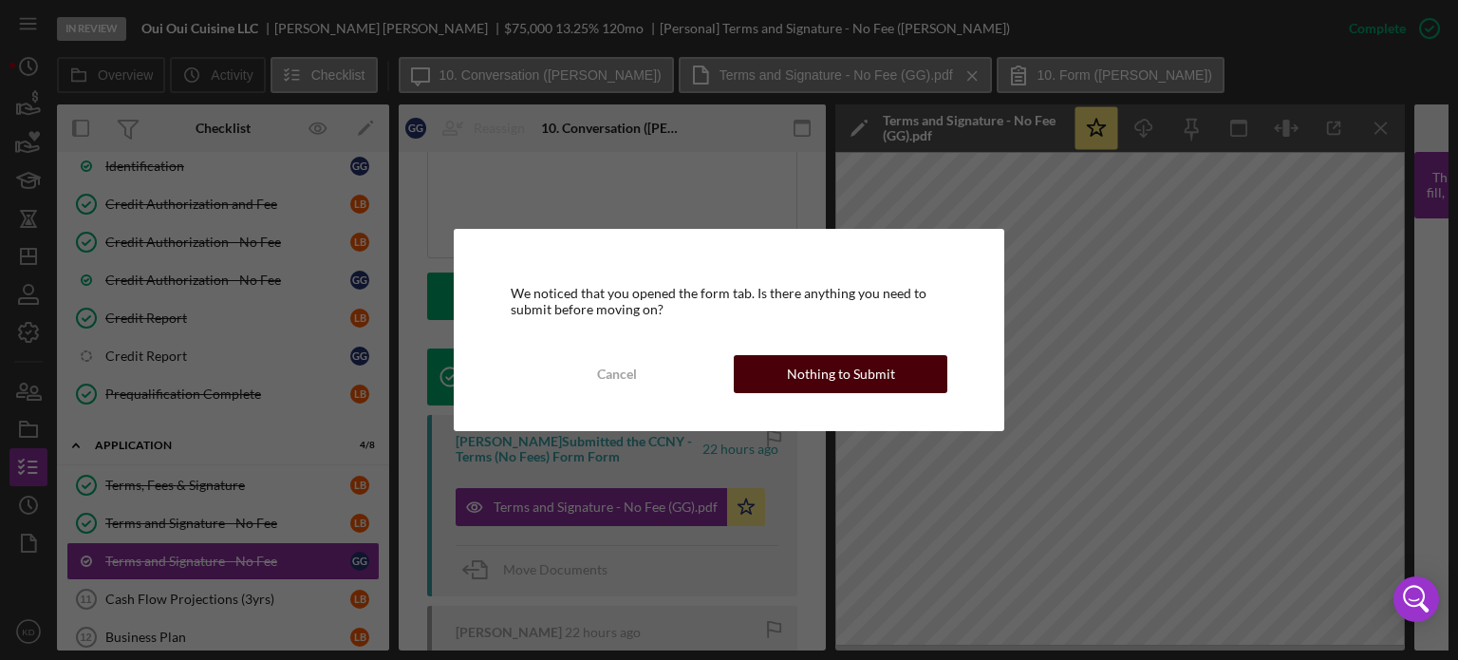
click at [824, 381] on div "Nothing to Submit" at bounding box center [841, 374] width 108 height 38
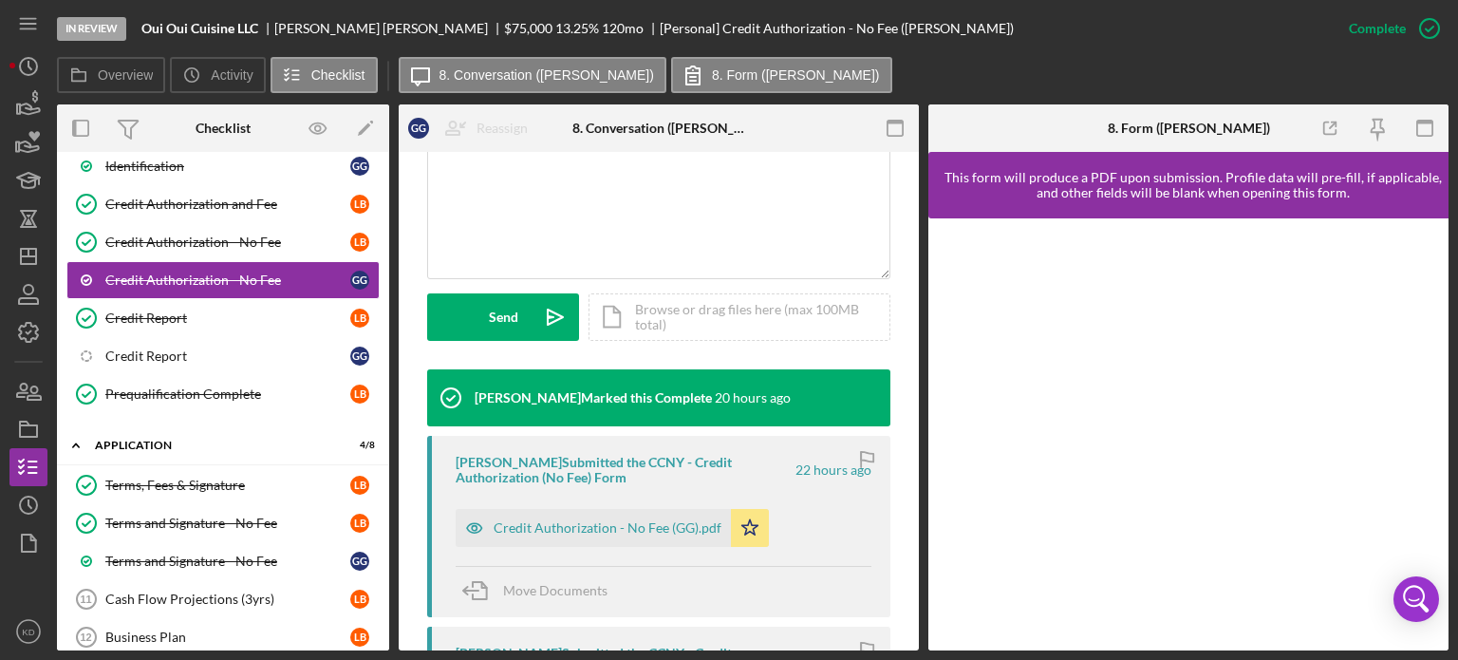
scroll to position [777, 0]
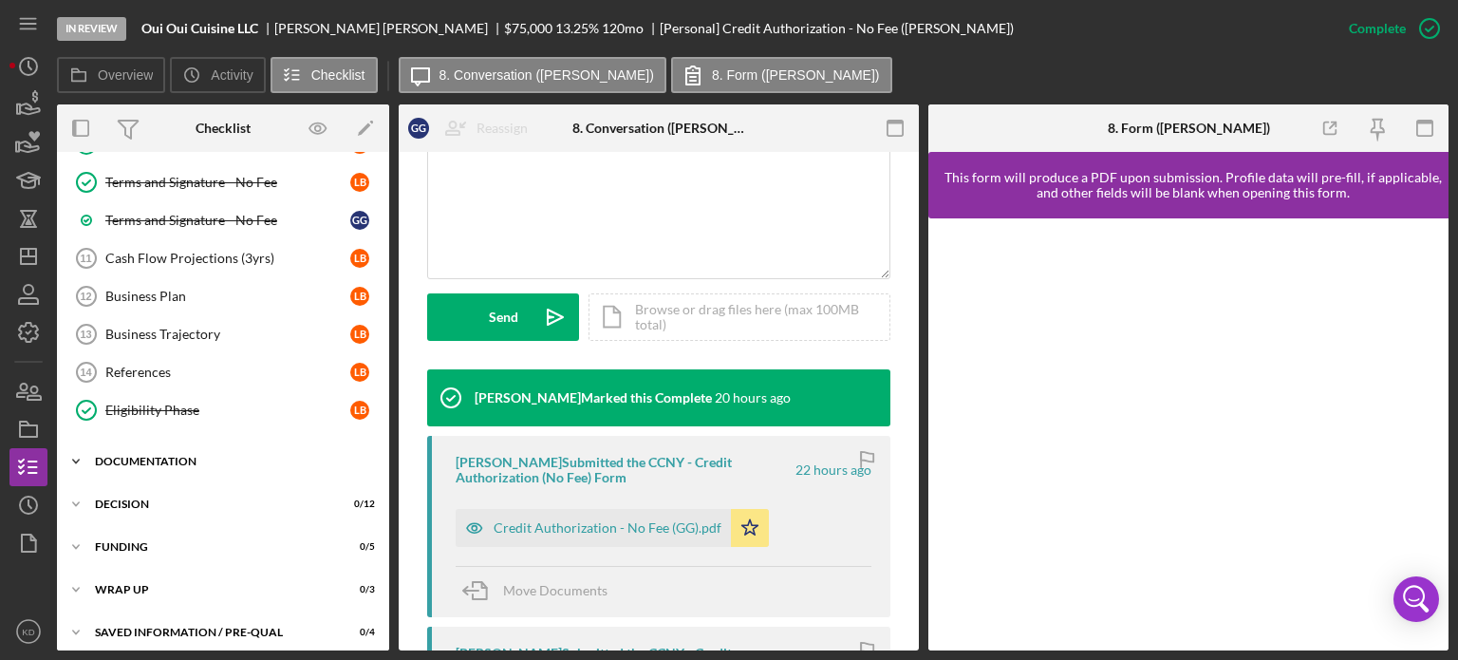
click at [68, 448] on icon "Icon/Expander" at bounding box center [76, 461] width 38 height 38
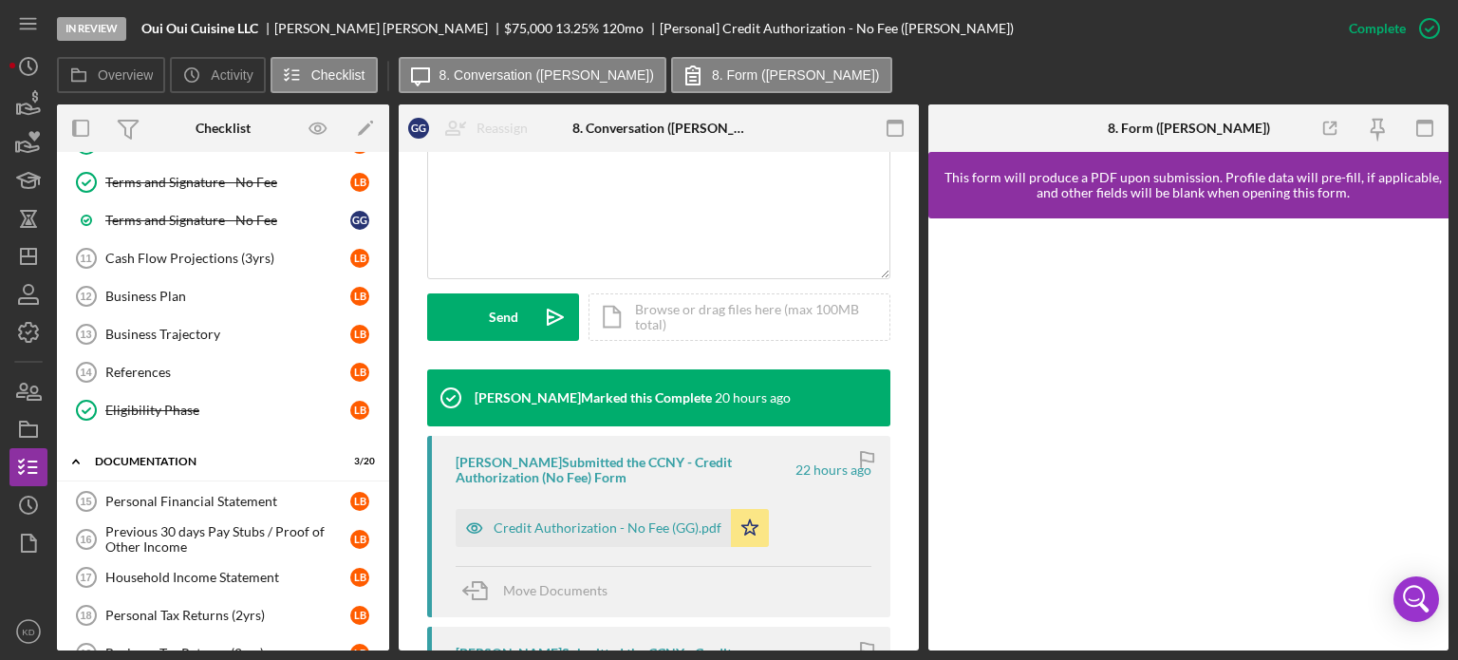
scroll to position [1214, 0]
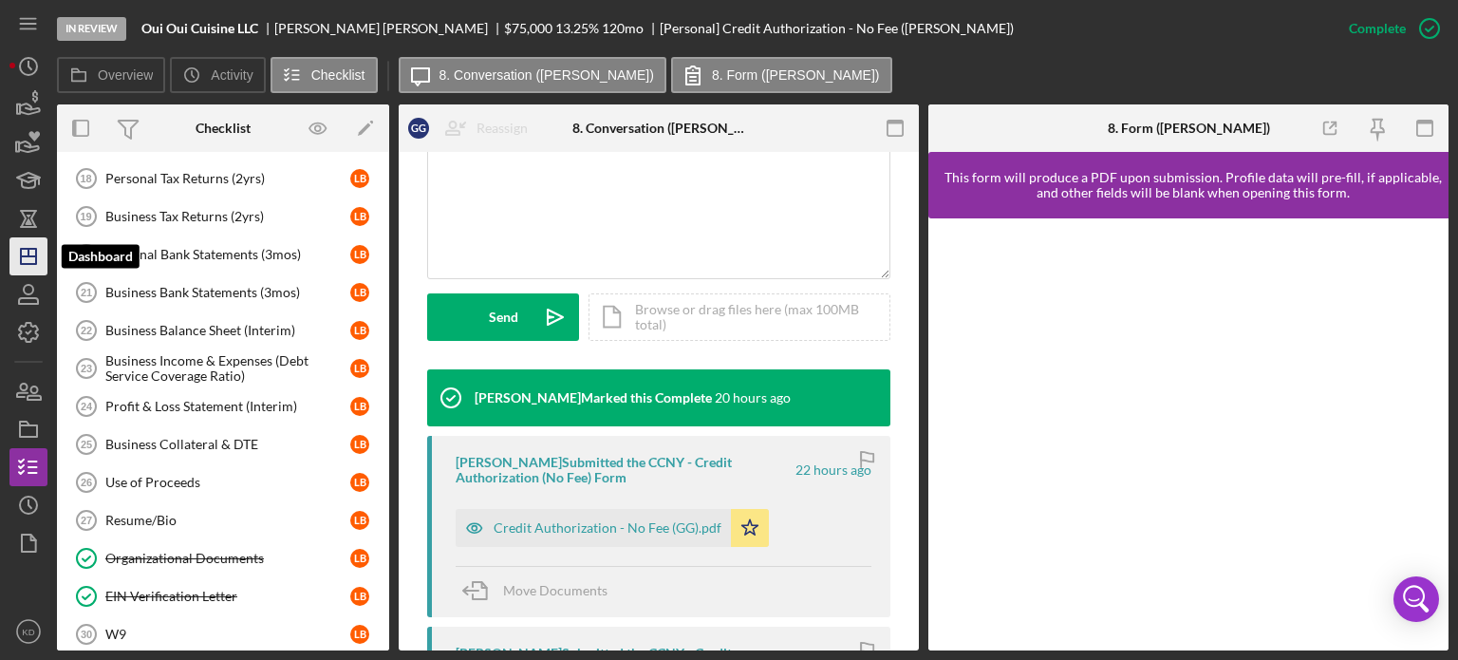
click at [30, 251] on icon "Icon/Dashboard" at bounding box center [28, 256] width 47 height 47
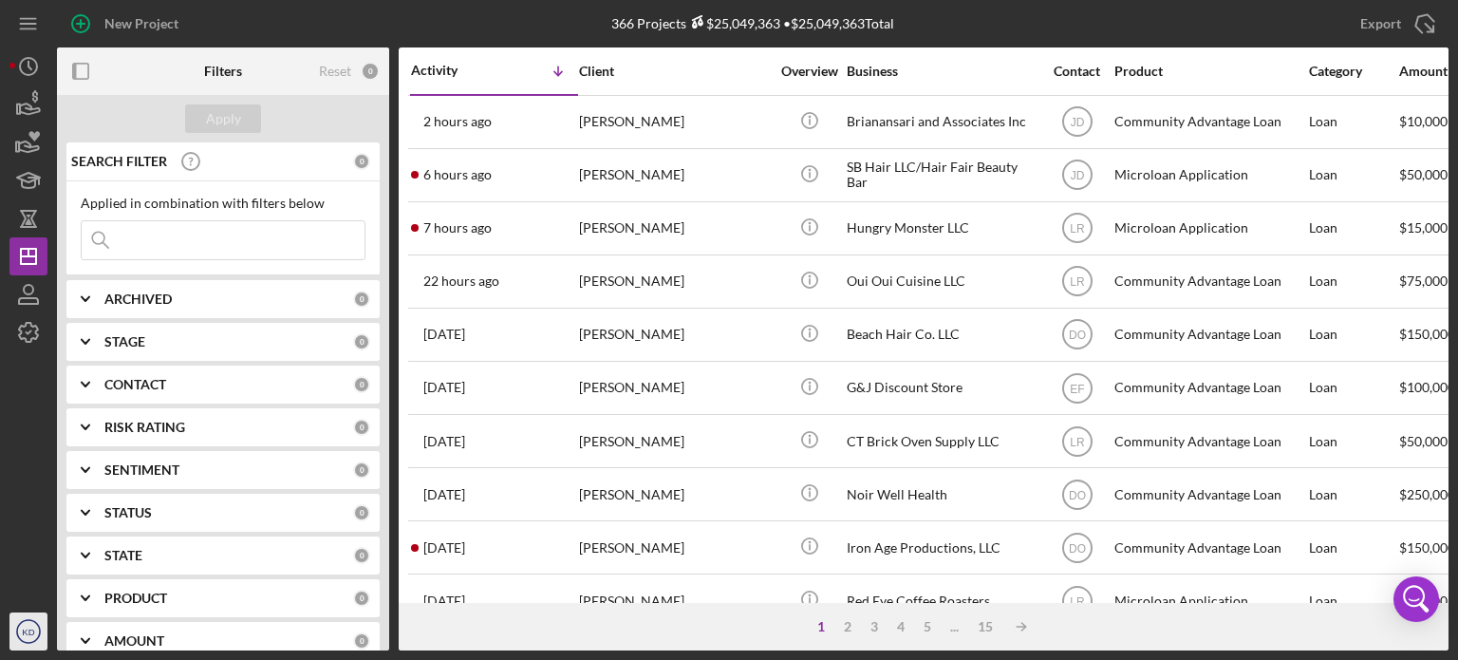
click at [32, 642] on circle "button" at bounding box center [28, 631] width 23 height 23
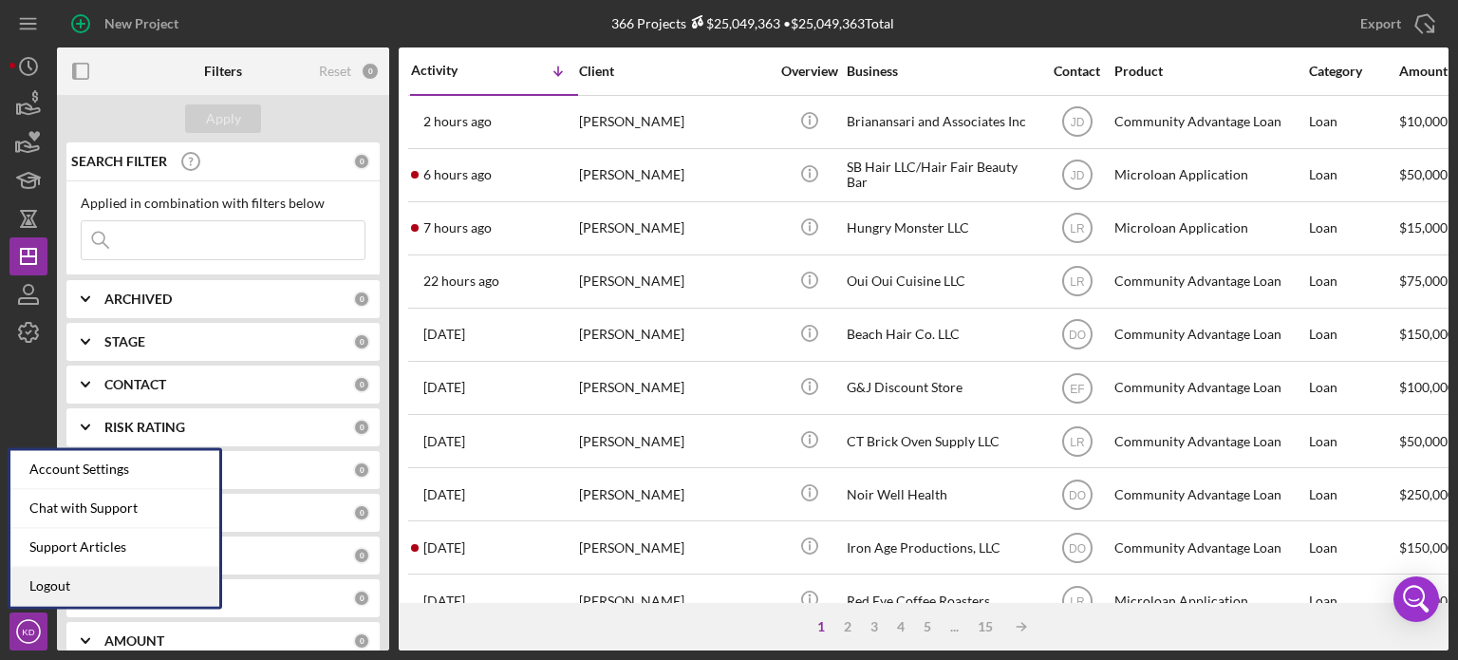
click at [28, 586] on link "Logout" at bounding box center [114, 586] width 209 height 39
